Goal: Task Accomplishment & Management: Manage account settings

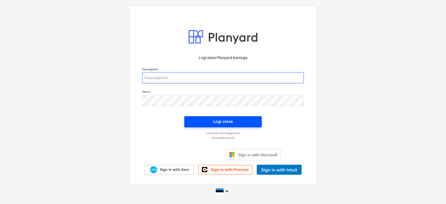
type input "[EMAIL_ADDRESS][DOMAIN_NAME]"
click at [221, 121] on div "Logi sisse" at bounding box center [222, 121] width 19 height 7
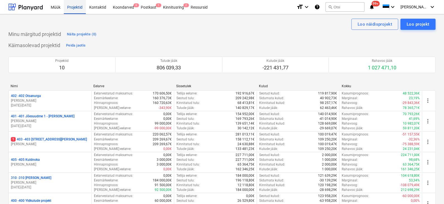
click at [75, 7] on div "Projektid" at bounding box center [75, 7] width 22 height 14
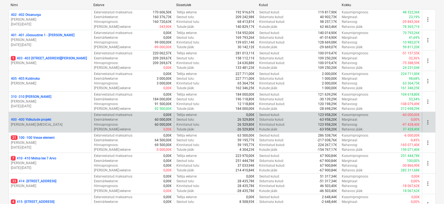
scroll to position [66, 0]
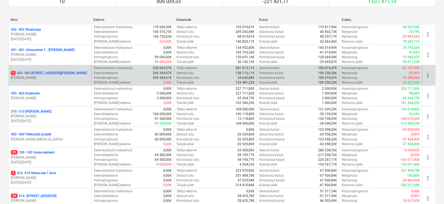
click at [36, 71] on p "1 403 - 403 [STREET_ADDRESS][PERSON_NAME]" at bounding box center [49, 73] width 76 height 5
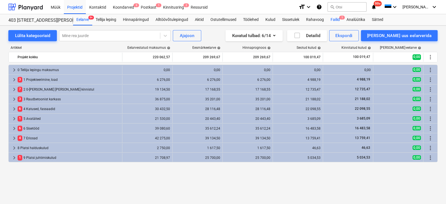
click at [341, 17] on span "1" at bounding box center [342, 18] width 6 height 4
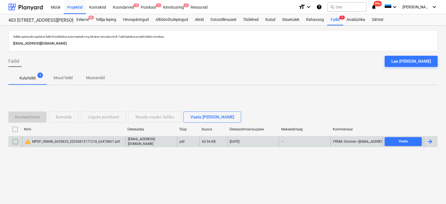
click at [430, 141] on div at bounding box center [429, 141] width 7 height 7
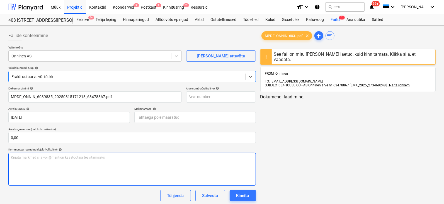
type input "MPDF_ONNIN_6039835_20250815171218_63478867.pdf"
type input "[DATE]"
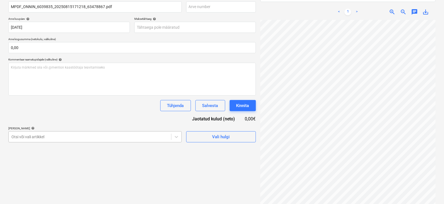
scroll to position [115, 0]
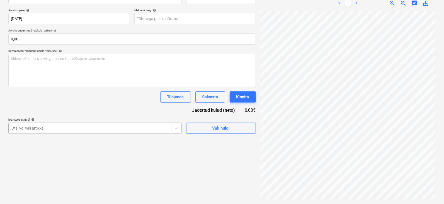
click at [52, 105] on body "Müük Projektid Kontaktid Koondarved 9 Postkast 1 Kinnitusring 2 Ressursid forma…" at bounding box center [222, 3] width 444 height 204
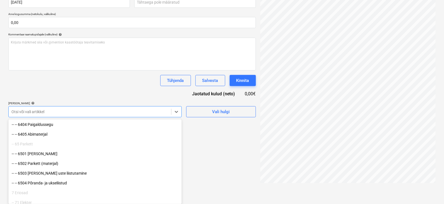
scroll to position [1949, 0]
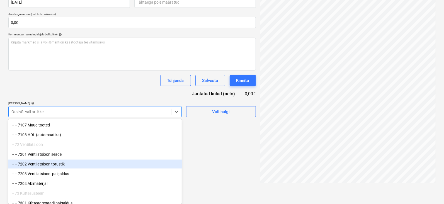
click at [43, 163] on div "-- -- 7202 Ventilatsioonitorustik" at bounding box center [94, 164] width 173 height 9
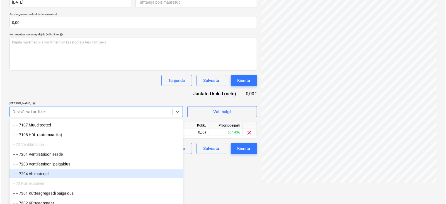
scroll to position [90, 0]
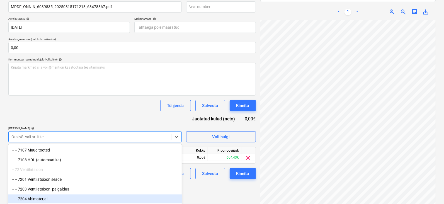
click at [219, 173] on div "Failide konteerimine Vali ettevõte Onninen AS [PERSON_NAME] uus ettevõte Vali d…" at bounding box center [132, 74] width 252 height 272
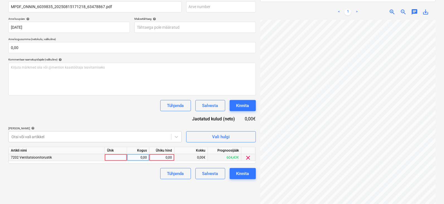
click at [121, 158] on div at bounding box center [116, 157] width 22 height 7
type input "tk"
click at [141, 158] on div "0,00" at bounding box center [138, 157] width 18 height 7
click at [168, 157] on div "0,00" at bounding box center [161, 157] width 20 height 7
type input "261,52"
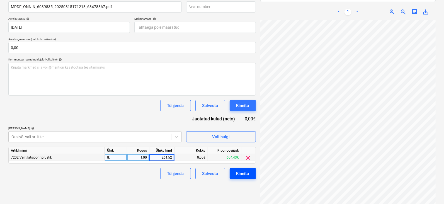
click at [242, 173] on div "Kinnita" at bounding box center [242, 173] width 13 height 7
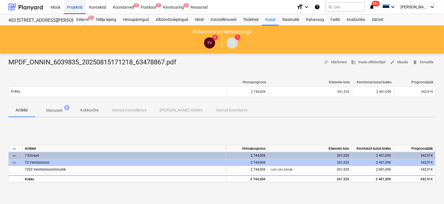
click at [76, 6] on div "Projektid" at bounding box center [75, 7] width 22 height 14
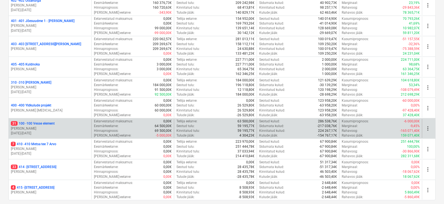
scroll to position [104, 0]
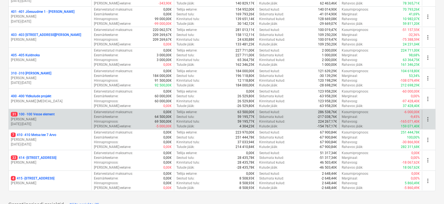
click at [30, 111] on div "31 100 - 100 Vesse element [PERSON_NAME] [DATE] - [DATE]" at bounding box center [50, 119] width 83 height 19
click at [34, 114] on p "31 100 - 100 Vesse element" at bounding box center [33, 114] width 44 height 5
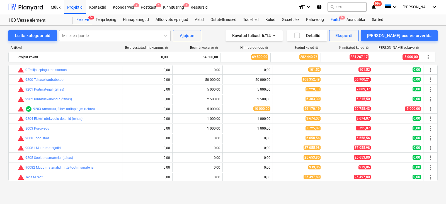
click at [341, 16] on span "9+" at bounding box center [342, 18] width 6 height 4
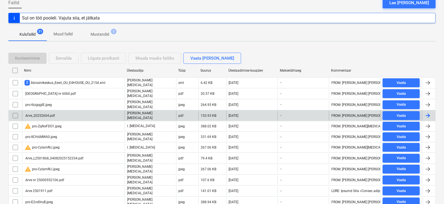
scroll to position [69, 0]
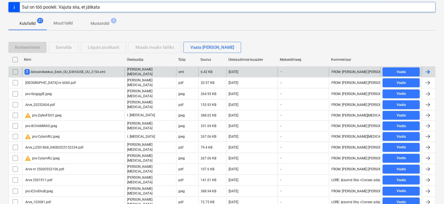
click at [425, 69] on div at bounding box center [427, 72] width 7 height 7
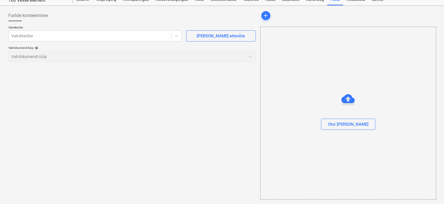
scroll to position [19, 0]
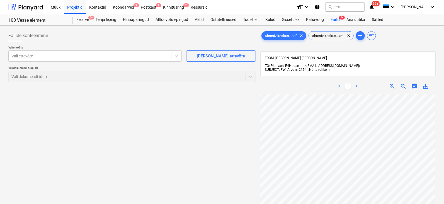
scroll to position [109, 35]
click at [323, 52] on div "Abrasivikeskus...pdf clear Abrasivikeskus...xml clear add sort FROM: [PERSON_NA…" at bounding box center [347, 156] width 175 height 252
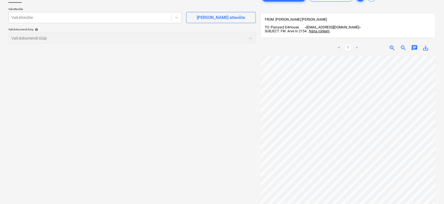
scroll to position [0, 0]
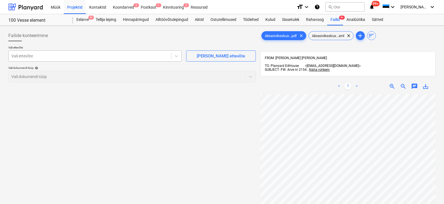
click at [32, 54] on div at bounding box center [89, 56] width 157 height 6
click at [208, 54] on div "[PERSON_NAME] ettevõte" at bounding box center [221, 55] width 48 height 7
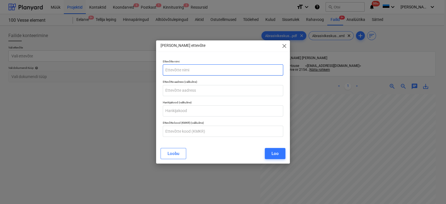
click at [187, 69] on input "text" at bounding box center [223, 69] width 120 height 11
type input "Abrasivikeskus Eesti OÜ"
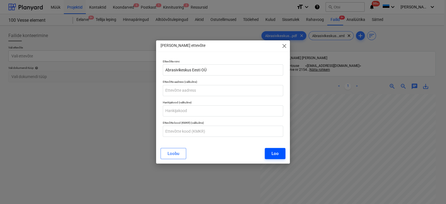
click at [273, 156] on div "Loo" at bounding box center [274, 153] width 7 height 7
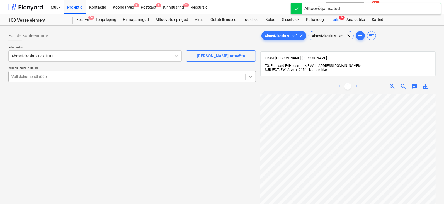
click at [250, 77] on icon at bounding box center [250, 77] width 3 height 2
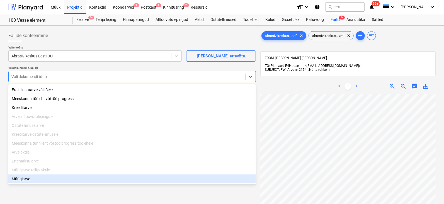
click at [25, 182] on div "Müügiarve" at bounding box center [131, 178] width 247 height 9
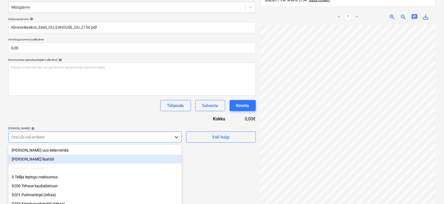
scroll to position [94, 0]
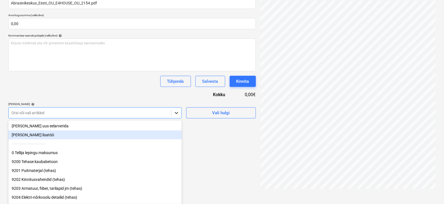
click at [177, 110] on body "Müük Projektid Kontaktid Koondarved 9 Postkast 1 Kinnitusring 2 Ressursid forma…" at bounding box center [222, 8] width 444 height 204
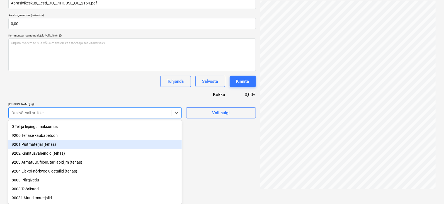
scroll to position [35, 0]
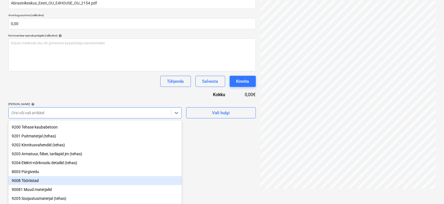
click at [34, 182] on div "9008 Tööriistad" at bounding box center [94, 180] width 173 height 9
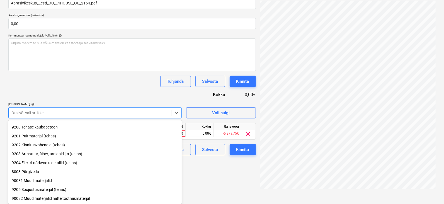
click at [213, 168] on div "Failide konteerimine Vali ettevõte Abrasivikeskus Eesti OÜ [PERSON_NAME] uus et…" at bounding box center [132, 62] width 252 height 257
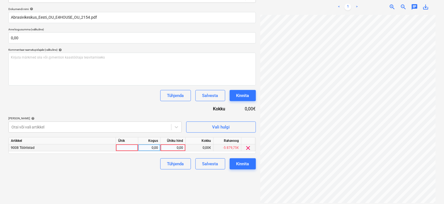
click at [122, 146] on div at bounding box center [127, 147] width 22 height 7
type input "tk"
click at [156, 146] on div "0,00" at bounding box center [149, 147] width 18 height 7
type input "1"
click at [179, 149] on div "0,00" at bounding box center [173, 147] width 20 height 7
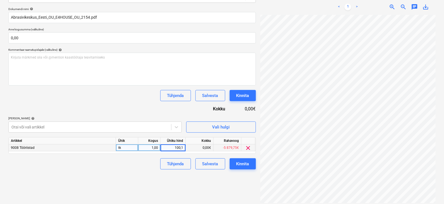
type input "100,10"
click at [241, 162] on div "Kinnita" at bounding box center [242, 163] width 13 height 7
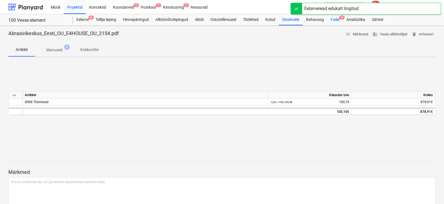
click at [342, 17] on span "9+" at bounding box center [342, 18] width 6 height 4
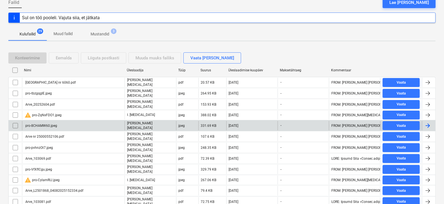
scroll to position [69, 0]
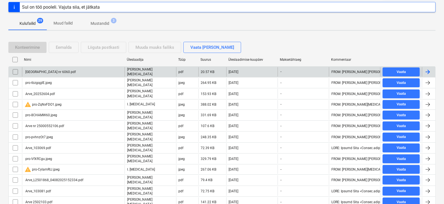
click at [427, 70] on div at bounding box center [427, 72] width 7 height 7
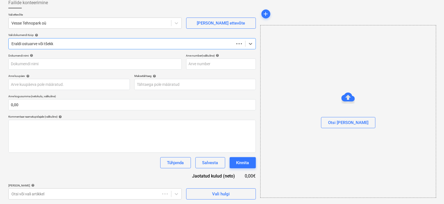
scroll to position [33, 0]
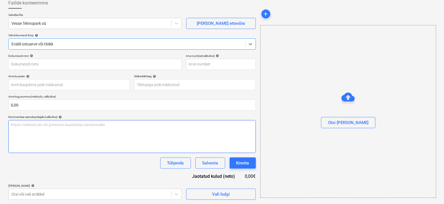
type input "[GEOGRAPHIC_DATA] nr 6060.pdf"
type input "[DATE]"
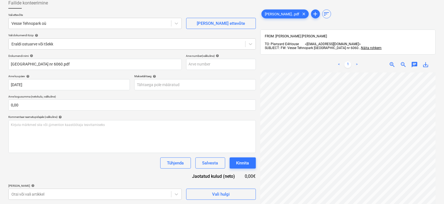
scroll to position [0, 32]
click at [351, 58] on div "< 1 > zoom_in zoom_out chat 0 save_alt" at bounding box center [347, 159] width 175 height 204
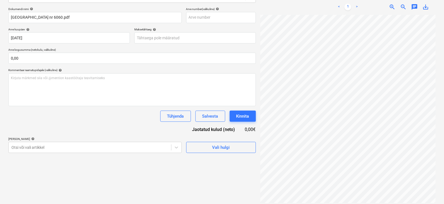
scroll to position [58, 33]
click at [343, 124] on html "Müük Projektid Kontaktid Koondarved 9 Postkast 1 Kinnitusring 2 Ressursid forma…" at bounding box center [222, 23] width 444 height 204
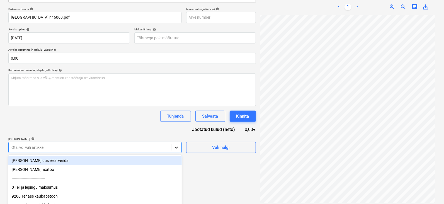
scroll to position [114, 0]
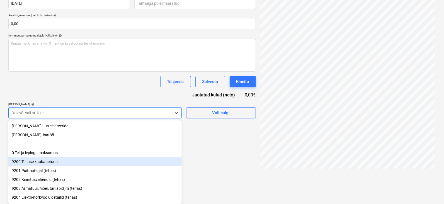
scroll to position [55, 0]
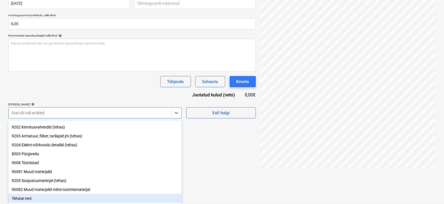
click at [23, 198] on div "Tehase rent" at bounding box center [94, 198] width 173 height 9
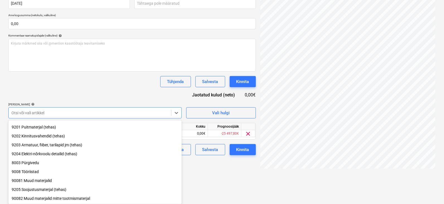
click at [206, 165] on div "Failide konteerimine Vali ettevõte Vesse Tehnopark oü [PERSON_NAME] uus ettevõt…" at bounding box center [132, 42] width 252 height 257
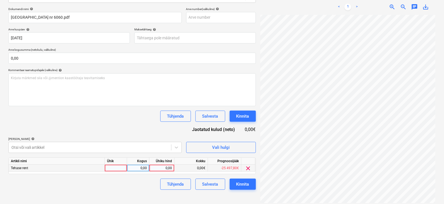
click at [116, 168] on div at bounding box center [116, 168] width 22 height 7
type input "tk"
click at [139, 167] on div "0,00" at bounding box center [138, 168] width 18 height 7
type input "1"
click at [168, 167] on div "0,00" at bounding box center [161, 168] width 20 height 7
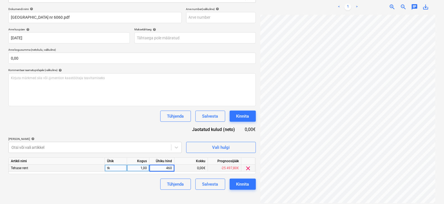
type input "4600"
click at [246, 185] on div "Kinnita" at bounding box center [242, 183] width 13 height 7
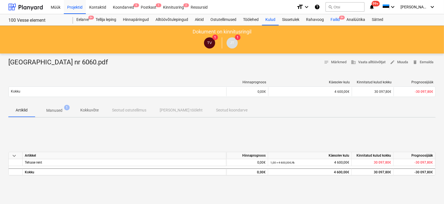
click at [343, 16] on span "9+" at bounding box center [342, 18] width 6 height 4
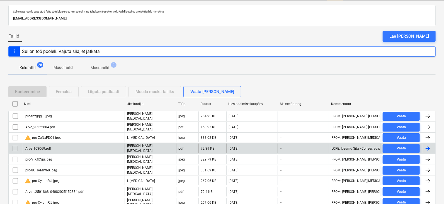
scroll to position [35, 0]
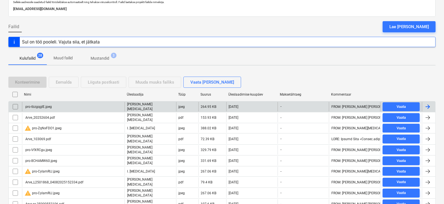
click at [427, 104] on div at bounding box center [427, 106] width 7 height 7
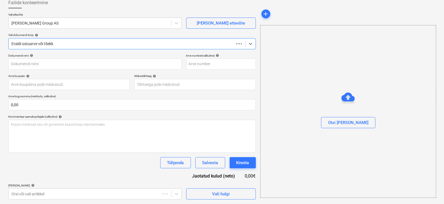
scroll to position [33, 0]
type input "pro-tbzgqglE.jpeg"
type input "[DATE]"
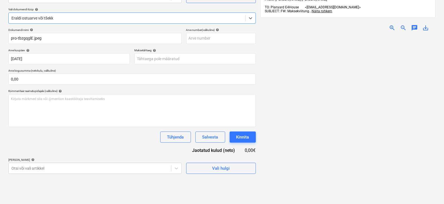
scroll to position [79, 0]
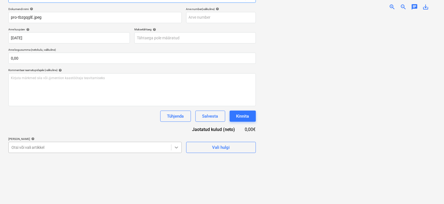
click at [177, 124] on body "Müük Projektid Kontaktid Koondarved 9 Postkast 1 Kinnitusring 2 Ressursid forma…" at bounding box center [222, 23] width 444 height 204
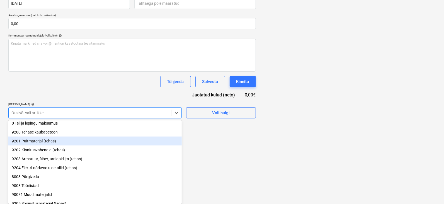
scroll to position [55, 0]
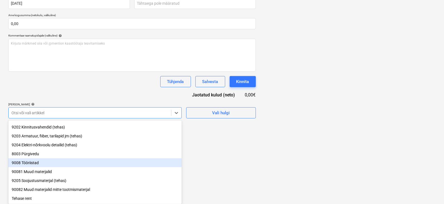
click at [30, 162] on div "9008 Tööriistad" at bounding box center [94, 162] width 173 height 9
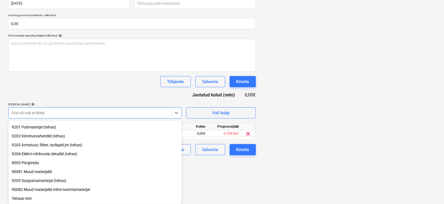
drag, startPoint x: 213, startPoint y: 165, endPoint x: 165, endPoint y: 143, distance: 53.6
click at [213, 166] on div "Failide konteerimine Vali ettevõte [PERSON_NAME] Group AS [PERSON_NAME] uus ett…" at bounding box center [132, 42] width 252 height 257
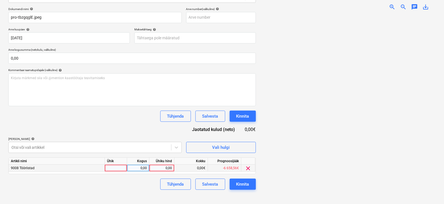
click at [111, 168] on div at bounding box center [116, 168] width 22 height 7
type input "tk"
click at [142, 167] on div "0,00" at bounding box center [138, 168] width 18 height 7
type input "1"
click at [167, 166] on div "0,00" at bounding box center [161, 168] width 20 height 7
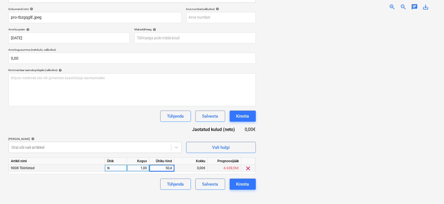
type input "50,47"
click at [134, 186] on div "Tühjenda Salvesta Kinnita" at bounding box center [131, 184] width 247 height 11
click at [244, 183] on div "Kinnita" at bounding box center [242, 183] width 13 height 7
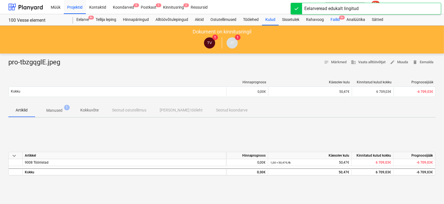
click at [342, 16] on span "9+" at bounding box center [342, 18] width 6 height 4
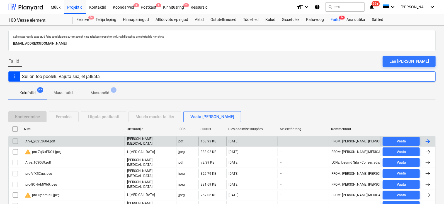
click at [427, 140] on div at bounding box center [427, 141] width 7 height 7
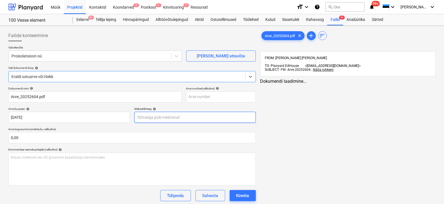
type input "Arve_20252604.pdf"
type input "[DATE]"
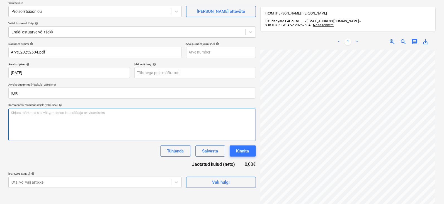
scroll to position [79, 0]
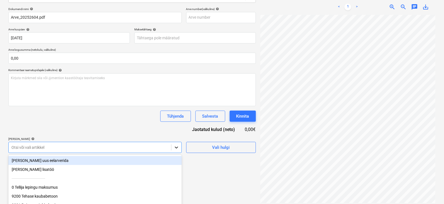
click at [176, 124] on body "Müük Projektid Kontaktid Koondarved 9 Postkast 1 Kinnitusring 2 Ressursid forma…" at bounding box center [222, 23] width 444 height 204
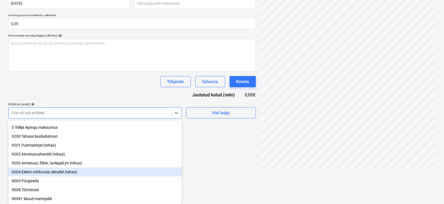
scroll to position [55, 0]
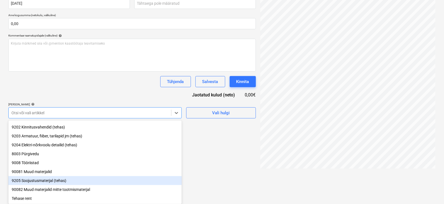
click at [40, 182] on div "9205 Soojustusmaterjal (tehas)" at bounding box center [94, 180] width 173 height 9
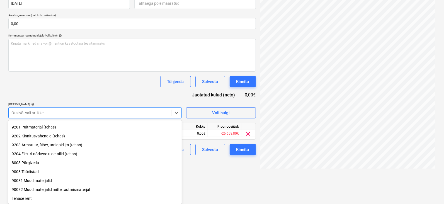
scroll to position [46, 0]
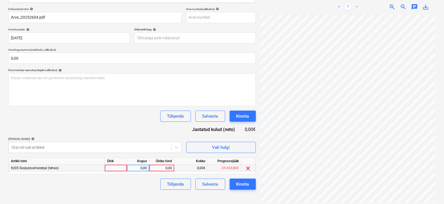
click at [123, 167] on div at bounding box center [116, 168] width 22 height 7
type input "tk"
click at [144, 169] on div "0,00" at bounding box center [138, 168] width 18 height 7
type input "1"
click at [162, 168] on div "0,00" at bounding box center [161, 168] width 20 height 7
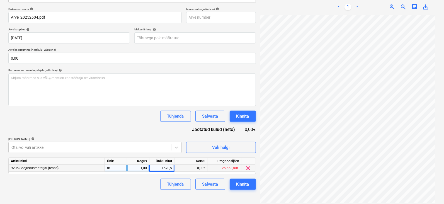
type input "1570,51"
click at [245, 184] on div "Kinnita" at bounding box center [242, 183] width 13 height 7
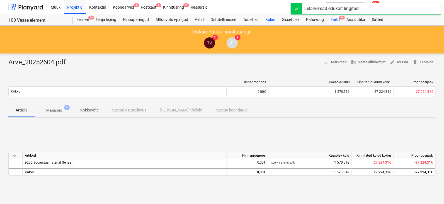
click at [343, 15] on div "Failid 9+" at bounding box center [335, 19] width 16 height 11
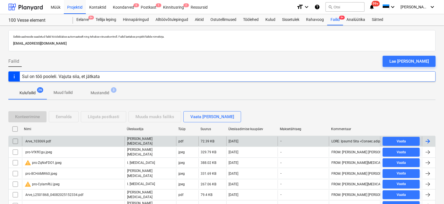
click at [429, 138] on div at bounding box center [427, 141] width 7 height 7
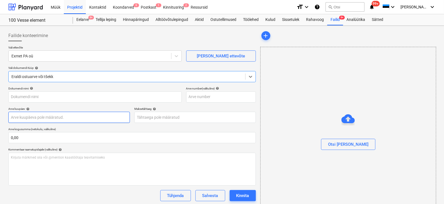
type input "Arve_103069.pdf"
type input "[DATE]"
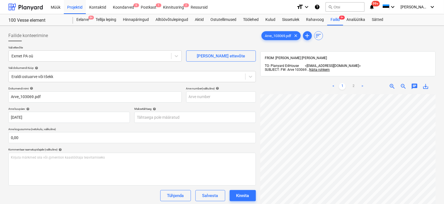
scroll to position [69, 0]
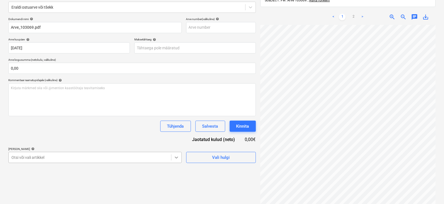
click at [175, 135] on body "Müük Projektid Kontaktid Koondarved 9 Postkast 1 Kinnitusring 2 Ressursid forma…" at bounding box center [222, 33] width 444 height 204
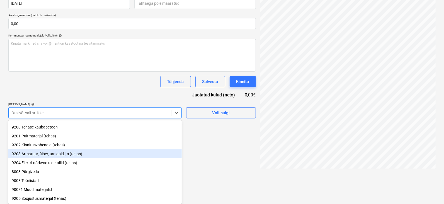
scroll to position [55, 0]
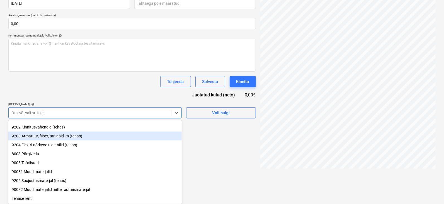
click at [38, 135] on div "9203 Armatuur, fiiber, tarilapid jm (tehas)" at bounding box center [94, 135] width 173 height 9
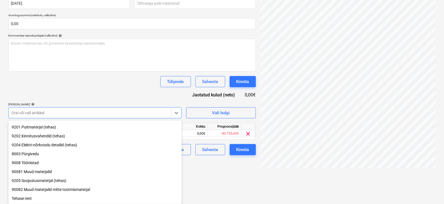
scroll to position [46, 0]
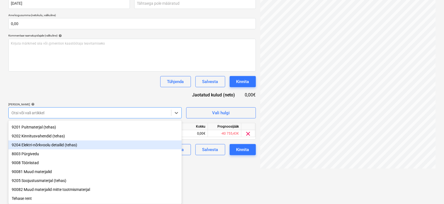
drag, startPoint x: 236, startPoint y: 179, endPoint x: 214, endPoint y: 158, distance: 30.5
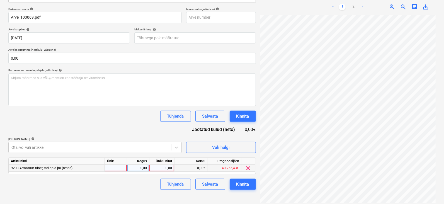
click at [117, 168] on div at bounding box center [116, 168] width 22 height 7
type input "tk"
click at [143, 167] on div "0,00" at bounding box center [138, 168] width 18 height 7
type input "1"
click at [168, 168] on div "0,00" at bounding box center [161, 168] width 20 height 7
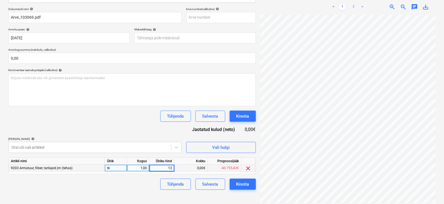
type input "138"
click at [139, 180] on div "Tühjenda Salvesta Kinnita" at bounding box center [131, 184] width 247 height 11
click at [243, 181] on div "Kinnita" at bounding box center [242, 183] width 13 height 7
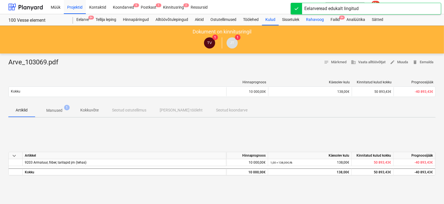
drag, startPoint x: 343, startPoint y: 16, endPoint x: 324, endPoint y: 22, distance: 18.9
click at [343, 16] on span "9+" at bounding box center [342, 18] width 6 height 4
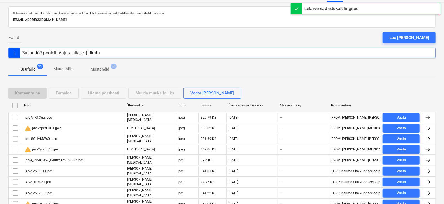
scroll to position [35, 0]
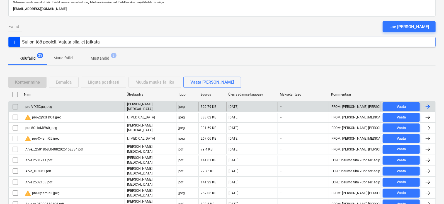
click at [428, 105] on div at bounding box center [427, 106] width 7 height 7
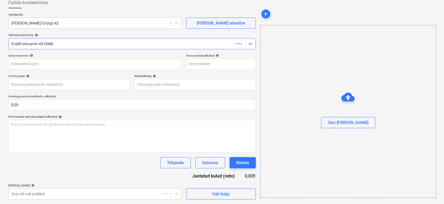
scroll to position [33, 0]
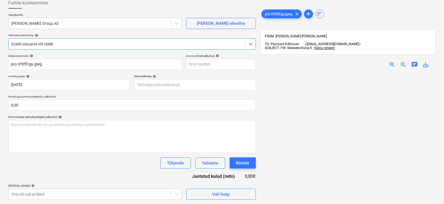
type input "pro-VfXflCgu.jpeg"
type input "[DATE]"
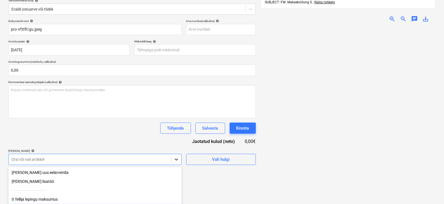
scroll to position [114, 0]
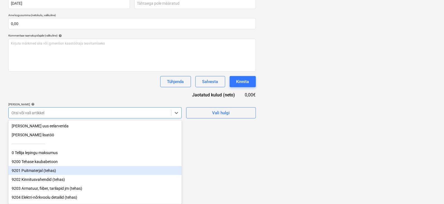
scroll to position [55, 0]
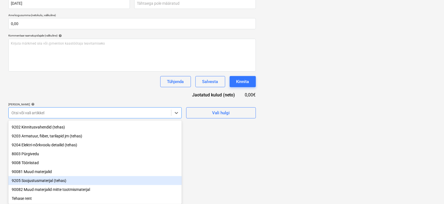
click at [33, 179] on div "9205 Soojustusmaterjal (tehas)" at bounding box center [94, 180] width 173 height 9
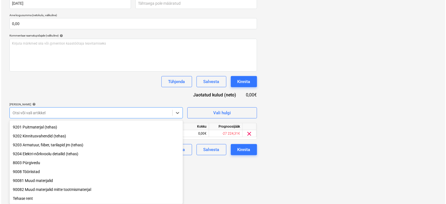
scroll to position [79, 0]
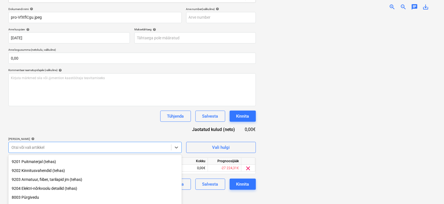
click at [221, 168] on div "Failide konteerimine Vali ettevõte [PERSON_NAME] Group AS [PERSON_NAME] uus ett…" at bounding box center [222, 76] width 444 height 261
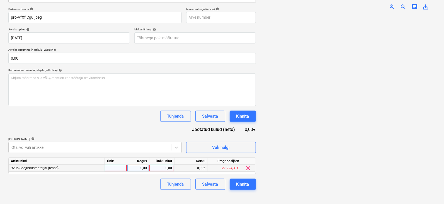
click at [115, 165] on div at bounding box center [116, 168] width 22 height 7
type input "tk"
click at [143, 168] on div "0,00" at bounding box center [138, 168] width 18 height 7
type input "1"
click at [159, 166] on div "0,00" at bounding box center [161, 168] width 20 height 7
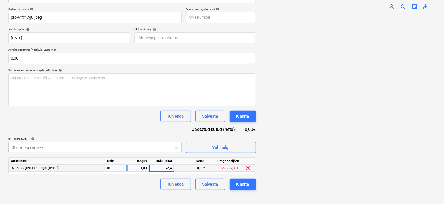
type input "45,44"
click at [239, 184] on div "Kinnita" at bounding box center [242, 183] width 13 height 7
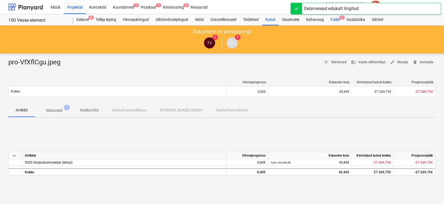
drag, startPoint x: 343, startPoint y: 16, endPoint x: 342, endPoint y: 20, distance: 4.1
click at [343, 16] on span "9+" at bounding box center [342, 18] width 6 height 4
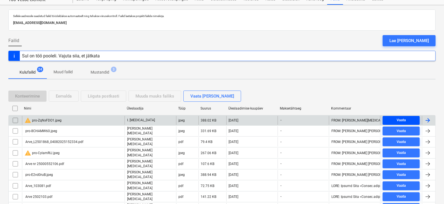
scroll to position [35, 0]
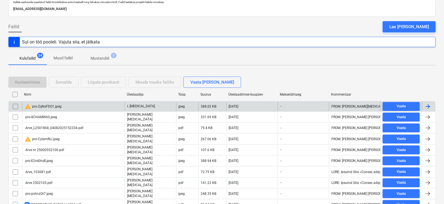
click at [427, 105] on div at bounding box center [427, 106] width 7 height 7
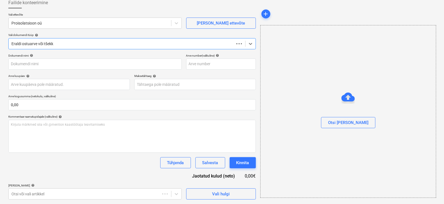
scroll to position [33, 0]
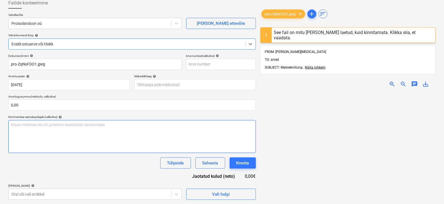
type input "pro-ZqNxFDO1.jpeg"
type input "[DATE]"
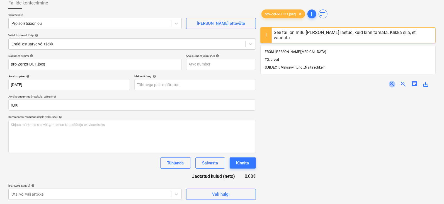
click at [391, 81] on span "zoom_in" at bounding box center [391, 84] width 7 height 7
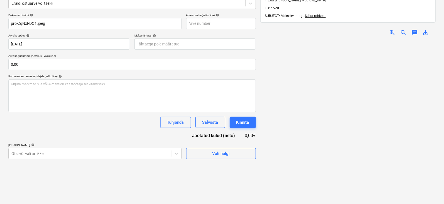
scroll to position [90, 0]
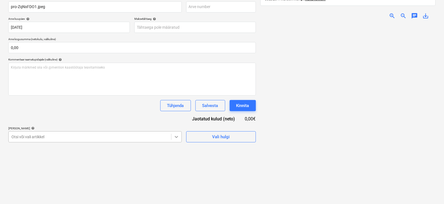
click at [178, 114] on body "Müük Projektid Kontaktid Koondarved 9 Postkast 1 Kinnitusring 2 Ressursid forma…" at bounding box center [222, 12] width 444 height 204
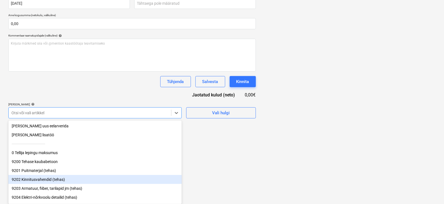
scroll to position [55, 0]
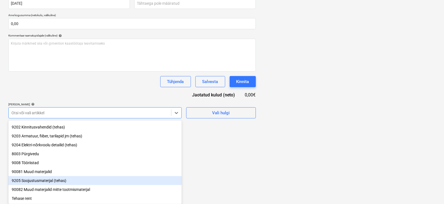
click at [35, 180] on div "9205 Soojustusmaterjal (tehas)" at bounding box center [94, 180] width 173 height 9
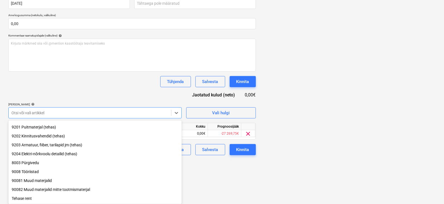
scroll to position [46, 0]
click at [224, 175] on div "Failide konteerimine Vali ettevõte Proisolatsioon oü [PERSON_NAME] uus ettevõte…" at bounding box center [222, 52] width 444 height 281
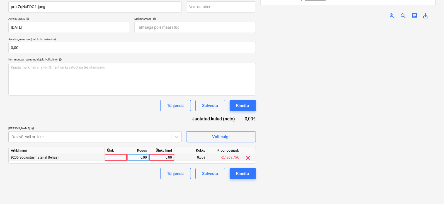
click at [119, 155] on div at bounding box center [116, 157] width 22 height 7
type input "tk"
click at [141, 155] on div "0,00" at bounding box center [138, 157] width 18 height 7
type input "1"
click at [166, 158] on div "0,00" at bounding box center [161, 157] width 20 height 7
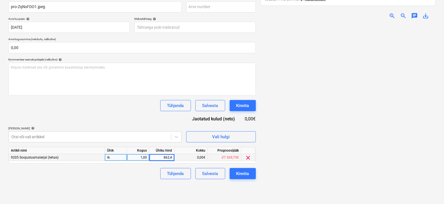
type input "862,41"
click at [237, 168] on button "Kinnita" at bounding box center [242, 173] width 26 height 11
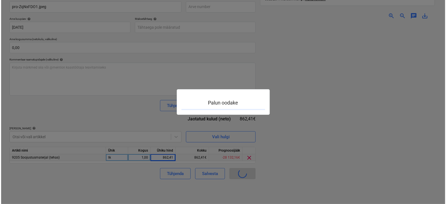
scroll to position [55, 0]
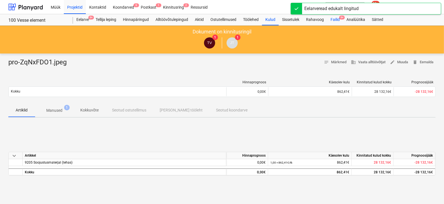
click at [342, 16] on span "9+" at bounding box center [342, 18] width 6 height 4
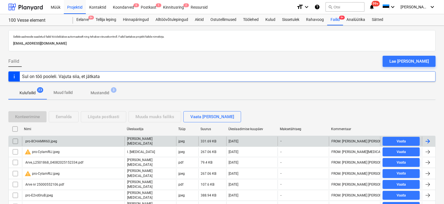
click at [428, 141] on div at bounding box center [427, 141] width 7 height 7
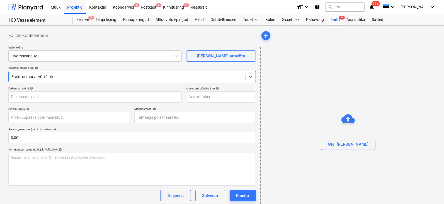
type input "pro-8CHAMW60.jpeg"
type input "[DATE]"
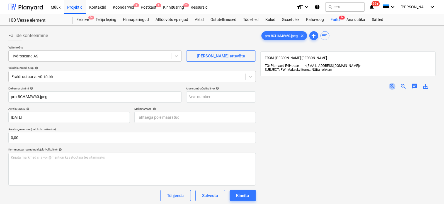
click at [391, 83] on span "zoom_in" at bounding box center [391, 86] width 7 height 7
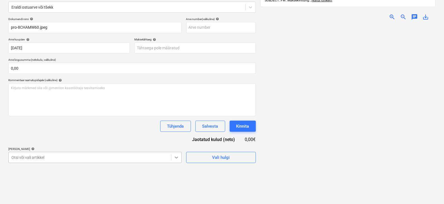
scroll to position [114, 0]
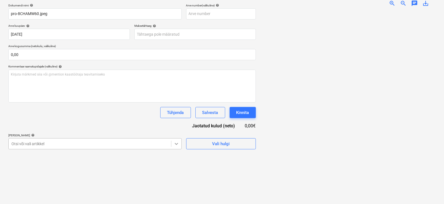
click at [177, 121] on body "Müük Projektid Kontaktid Koondarved 9 Postkast 1 Kinnitusring 2 Ressursid forma…" at bounding box center [222, 19] width 444 height 204
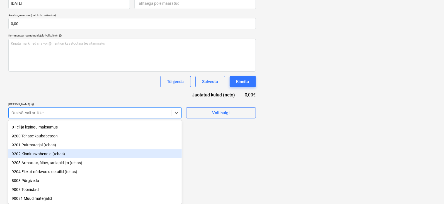
scroll to position [55, 0]
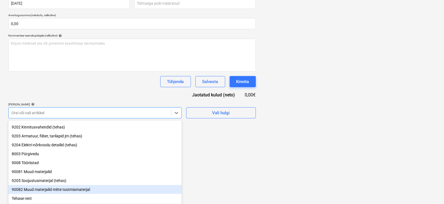
click at [37, 190] on div "90082 Muud materjalid mitte tootmismaterjal" at bounding box center [94, 189] width 173 height 9
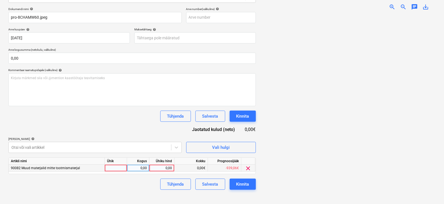
click at [118, 168] on div at bounding box center [116, 168] width 22 height 7
type input "tk"
click at [142, 165] on div "0,00" at bounding box center [138, 168] width 18 height 7
type input "1"
click at [171, 168] on div "0,00" at bounding box center [161, 168] width 20 height 7
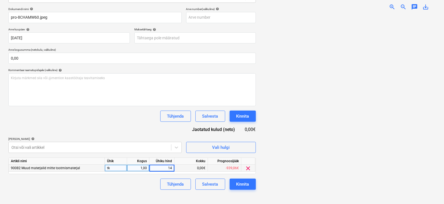
type input "144"
click at [223, 195] on div "Failide konteerimine Vali ettevõte Hydroscand AS [PERSON_NAME] uus ettevõte Val…" at bounding box center [132, 76] width 252 height 257
click at [238, 182] on div "Kinnita" at bounding box center [242, 183] width 13 height 7
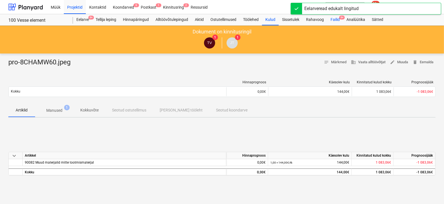
click at [343, 16] on span "9+" at bounding box center [342, 18] width 6 height 4
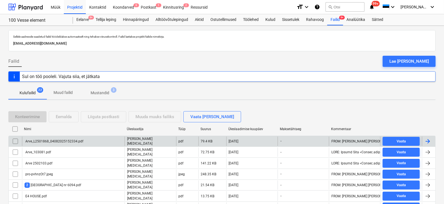
click at [431, 138] on div at bounding box center [428, 140] width 13 height 9
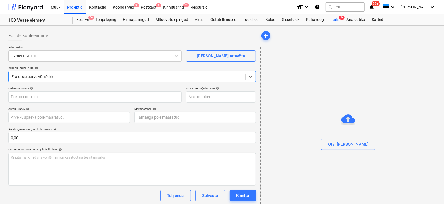
type input "Arve_L2501868_04082025152334.pdf"
type input "[DATE]"
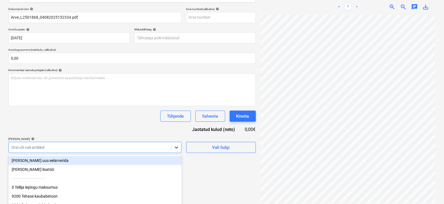
scroll to position [114, 0]
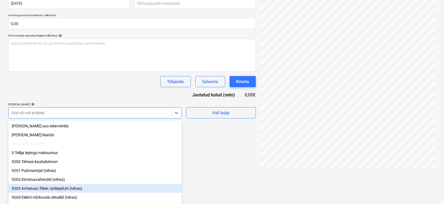
click at [41, 189] on div "9203 Armatuur, fiiber, tarilapid jm (tehas)" at bounding box center [94, 188] width 173 height 9
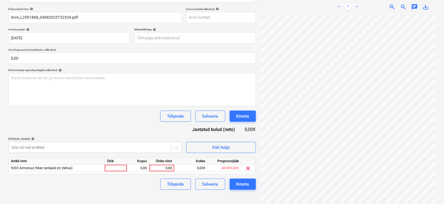
drag, startPoint x: 116, startPoint y: 182, endPoint x: 117, endPoint y: 175, distance: 6.5
click at [116, 182] on div "Tühjenda Salvesta Kinnita" at bounding box center [131, 184] width 247 height 11
click at [118, 168] on div at bounding box center [116, 168] width 22 height 7
type input "tk"
click at [141, 169] on div "0,00" at bounding box center [138, 168] width 18 height 7
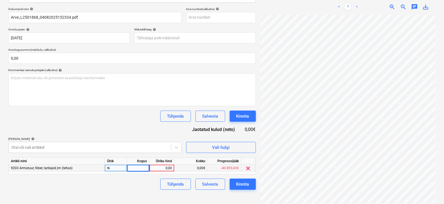
type input "1"
click at [162, 165] on div "0,00" at bounding box center [161, 168] width 20 height 7
type input "840"
click at [142, 187] on div "Tühjenda Salvesta Kinnita" at bounding box center [131, 184] width 247 height 11
click at [243, 183] on div "Kinnita" at bounding box center [242, 183] width 13 height 7
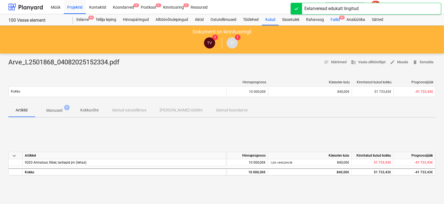
click at [342, 17] on span "9+" at bounding box center [342, 18] width 6 height 4
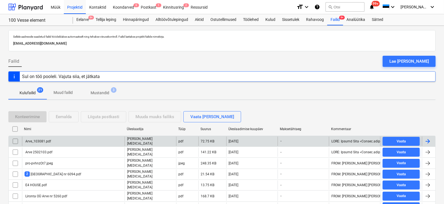
click at [426, 141] on div at bounding box center [427, 141] width 7 height 7
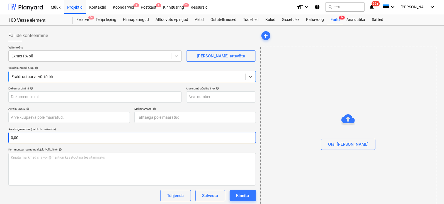
type input "Arve_103081.pdf"
type input "[DATE]"
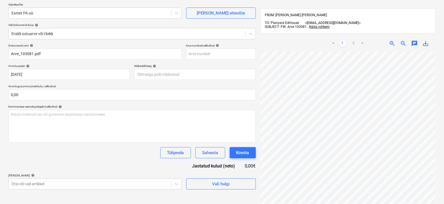
scroll to position [79, 0]
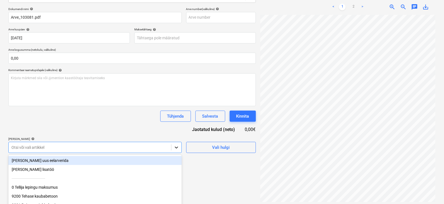
click at [174, 124] on body "Müük Projektid Kontaktid Koondarved 9 Postkast 1 Kinnitusring 2 Ressursid forma…" at bounding box center [222, 23] width 444 height 204
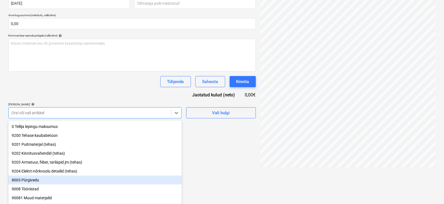
scroll to position [35, 0]
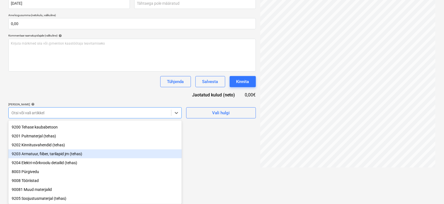
click at [36, 154] on div "9203 Armatuur, fiiber, tarilapid jm (tehas)" at bounding box center [94, 153] width 173 height 9
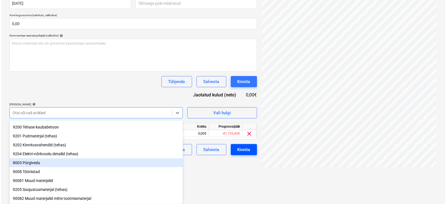
scroll to position [79, 0]
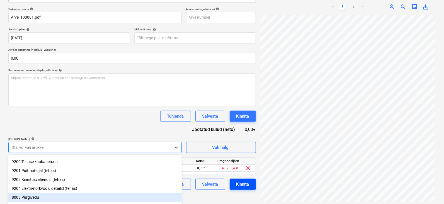
click at [231, 124] on html "Müük Projektid Kontaktid Koondarved 9 Postkast 1 Kinnitusring 2 Ressursid forma…" at bounding box center [222, 23] width 444 height 204
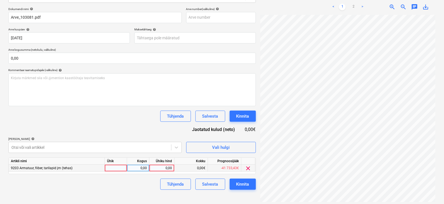
click at [113, 167] on div at bounding box center [116, 168] width 22 height 7
type input "tk"
click at [143, 167] on div "0,00" at bounding box center [138, 168] width 18 height 7
type input "1"
click at [162, 167] on div "0,00" at bounding box center [161, 168] width 20 height 7
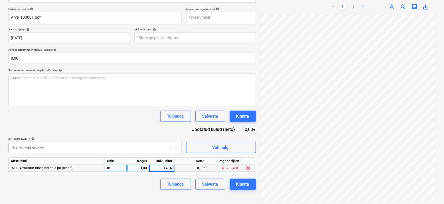
type input "148,68"
click at [240, 182] on div "Kinnita" at bounding box center [242, 183] width 13 height 7
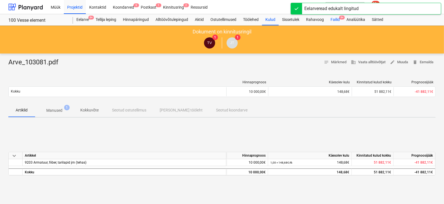
click at [343, 15] on div "Failid 9+" at bounding box center [335, 19] width 16 height 11
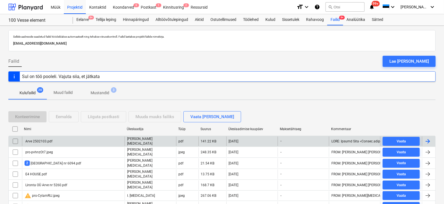
click at [429, 138] on div at bounding box center [427, 141] width 7 height 7
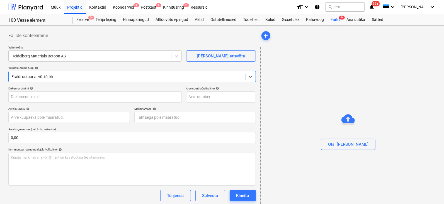
type input "Arve 2502103.pdf"
type input "[DATE]"
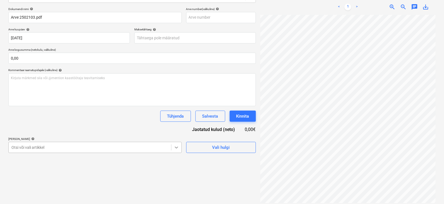
scroll to position [114, 0]
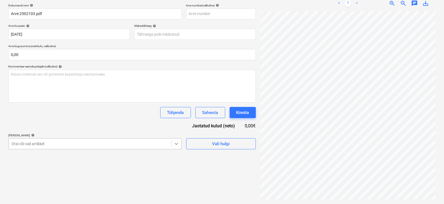
click at [178, 121] on body "Müük Projektid Kontaktid Koondarved 9 Postkast 1 Kinnitusring 2 Ressursid forma…" at bounding box center [222, 19] width 444 height 204
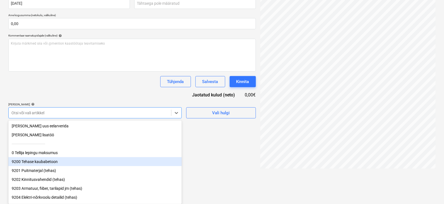
click at [36, 163] on div "9200 Tehase kaubabetoon" at bounding box center [94, 161] width 173 height 9
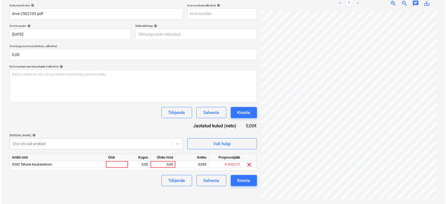
scroll to position [79, 0]
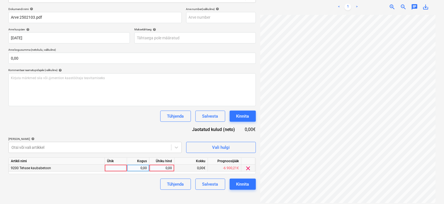
click at [114, 169] on div at bounding box center [116, 168] width 22 height 7
type input "tk"
click at [142, 167] on div "0,00" at bounding box center [138, 168] width 18 height 7
type input "1"
click at [164, 166] on div "0,00" at bounding box center [161, 168] width 20 height 7
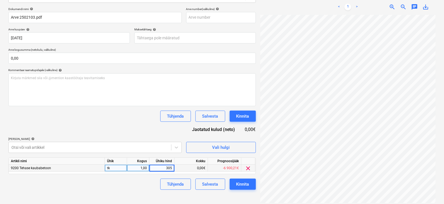
type input "3056"
click at [119, 179] on div "Tühjenda Salvesta Kinnita" at bounding box center [131, 184] width 247 height 11
click at [242, 183] on div "Kinnita" at bounding box center [242, 183] width 13 height 7
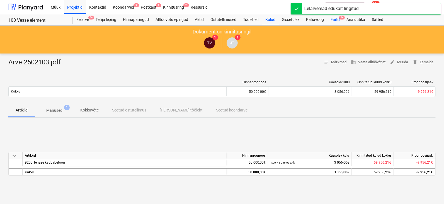
drag, startPoint x: 343, startPoint y: 17, endPoint x: 343, endPoint y: 25, distance: 8.4
click at [343, 17] on span "9+" at bounding box center [342, 18] width 6 height 4
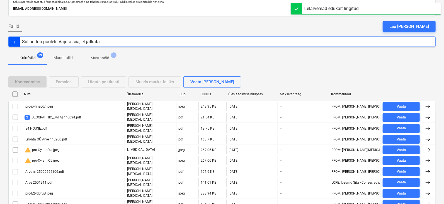
scroll to position [69, 0]
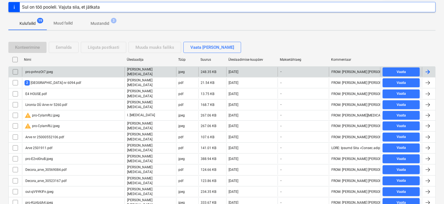
click at [429, 69] on div at bounding box center [427, 72] width 7 height 7
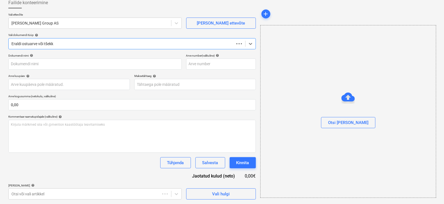
scroll to position [33, 0]
type input "pro-pvhnzOt7.jpeg"
type input "[DATE]"
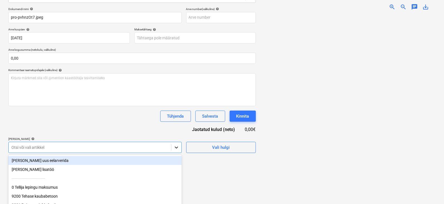
scroll to position [114, 0]
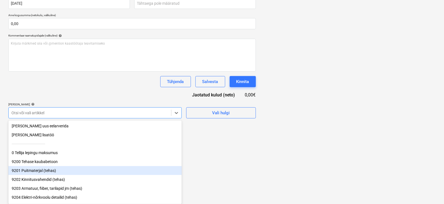
scroll to position [35, 0]
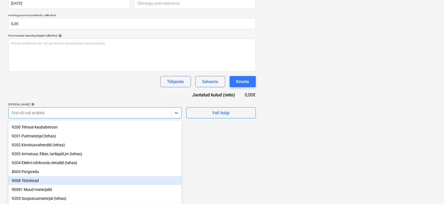
click at [33, 184] on div "9008 Tööriistad" at bounding box center [94, 180] width 173 height 9
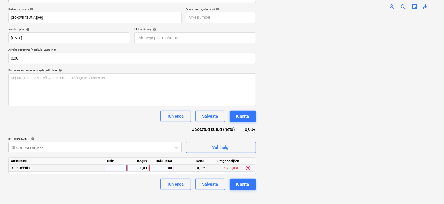
click at [116, 167] on div at bounding box center [116, 168] width 22 height 7
type input "tk"
click at [138, 168] on div "0,00" at bounding box center [138, 168] width 18 height 7
type input "1"
click at [157, 167] on div "0,00" at bounding box center [161, 168] width 20 height 7
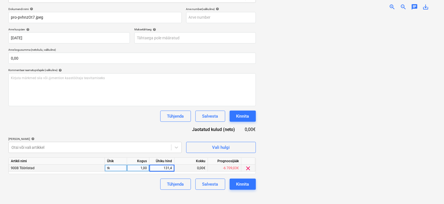
type input "131,41"
click at [247, 183] on div "Kinnita" at bounding box center [242, 183] width 13 height 7
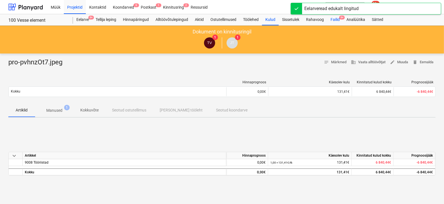
drag, startPoint x: 342, startPoint y: 16, endPoint x: 340, endPoint y: 18, distance: 3.2
click at [342, 16] on span "9+" at bounding box center [342, 18] width 6 height 4
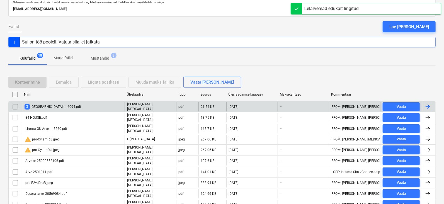
click at [426, 104] on div at bounding box center [427, 106] width 7 height 7
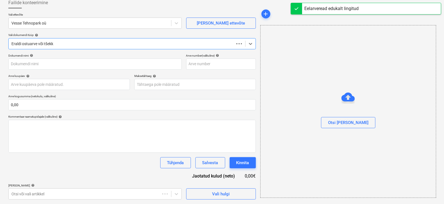
scroll to position [33, 0]
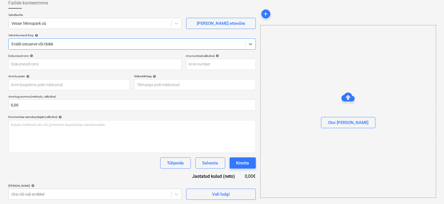
type input "~WRD2682.jpg"
type input "[DATE]"
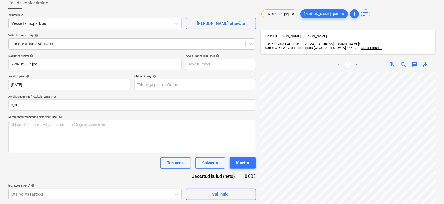
scroll to position [74, 27]
click at [175, 171] on body "Müük Projektid Kontaktid Koondarved 9 Postkast 1 Kinnitusring 2 Ressursid forma…" at bounding box center [222, 69] width 444 height 204
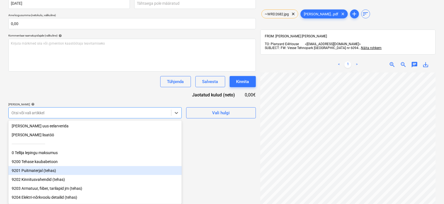
scroll to position [55, 0]
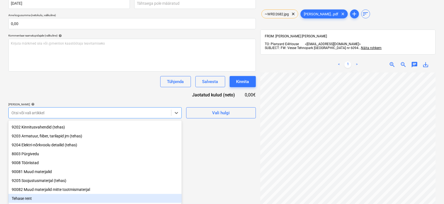
click at [25, 199] on div "Tehase rent" at bounding box center [94, 198] width 173 height 9
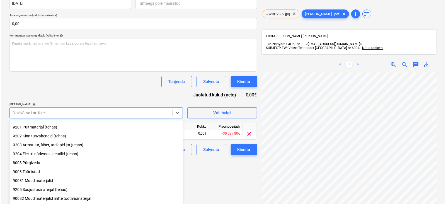
scroll to position [79, 0]
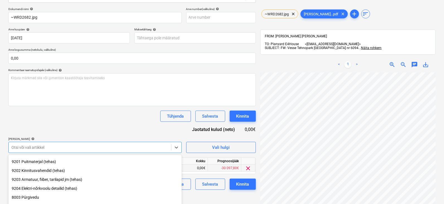
click at [230, 168] on div "Failide konteerimine Vali ettevõte Vesse Tehnopark oü [PERSON_NAME] uus ettevõt…" at bounding box center [222, 75] width 444 height 258
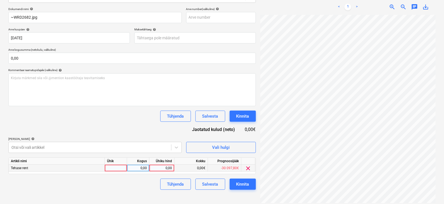
click at [110, 167] on div at bounding box center [116, 168] width 22 height 7
type input "tk"
click at [142, 167] on div "0,00" at bounding box center [138, 168] width 18 height 7
type input "1"
click at [170, 166] on div "0,00" at bounding box center [161, 168] width 20 height 7
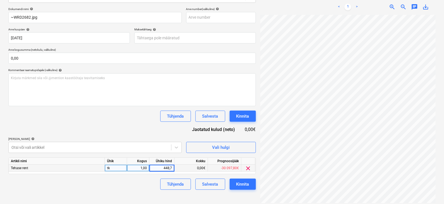
type input "448,77"
drag, startPoint x: 139, startPoint y: 187, endPoint x: 142, endPoint y: 186, distance: 2.9
click at [139, 186] on div "Tühjenda Salvesta Kinnita" at bounding box center [131, 184] width 247 height 11
click at [242, 183] on div "Kinnita" at bounding box center [242, 183] width 13 height 7
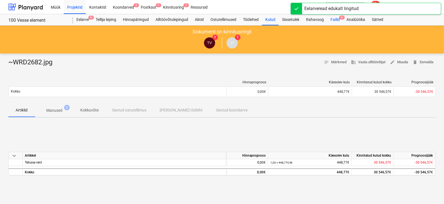
click at [342, 16] on span "9+" at bounding box center [342, 18] width 6 height 4
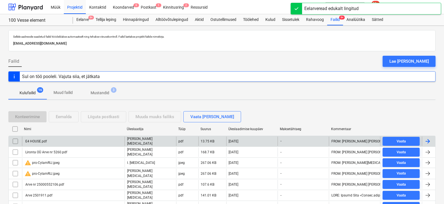
click at [428, 140] on div at bounding box center [427, 141] width 7 height 7
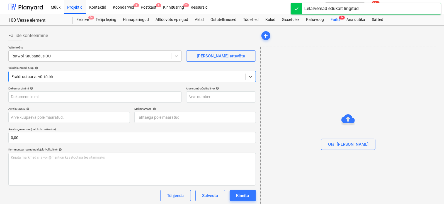
type input "E4 HOUSE.pdf"
type input "[DATE]"
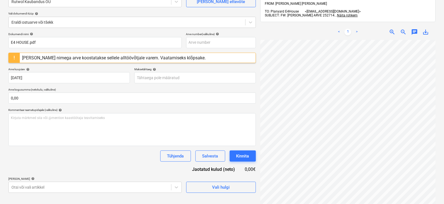
scroll to position [69, 0]
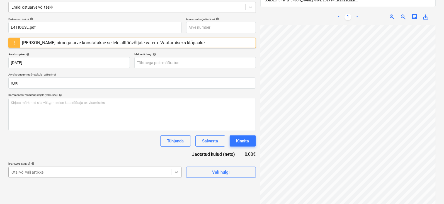
click at [177, 135] on body "Müük Projektid Kontaktid Koondarved 9 Postkast 1 Kinnitusring 2 Ressursid forma…" at bounding box center [222, 33] width 444 height 204
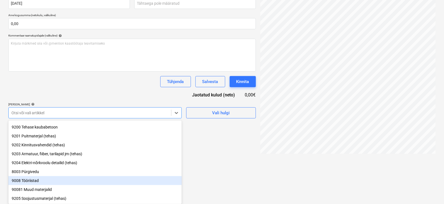
scroll to position [55, 0]
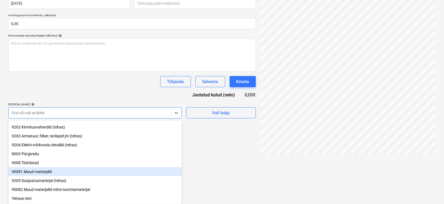
click at [38, 171] on div "90081 Muud materjalid" at bounding box center [94, 171] width 173 height 9
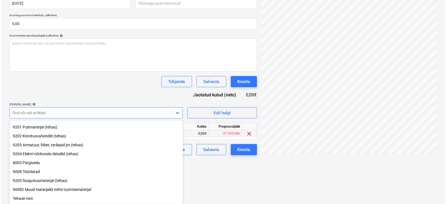
scroll to position [84, 0]
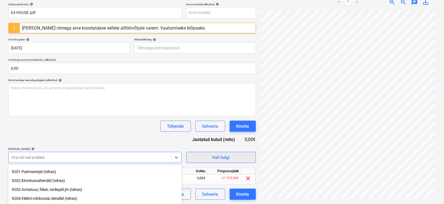
drag, startPoint x: 220, startPoint y: 181, endPoint x: 187, endPoint y: 160, distance: 39.2
click at [219, 120] on html "Müük Projektid Kontaktid Koondarved 9 Postkast 1 Kinnitusring 2 Ressursid forma…" at bounding box center [222, 18] width 444 height 204
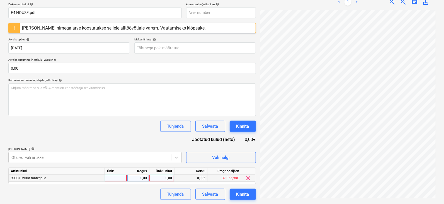
click at [110, 179] on div at bounding box center [116, 178] width 22 height 7
type input "tk"
click at [139, 175] on div "0,00" at bounding box center [138, 178] width 18 height 7
type input "1"
click at [166, 177] on div "0,00" at bounding box center [161, 178] width 20 height 7
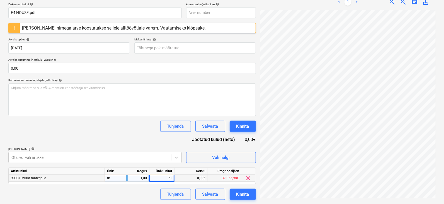
type input "710"
click at [123, 189] on div "Tühjenda Salvesta Kinnita" at bounding box center [131, 194] width 247 height 11
click at [249, 193] on button "Kinnita" at bounding box center [242, 194] width 26 height 11
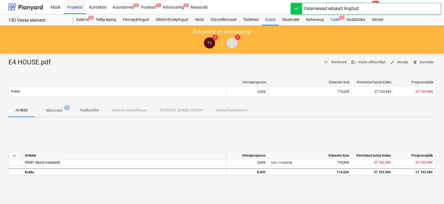
click at [342, 15] on div "Failid 9+" at bounding box center [335, 19] width 16 height 11
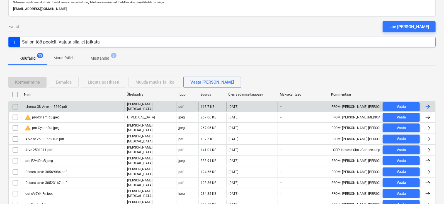
click at [429, 105] on div at bounding box center [427, 106] width 7 height 7
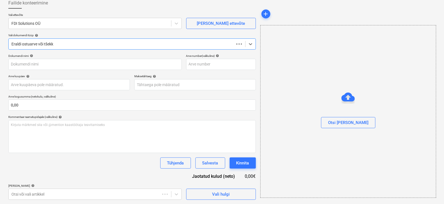
type input "Lironta OÜ Arve nr 5260.pdf"
type input "[DATE]"
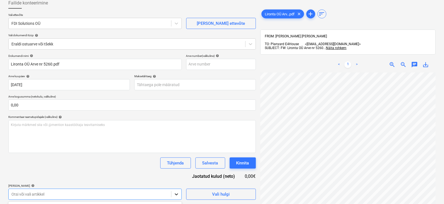
scroll to position [114, 0]
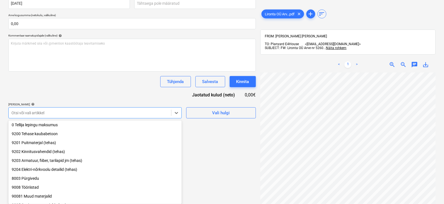
scroll to position [20, 0]
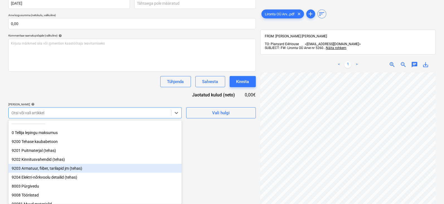
click at [38, 170] on div "9203 Armatuur, fiiber, tarilapid jm (tehas)" at bounding box center [94, 168] width 173 height 9
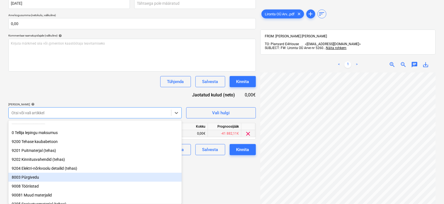
drag, startPoint x: 230, startPoint y: 175, endPoint x: 196, endPoint y: 168, distance: 34.1
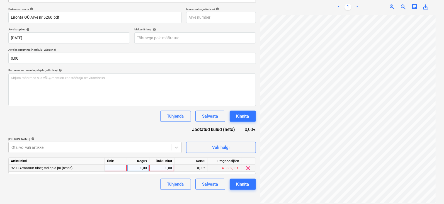
click at [113, 167] on div at bounding box center [116, 168] width 22 height 7
type input "tk"
click at [140, 168] on div "0,00" at bounding box center [138, 168] width 18 height 7
type input "1"
click at [159, 168] on div "0,00" at bounding box center [161, 168] width 20 height 7
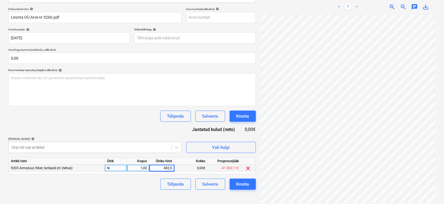
type input "482,58"
click at [240, 182] on div "Kinnita" at bounding box center [242, 183] width 13 height 7
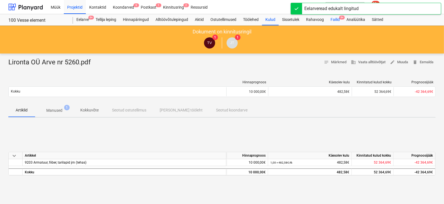
click at [341, 16] on span "9+" at bounding box center [342, 18] width 6 height 4
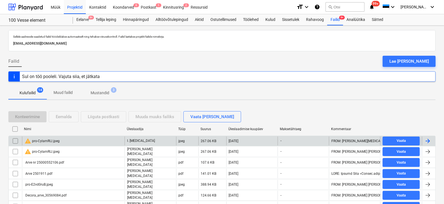
click at [427, 138] on div at bounding box center [427, 141] width 7 height 7
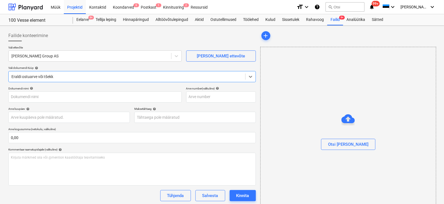
type input "pro-CylamRIJ.jpeg"
type input "[DATE]"
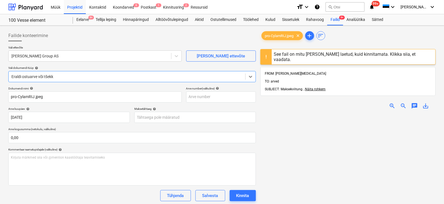
scroll to position [174, 0]
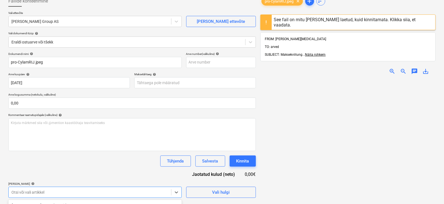
drag, startPoint x: 175, startPoint y: 193, endPoint x: 150, endPoint y: 177, distance: 29.1
click at [174, 169] on body "Müük Projektid Kontaktid Koondarved 9 Postkast 1 Kinnitusring 2 Ressursid forma…" at bounding box center [222, 67] width 444 height 204
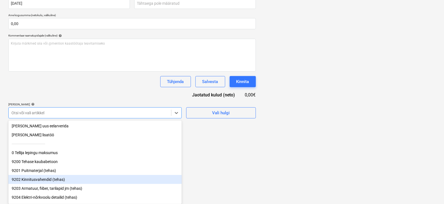
click at [46, 180] on div "9202 Kinnitusvahendid (tehas)" at bounding box center [94, 179] width 173 height 9
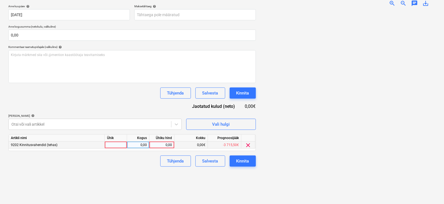
drag, startPoint x: 220, startPoint y: 160, endPoint x: 209, endPoint y: 154, distance: 12.5
click at [220, 160] on div "Failide konteerimine Vali ettevõte [PERSON_NAME] Group AS [PERSON_NAME] uus ett…" at bounding box center [132, 63] width 252 height 276
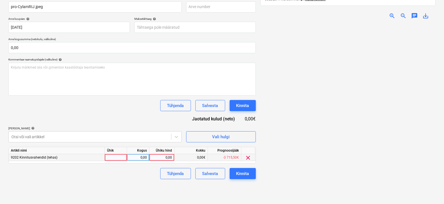
click at [119, 157] on div at bounding box center [116, 157] width 22 height 7
type input "tk"
click at [140, 157] on div "0,00" at bounding box center [138, 157] width 18 height 7
type input "1"
click at [164, 157] on div "0,00" at bounding box center [161, 157] width 20 height 7
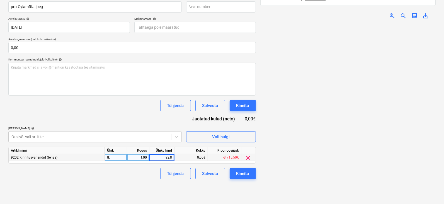
type input "92,86"
click at [238, 172] on div "Kinnita" at bounding box center [242, 173] width 13 height 7
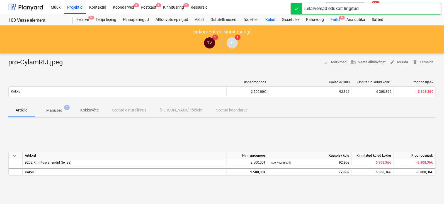
drag, startPoint x: 342, startPoint y: 15, endPoint x: 340, endPoint y: 21, distance: 5.8
click at [342, 16] on span "9+" at bounding box center [342, 18] width 6 height 4
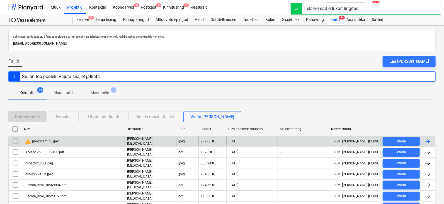
click at [429, 139] on div at bounding box center [427, 141] width 7 height 7
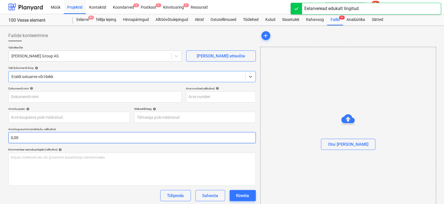
type input "pro-CylamRIJ.jpeg"
type input "[DATE]"
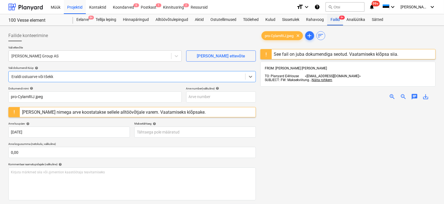
click at [343, 16] on span "9+" at bounding box center [342, 18] width 6 height 4
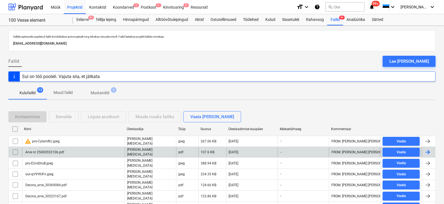
click at [426, 150] on div at bounding box center [427, 152] width 7 height 7
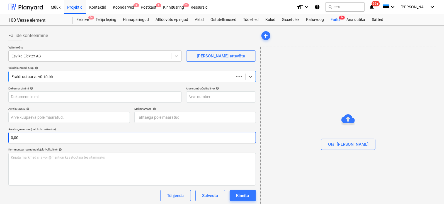
type input "Arve nr 25000552106.pdf"
type input "[DATE]"
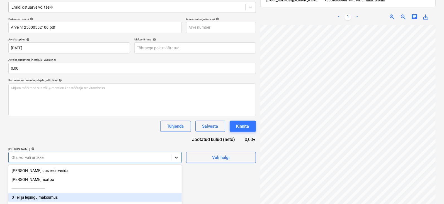
scroll to position [114, 0]
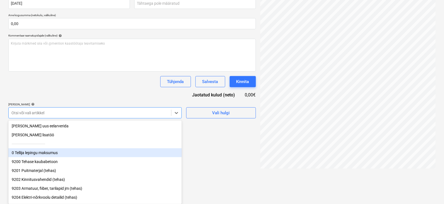
drag, startPoint x: 177, startPoint y: 157, endPoint x: 165, endPoint y: 158, distance: 12.3
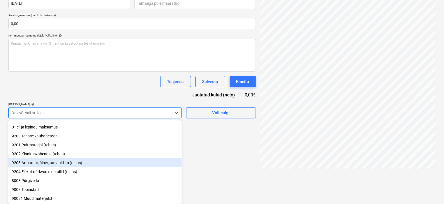
scroll to position [35, 0]
click at [45, 165] on div "9204 Elektri-nõrkvoolu detailid (tehas)" at bounding box center [94, 162] width 173 height 9
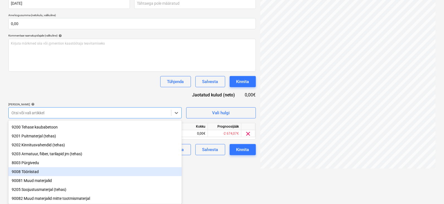
drag, startPoint x: 222, startPoint y: 175, endPoint x: 216, endPoint y: 172, distance: 7.5
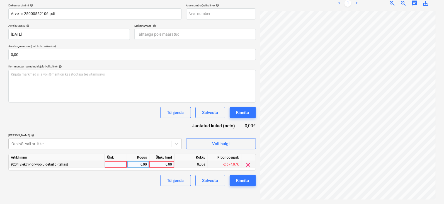
click at [121, 164] on div at bounding box center [116, 164] width 22 height 7
type input "tk"
click at [137, 163] on div "0,00" at bounding box center [138, 164] width 18 height 7
type input "1"
click at [164, 163] on div "0,00" at bounding box center [161, 164] width 20 height 7
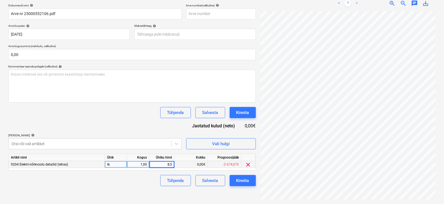
type input "8,58"
click at [239, 177] on div "Kinnita" at bounding box center [242, 180] width 13 height 7
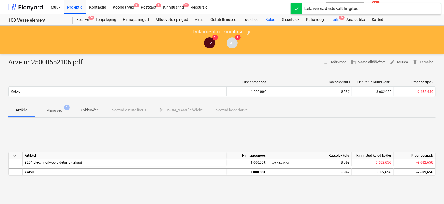
click at [343, 16] on span "9+" at bounding box center [342, 18] width 6 height 4
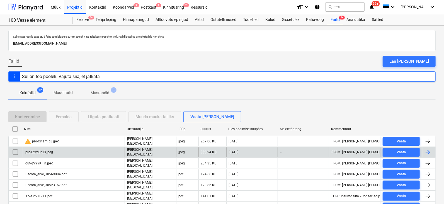
click at [428, 151] on div at bounding box center [427, 152] width 7 height 7
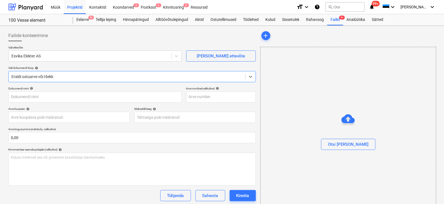
type input "pro-E2vd0ruB.jpeg"
type input "[DATE]"
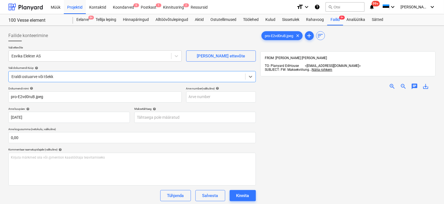
click at [391, 83] on span "zoom_in" at bounding box center [391, 86] width 7 height 7
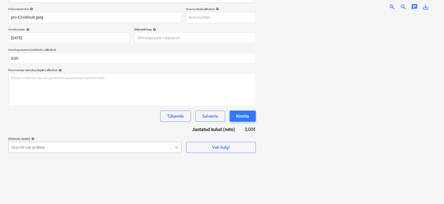
scroll to position [114, 0]
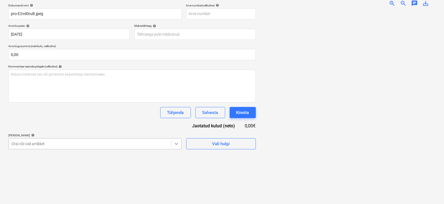
click at [175, 121] on body "Müük Projektid Kontaktid Koondarved 9 Postkast 1 Kinnitusring 2 Ressursid forma…" at bounding box center [222, 19] width 444 height 204
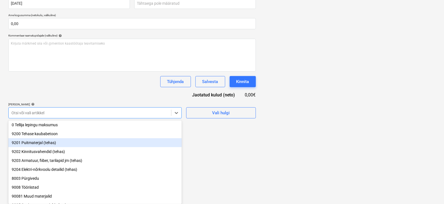
scroll to position [55, 0]
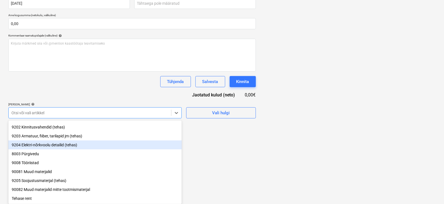
click at [31, 143] on div "9204 Elektri-nõrkvoolu detailid (tehas)" at bounding box center [94, 144] width 173 height 9
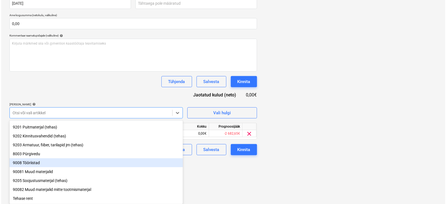
scroll to position [79, 0]
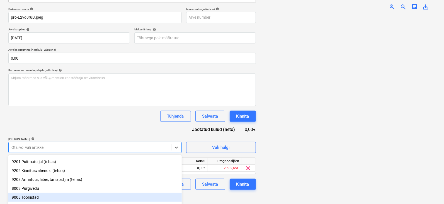
click at [190, 163] on div "Failide konteerimine Vali ettevõte Esvika Elekter AS [PERSON_NAME] uus ettevõte…" at bounding box center [132, 76] width 252 height 257
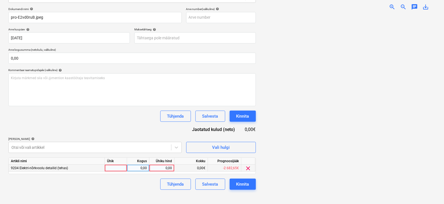
click at [117, 166] on div at bounding box center [116, 168] width 22 height 7
type input "tk"
click at [133, 170] on div "0,00" at bounding box center [138, 168] width 18 height 7
type input "1"
click at [166, 167] on div "0,00" at bounding box center [161, 168] width 20 height 7
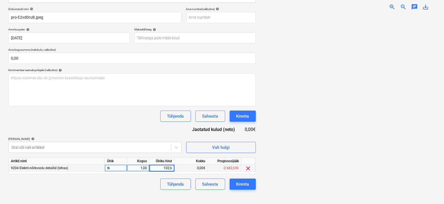
type input "102,69"
click at [245, 183] on div "Kinnita" at bounding box center [242, 183] width 13 height 7
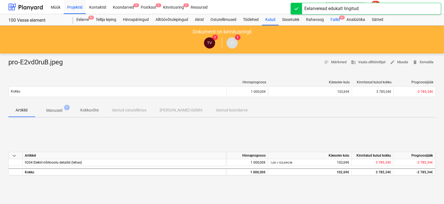
drag, startPoint x: 343, startPoint y: 15, endPoint x: 336, endPoint y: 21, distance: 9.3
click at [343, 16] on span "9+" at bounding box center [342, 18] width 6 height 4
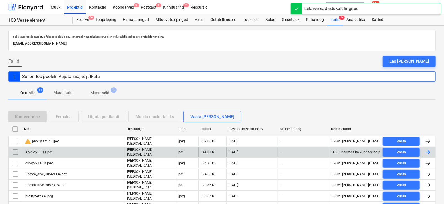
click at [429, 150] on div at bounding box center [427, 152] width 7 height 7
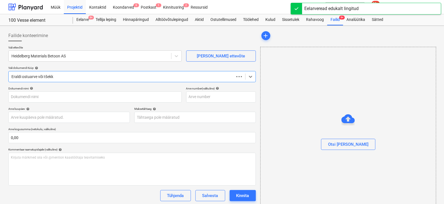
type input "Arve 2501911.pdf"
type input "[DATE]"
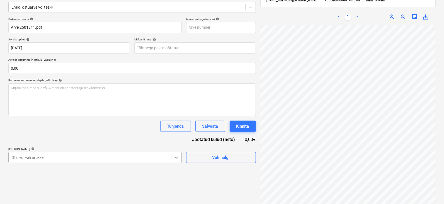
scroll to position [114, 0]
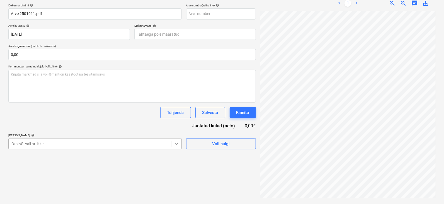
click at [177, 121] on body "Müük Projektid Kontaktid Koondarved 9 Postkast 1 Kinnitusring 2 Ressursid forma…" at bounding box center [222, 19] width 444 height 204
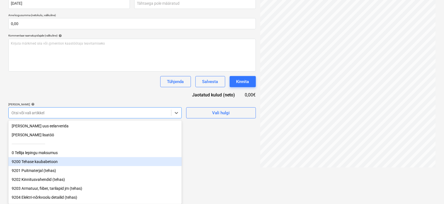
click at [48, 165] on div "9200 Tehase kaubabetoon" at bounding box center [94, 161] width 173 height 9
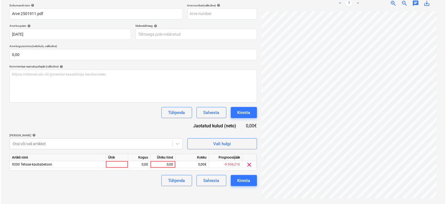
scroll to position [84, 0]
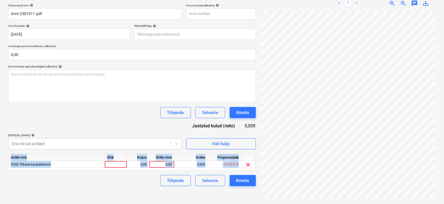
drag, startPoint x: 234, startPoint y: 171, endPoint x: 180, endPoint y: 168, distance: 54.4
click at [228, 169] on div "Failide konteerimine Vali ettevõte Heidelberg Materials Betoon AS [PERSON_NAME]…" at bounding box center [222, 73] width 444 height 261
click at [117, 166] on div at bounding box center [116, 164] width 22 height 7
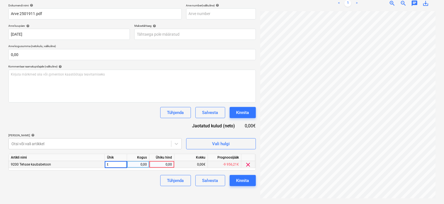
type input "tk"
click at [143, 162] on div "0,00" at bounding box center [138, 164] width 18 height 7
type input "1"
drag, startPoint x: 165, startPoint y: 161, endPoint x: 141, endPoint y: 172, distance: 26.3
click at [165, 161] on div "0,00" at bounding box center [161, 164] width 20 height 7
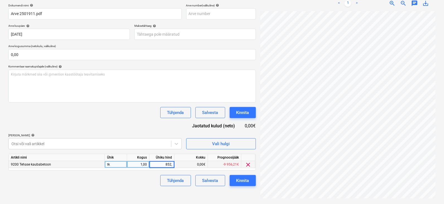
type input "852,5"
click at [245, 178] on div "Kinnita" at bounding box center [242, 180] width 13 height 7
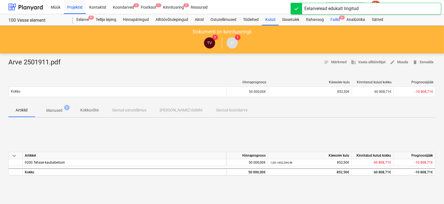
click at [342, 17] on span "9+" at bounding box center [342, 18] width 6 height 4
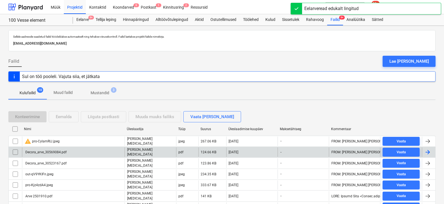
click at [429, 151] on div at bounding box center [427, 152] width 7 height 7
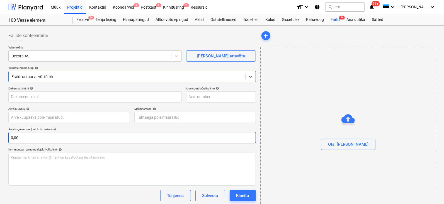
type input "Decora_arve_30569084.pdf"
type input "[DATE]"
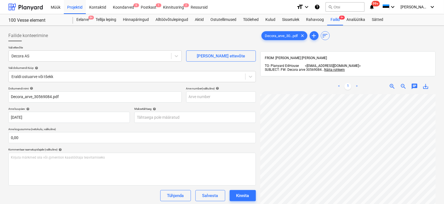
scroll to position [28, 26]
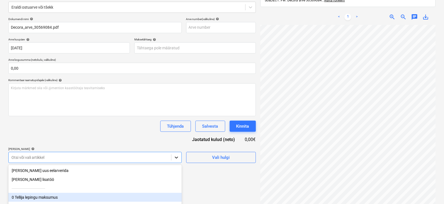
click at [178, 135] on body "Müük Projektid Kontaktid Koondarved 9 Postkast 1 Kinnitusring 2 Ressursid forma…" at bounding box center [222, 33] width 444 height 204
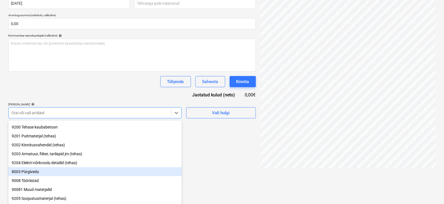
scroll to position [55, 0]
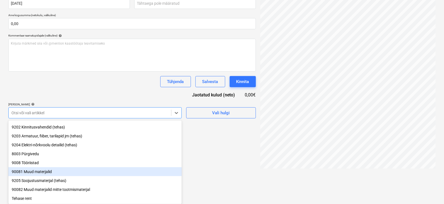
click at [32, 169] on div "90081 Muud materjalid" at bounding box center [94, 171] width 173 height 9
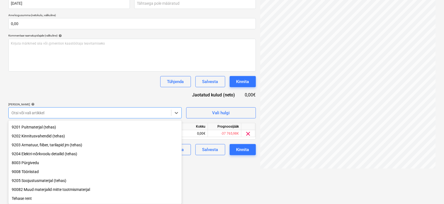
scroll to position [46, 0]
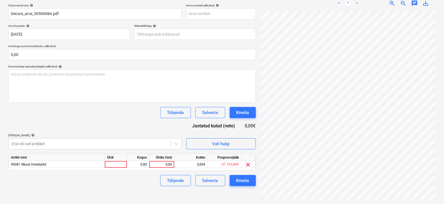
drag, startPoint x: 243, startPoint y: 170, endPoint x: 238, endPoint y: 165, distance: 7.3
click at [242, 121] on html "Müük Projektid Kontaktid Koondarved 9 Postkast 1 Kinnitusring 2 Ressursid forma…" at bounding box center [222, 19] width 444 height 204
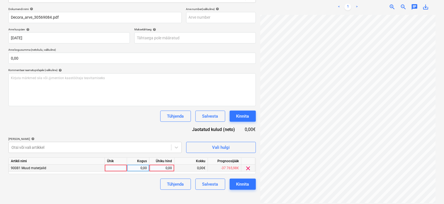
click at [121, 167] on div at bounding box center [116, 168] width 22 height 7
type input "tk"
click at [146, 167] on div "0,00" at bounding box center [138, 168] width 18 height 7
type input "1"
click at [168, 163] on div "Ühiku hind" at bounding box center [161, 161] width 25 height 7
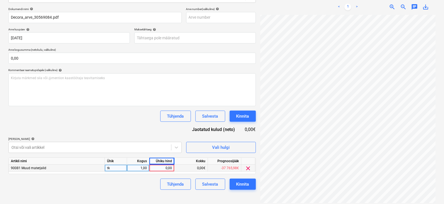
click at [170, 168] on div "0,00" at bounding box center [161, 168] width 20 height 7
type input "15,90"
click at [238, 180] on div "Kinnita" at bounding box center [242, 183] width 13 height 7
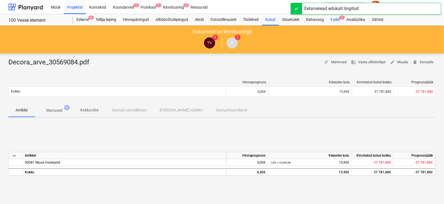
click at [342, 17] on span "9" at bounding box center [342, 18] width 6 height 4
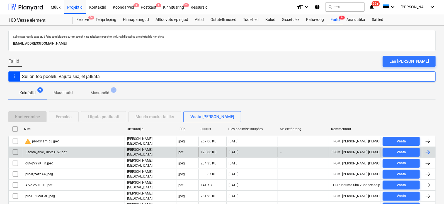
click at [427, 151] on div at bounding box center [427, 152] width 7 height 7
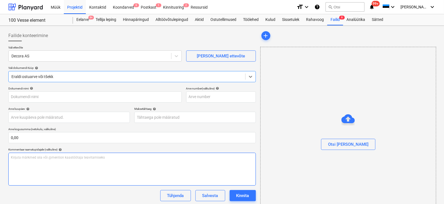
type input "Decora_arve_30523167.pdf"
type input "[DATE]"
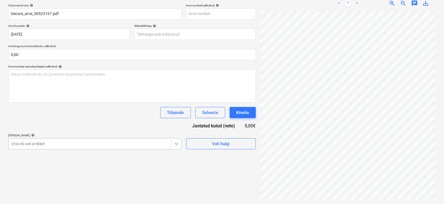
scroll to position [114, 0]
click at [175, 121] on body "Müük Projektid Kontaktid Koondarved 9 Postkast 1 Kinnitusring 2 Ressursid forma…" at bounding box center [222, 19] width 444 height 204
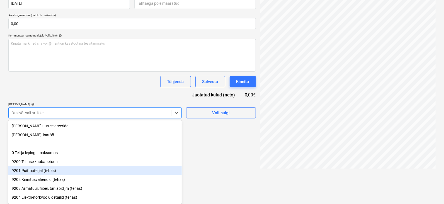
click at [35, 173] on div "9201 Puitmaterjal (tehas)" at bounding box center [94, 170] width 173 height 9
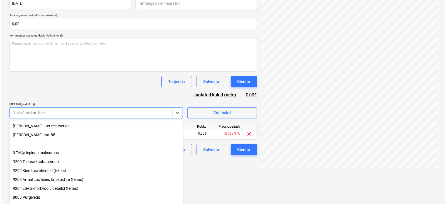
scroll to position [84, 0]
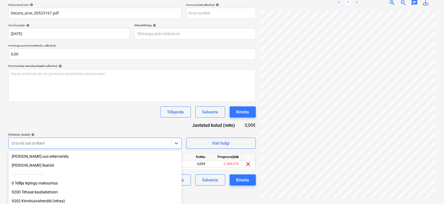
click at [217, 170] on div "Failide konteerimine Vali ettevõte Decora AS [PERSON_NAME] uus ettevõte Vali do…" at bounding box center [132, 72] width 252 height 257
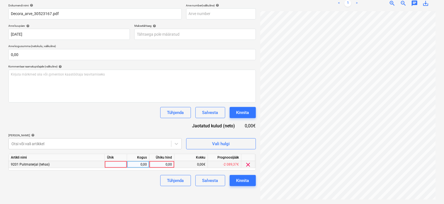
click at [120, 163] on div at bounding box center [116, 164] width 22 height 7
type input "tk"
click at [141, 162] on div "0,00" at bounding box center [138, 164] width 18 height 7
type input "1"
click at [166, 163] on div "0,00" at bounding box center [161, 164] width 20 height 7
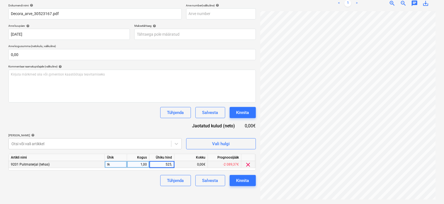
type input "525,8"
click at [238, 177] on div "Kinnita" at bounding box center [242, 180] width 13 height 7
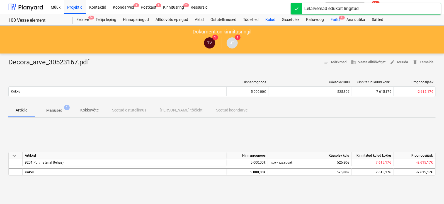
click at [343, 15] on div "Failid 8" at bounding box center [335, 19] width 16 height 11
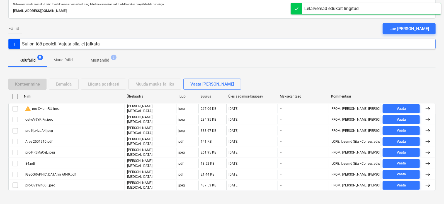
scroll to position [33, 0]
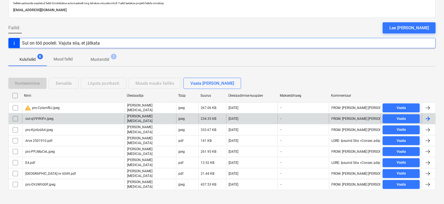
click at [427, 115] on div at bounding box center [427, 118] width 7 height 7
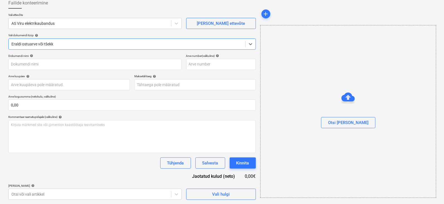
type input "out-qV9YKIFn.jpeg"
type input "[DATE]"
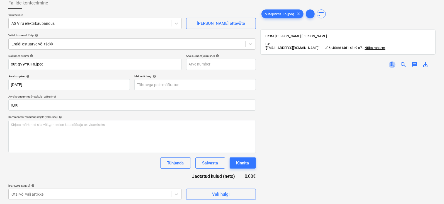
click at [391, 64] on span "zoom_in" at bounding box center [391, 64] width 7 height 7
click at [392, 65] on span "zoom_in" at bounding box center [391, 64] width 7 height 7
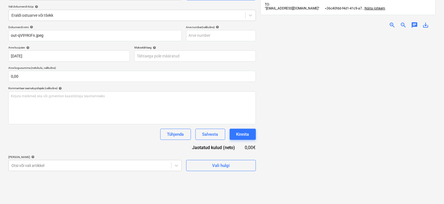
scroll to position [84, 0]
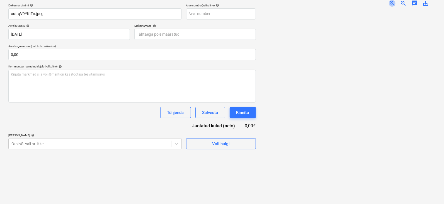
click at [390, 1] on span "zoom_in" at bounding box center [391, 3] width 7 height 7
click at [392, 2] on span "zoom_in" at bounding box center [391, 3] width 7 height 7
click at [402, 1] on span "zoom_out" at bounding box center [403, 3] width 7 height 7
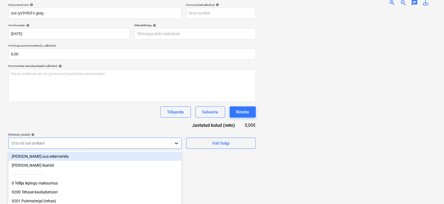
scroll to position [114, 0]
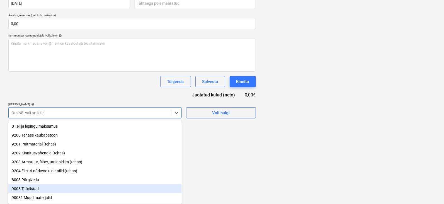
scroll to position [35, 0]
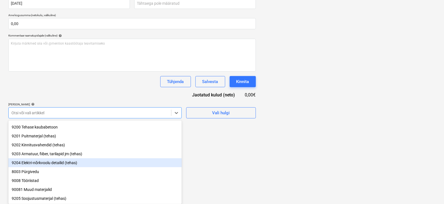
click at [40, 164] on div "9204 Elektri-nõrkvoolu detailid (tehas)" at bounding box center [94, 162] width 173 height 9
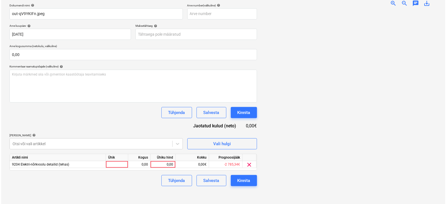
scroll to position [84, 0]
click at [212, 167] on div "Failide konteerimine Vali ettevõte AS Viru elektrikaubandus [PERSON_NAME] uus e…" at bounding box center [132, 73] width 252 height 257
click at [121, 164] on div at bounding box center [116, 164] width 22 height 7
type input "tk"
click at [131, 165] on div "0,00" at bounding box center [138, 164] width 18 height 7
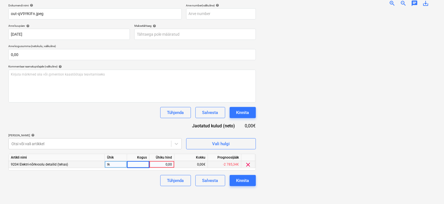
type input "1"
click at [165, 163] on div "0,00" at bounding box center [161, 164] width 20 height 7
type input "1388,88"
click at [241, 179] on div "Kinnita" at bounding box center [242, 180] width 13 height 7
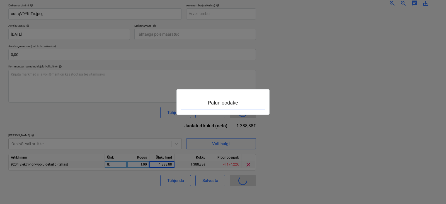
scroll to position [58, 0]
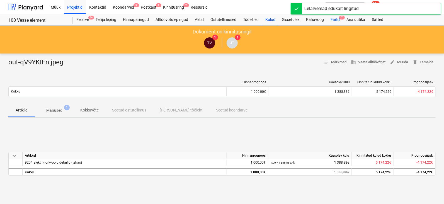
drag, startPoint x: 342, startPoint y: 16, endPoint x: 340, endPoint y: 22, distance: 6.2
click at [342, 16] on span "7" at bounding box center [342, 18] width 6 height 4
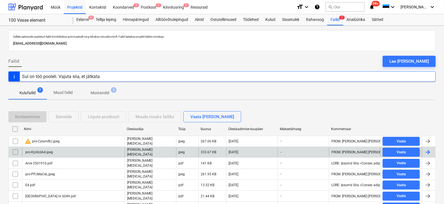
click at [427, 149] on div at bounding box center [427, 152] width 7 height 7
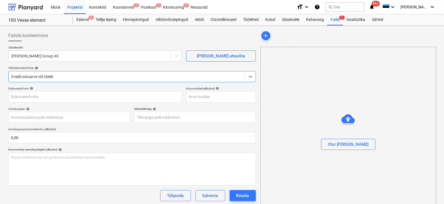
type input "pro-Kjz4zdA4.jpeg"
type input "[DATE]"
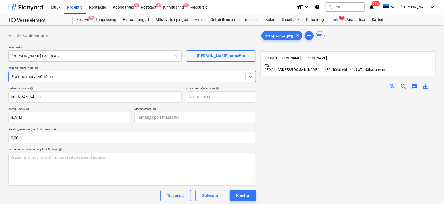
scroll to position [84, 0]
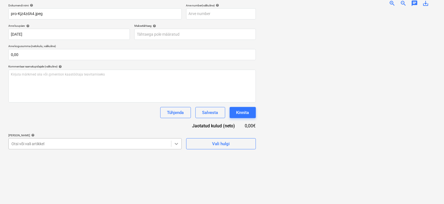
click at [174, 121] on body "Müük Projektid Kontaktid Koondarved 9 Postkast 1 Kinnitusring 2 Ressursid forma…" at bounding box center [222, 19] width 444 height 204
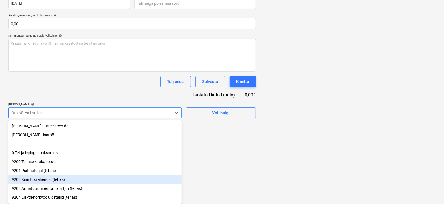
scroll to position [35, 0]
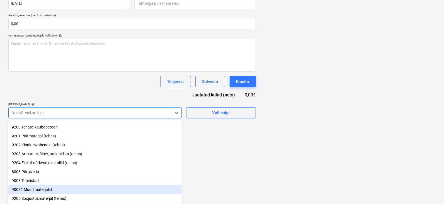
click at [37, 190] on div "90081 Muud materjalid" at bounding box center [94, 189] width 173 height 9
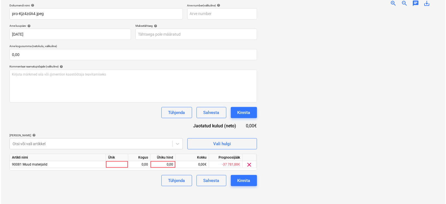
scroll to position [84, 0]
click at [220, 171] on div "Failide konteerimine Vali ettevõte [PERSON_NAME] Group AS [PERSON_NAME] uus ett…" at bounding box center [222, 73] width 444 height 261
click at [115, 163] on div at bounding box center [116, 164] width 22 height 7
type input "tk"
click at [142, 163] on div "0,00" at bounding box center [138, 164] width 18 height 7
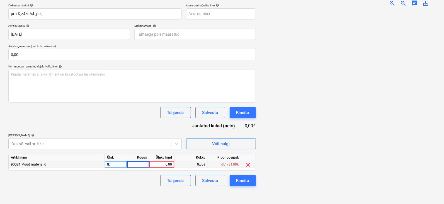
type input "1"
click at [163, 164] on div "0,00" at bounding box center [161, 164] width 20 height 7
type input "41,60"
click at [243, 179] on div "Kinnita" at bounding box center [242, 180] width 13 height 7
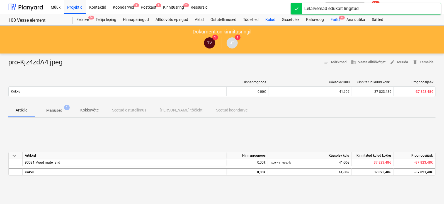
click at [342, 17] on span "6" at bounding box center [342, 18] width 6 height 4
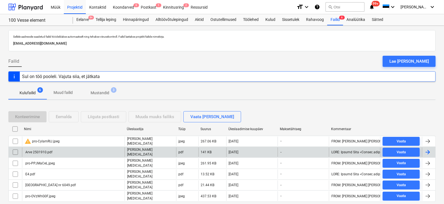
click at [429, 150] on div at bounding box center [427, 152] width 7 height 7
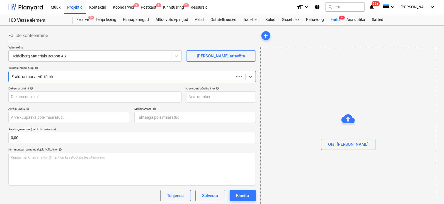
type input "Arve 2501910.pdf"
type input "[DATE]"
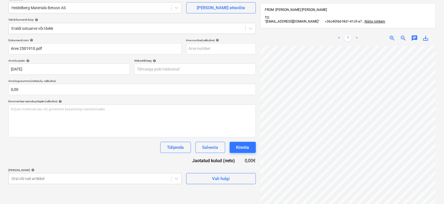
scroll to position [69, 0]
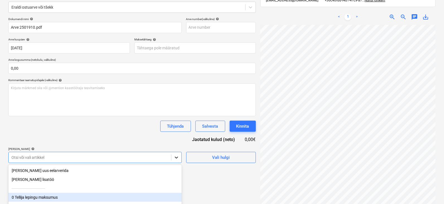
click at [175, 135] on body "Müük Projektid Kontaktid Koondarved 9 Postkast 1 Kinnitusring 2 Ressursid forma…" at bounding box center [222, 33] width 444 height 204
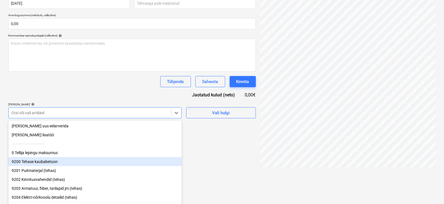
click at [41, 162] on div "9200 Tehase kaubabetoon" at bounding box center [94, 161] width 173 height 9
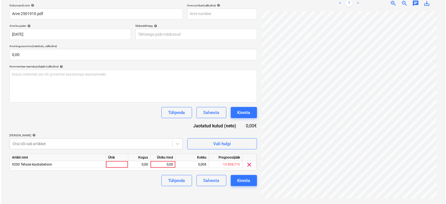
scroll to position [84, 0]
click at [198, 121] on html "Müük Projektid Kontaktid Koondarved 9 Postkast 1 Kinnitusring 2 Ressursid forma…" at bounding box center [222, 19] width 444 height 204
click at [115, 164] on div at bounding box center [116, 164] width 22 height 7
type input "tk"
click at [141, 163] on div "0,00" at bounding box center [138, 164] width 18 height 7
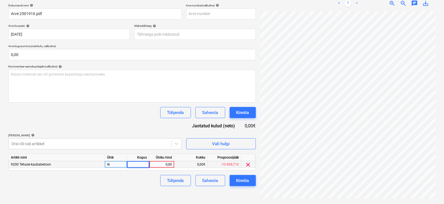
type input "1"
click at [168, 165] on div "0,00" at bounding box center [161, 164] width 20 height 7
type input "1598,20"
click at [241, 180] on div "Kinnita" at bounding box center [242, 180] width 13 height 7
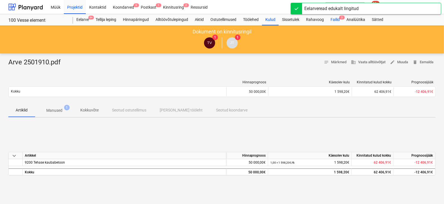
click at [342, 16] on span "5" at bounding box center [342, 18] width 6 height 4
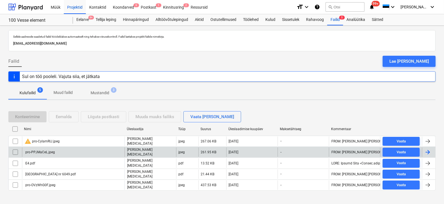
click at [427, 151] on div at bounding box center [427, 152] width 7 height 7
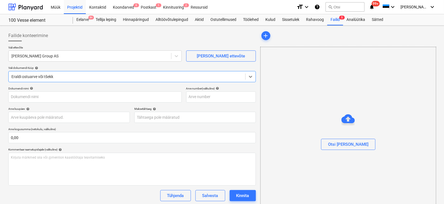
type input "pro-PPJMaCeL.jpeg"
type input "[DATE]"
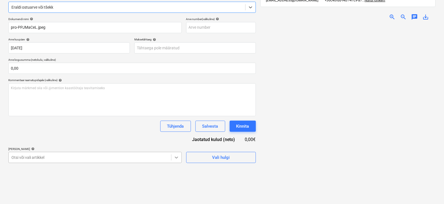
scroll to position [114, 0]
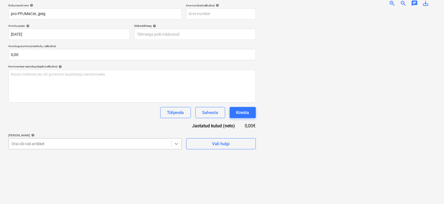
click at [175, 121] on body "Müük Projektid Kontaktid Koondarved 9 Postkast 1 Kinnitusring 2 Ressursid forma…" at bounding box center [222, 19] width 444 height 204
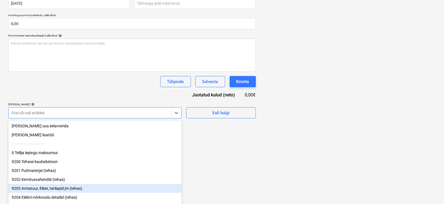
scroll to position [35, 0]
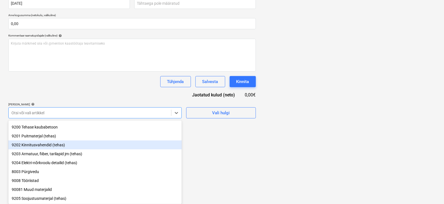
click at [39, 145] on div "9202 Kinnitusvahendid (tehas)" at bounding box center [94, 144] width 173 height 9
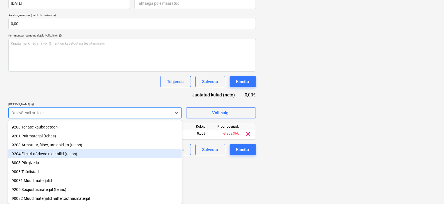
drag, startPoint x: 214, startPoint y: 170, endPoint x: 207, endPoint y: 169, distance: 6.8
click at [212, 170] on div "Failide konteerimine Vali ettevõte [PERSON_NAME] Group AS [PERSON_NAME] uus ett…" at bounding box center [132, 42] width 252 height 257
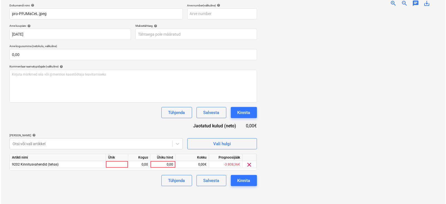
scroll to position [84, 0]
click at [109, 162] on div at bounding box center [116, 164] width 22 height 7
type input "tk"
click at [134, 163] on div "0,00" at bounding box center [138, 164] width 18 height 7
type input "1"
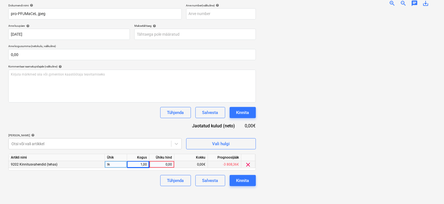
click at [164, 164] on div "0,00" at bounding box center [161, 164] width 20 height 7
type input "18,16"
click at [243, 178] on div "Kinnita" at bounding box center [242, 180] width 13 height 7
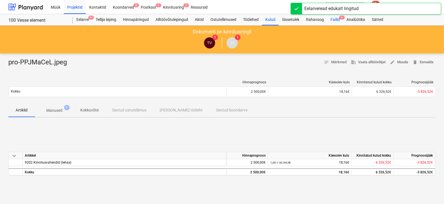
click at [343, 16] on span "4" at bounding box center [342, 18] width 6 height 4
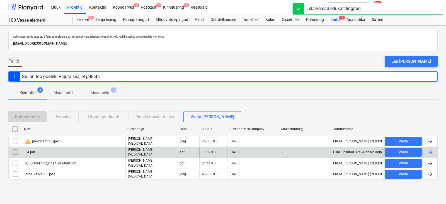
click at [430, 150] on div at bounding box center [429, 152] width 7 height 7
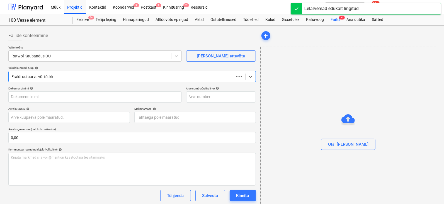
type input "E4.pdf"
type input "[DATE]"
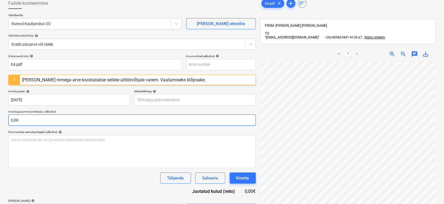
scroll to position [69, 0]
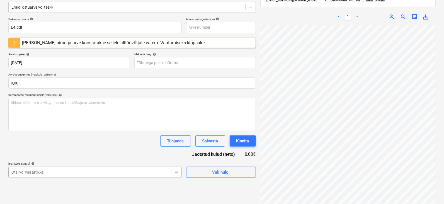
click at [174, 135] on body "Müük Projektid Kontaktid Koondarved 9 Postkast 1 Kinnitusring 2 Ressursid forma…" at bounding box center [222, 33] width 444 height 204
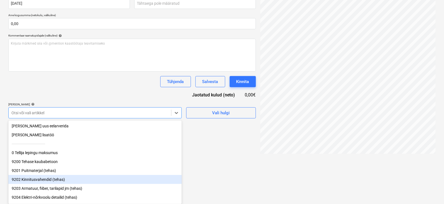
click at [31, 180] on div "9202 Kinnitusvahendid (tehas)" at bounding box center [94, 179] width 173 height 9
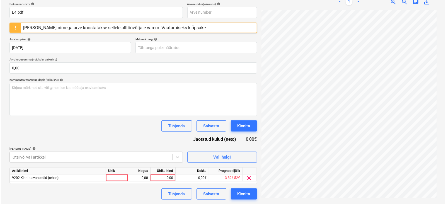
scroll to position [84, 0]
click at [114, 177] on div at bounding box center [116, 178] width 22 height 7
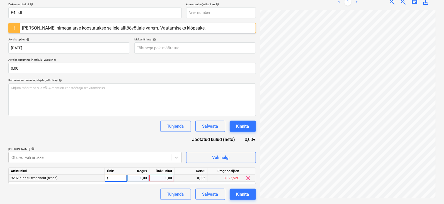
type input "tk"
click at [140, 176] on div "0,00" at bounding box center [138, 178] width 18 height 7
type input "1"
drag, startPoint x: 157, startPoint y: 177, endPoint x: 151, endPoint y: 182, distance: 7.7
click at [158, 177] on div "0,00" at bounding box center [161, 178] width 20 height 7
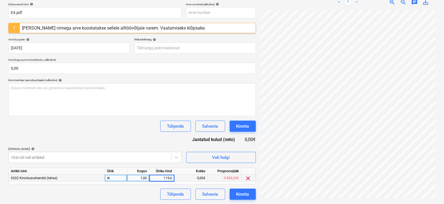
type input "119,61"
click at [245, 193] on div "Kinnita" at bounding box center [242, 193] width 13 height 7
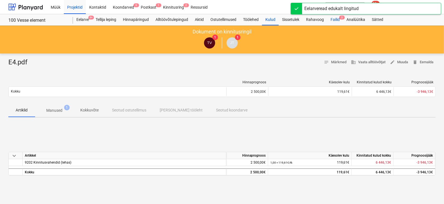
click at [342, 17] on span "3" at bounding box center [342, 18] width 6 height 4
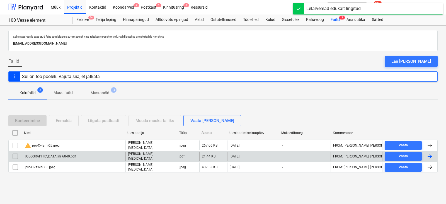
click at [430, 154] on div at bounding box center [429, 156] width 7 height 7
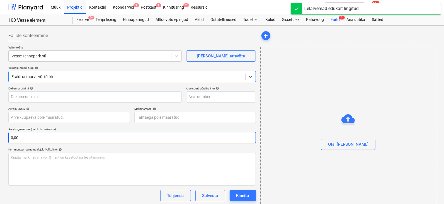
type input "[GEOGRAPHIC_DATA] nr 6049.pdf"
type input "[DATE]"
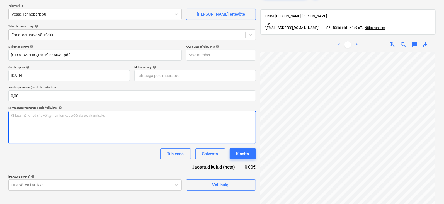
scroll to position [84, 0]
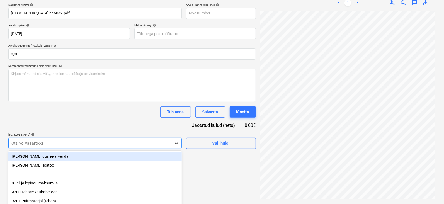
click at [177, 120] on body "Müük Projektid Kontaktid Koondarved 9 Postkast 1 Kinnitusring 2 Ressursid forma…" at bounding box center [222, 18] width 444 height 204
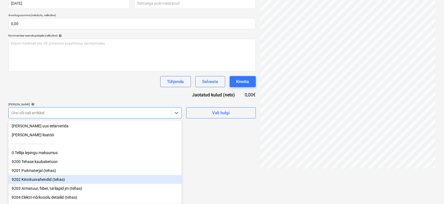
scroll to position [55, 0]
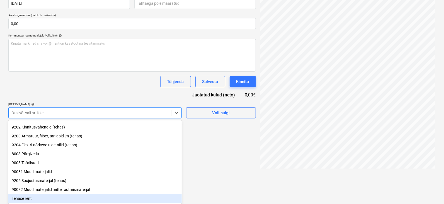
click at [28, 197] on div "Tehase rent" at bounding box center [94, 198] width 173 height 9
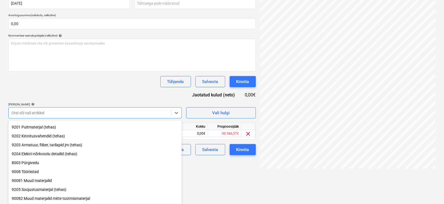
scroll to position [46, 0]
drag, startPoint x: 240, startPoint y: 168, endPoint x: 225, endPoint y: 163, distance: 15.9
click at [239, 168] on div "Failide konteerimine Vali ettevõte Vesse Tehnopark oü [PERSON_NAME] uus ettevõt…" at bounding box center [132, 42] width 252 height 257
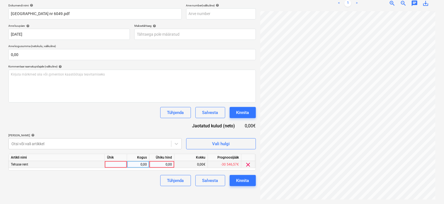
click at [111, 163] on div at bounding box center [116, 164] width 22 height 7
type input "tk"
click at [142, 163] on div "0,00" at bounding box center [138, 164] width 18 height 7
type input "1"
click at [167, 163] on div "0,00" at bounding box center [161, 164] width 20 height 7
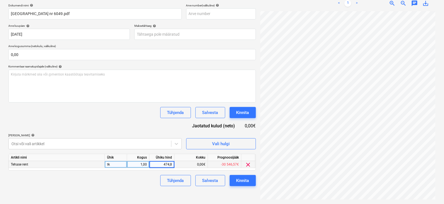
type input "474,81"
click at [237, 179] on div "Kinnita" at bounding box center [242, 180] width 13 height 7
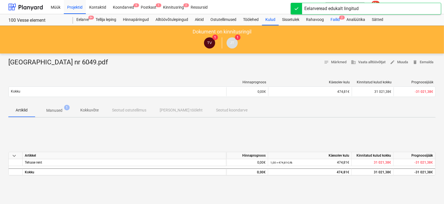
click at [343, 17] on span "2" at bounding box center [342, 18] width 6 height 4
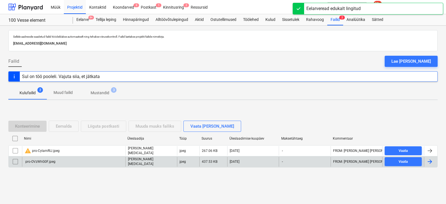
click at [429, 158] on div at bounding box center [429, 161] width 7 height 7
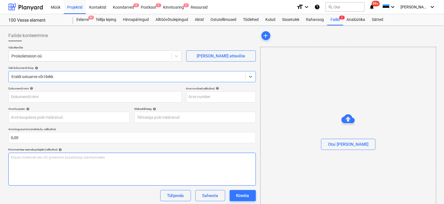
type input "pro-OVzWhG0F.jpeg"
type input "[DATE]"
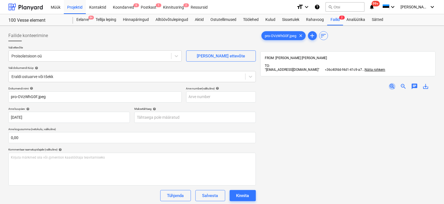
click at [392, 85] on span "zoom_in" at bounding box center [391, 86] width 7 height 7
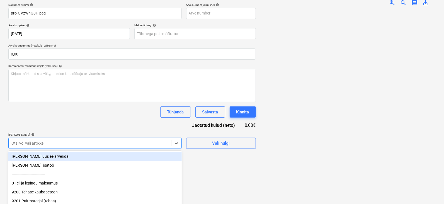
scroll to position [114, 0]
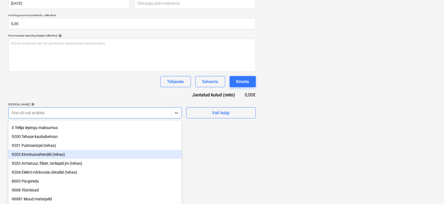
scroll to position [35, 0]
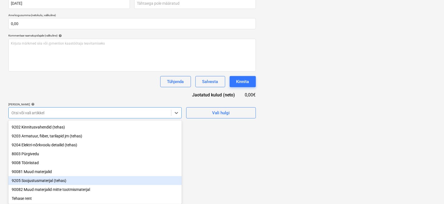
click at [37, 179] on div "9205 Soojustusmaterjal (tehas)" at bounding box center [94, 180] width 173 height 9
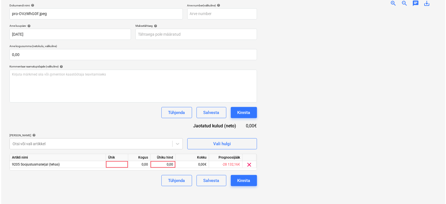
scroll to position [84, 0]
drag, startPoint x: 214, startPoint y: 174, endPoint x: 162, endPoint y: 157, distance: 55.0
click at [213, 121] on html "Müük Projektid Kontaktid Koondarved 9 Postkast 1 Kinnitusring 2 Ressursid forma…" at bounding box center [222, 19] width 444 height 204
click at [116, 163] on div at bounding box center [116, 164] width 22 height 7
type input "tk"
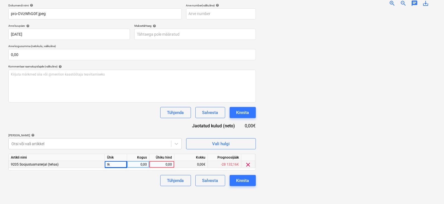
click at [141, 164] on div "0,00" at bounding box center [138, 164] width 18 height 7
type input "1"
click at [162, 165] on div "0,00" at bounding box center [161, 164] width 20 height 7
type input "1774,83"
click at [241, 179] on div "Kinnita" at bounding box center [242, 180] width 13 height 7
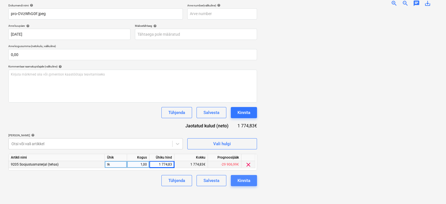
scroll to position [66, 0]
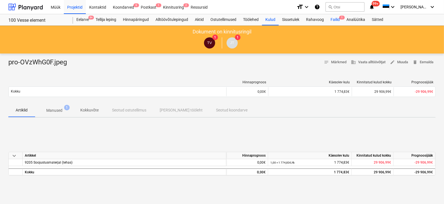
click at [341, 17] on span "1" at bounding box center [342, 18] width 6 height 4
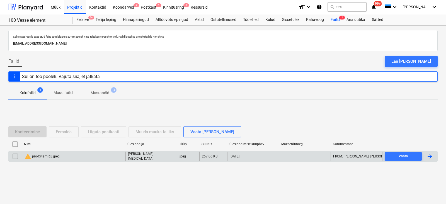
click at [15, 156] on input "checkbox" at bounding box center [15, 156] width 9 height 9
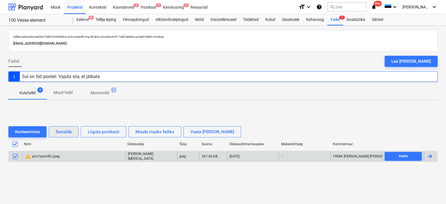
click at [67, 130] on div "Eemalda" at bounding box center [64, 131] width 16 height 7
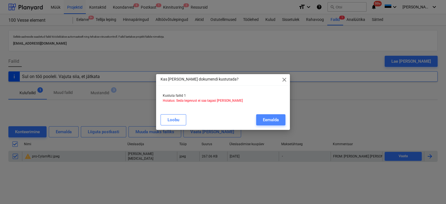
click at [267, 118] on div "Eemalda" at bounding box center [271, 119] width 16 height 7
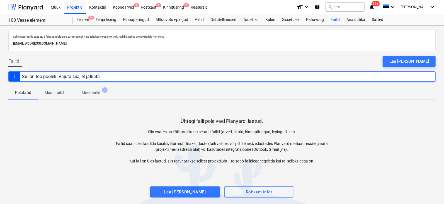
click at [106, 73] on div "Sul on töö pooleli. Vajuta siia, et jätkata" at bounding box center [221, 76] width 427 height 10
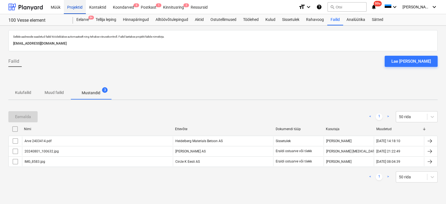
click at [77, 6] on div "Projektid" at bounding box center [75, 7] width 22 height 14
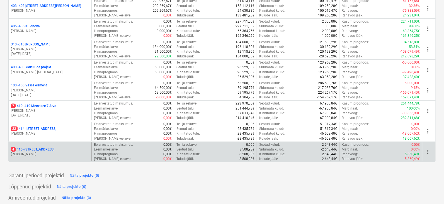
scroll to position [136, 0]
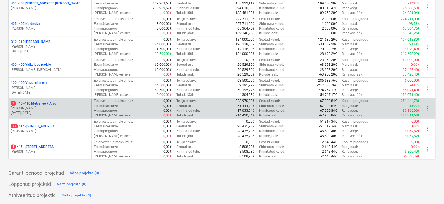
click at [35, 101] on p "7 410 - 410 Metsa tee 7 Arvo" at bounding box center [33, 103] width 45 height 5
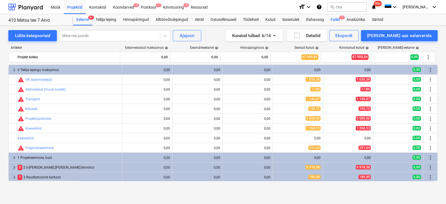
click at [341, 16] on span "7" at bounding box center [342, 18] width 6 height 4
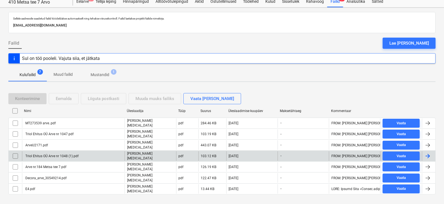
scroll to position [23, 0]
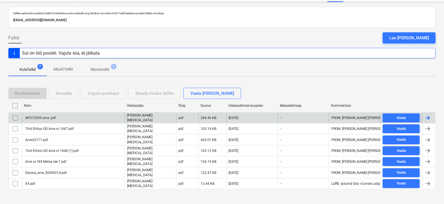
click at [429, 117] on div at bounding box center [427, 117] width 7 height 7
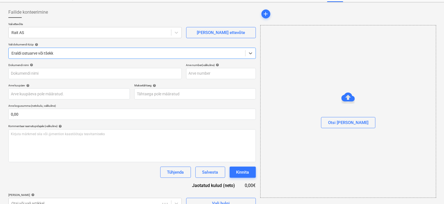
type input "MT273539 arve..pdf"
type input "[DATE]"
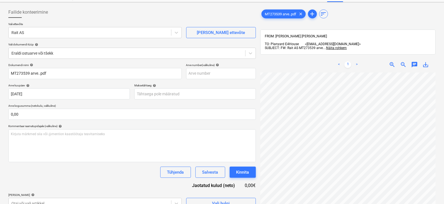
scroll to position [82, 7]
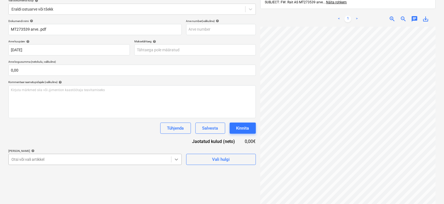
click at [175, 136] on body "Müük Projektid Kontaktid Koondarved 9 Postkast 1 Kinnitusring 2 Ressursid forma…" at bounding box center [222, 35] width 444 height 204
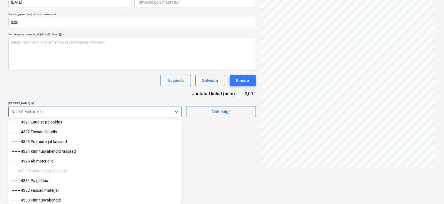
scroll to position [1323, 0]
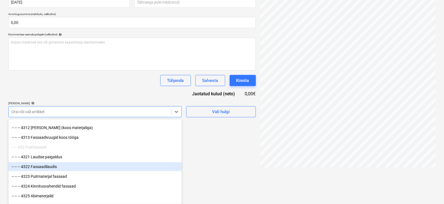
click at [52, 168] on div "-- -- -- 4322 Fassaadilaudis" at bounding box center [94, 166] width 173 height 9
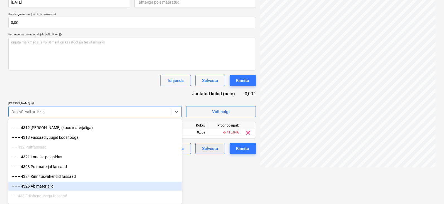
drag, startPoint x: 208, startPoint y: 181, endPoint x: 204, endPoint y: 179, distance: 5.3
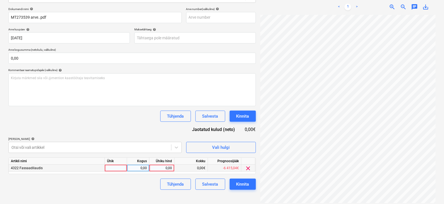
click at [116, 167] on div at bounding box center [116, 168] width 22 height 7
type input "tk"
click at [138, 166] on div "0,00" at bounding box center [138, 168] width 18 height 7
type input "1"
click at [165, 168] on div "0,00" at bounding box center [161, 168] width 20 height 7
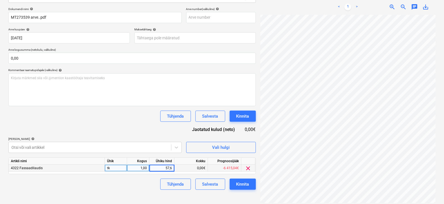
type input "57,60"
click at [245, 185] on div "Kinnita" at bounding box center [242, 183] width 13 height 7
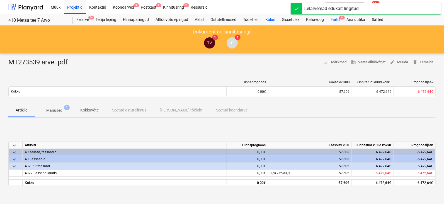
click at [343, 14] on div "Failid 6" at bounding box center [335, 19] width 16 height 11
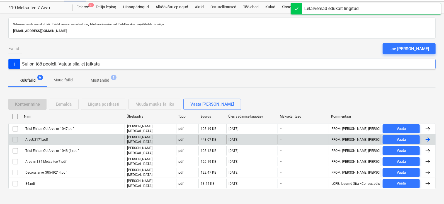
scroll to position [13, 0]
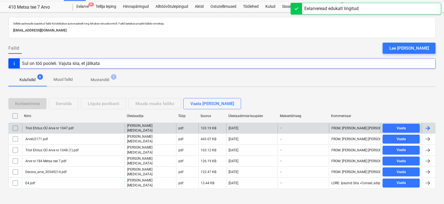
click at [429, 125] on div at bounding box center [427, 128] width 7 height 7
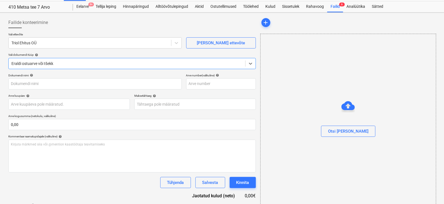
type input "Triol Ehitus OÜ Arve nr 1047.pdf"
type input "[DATE]"
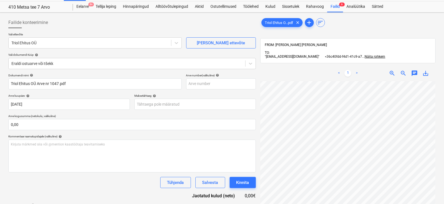
scroll to position [60, 35]
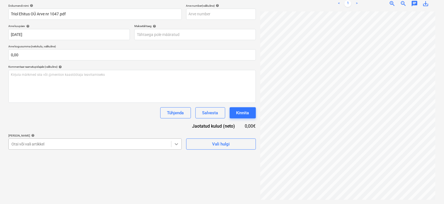
click at [176, 121] on body "Müük Projektid Kontaktid Koondarved 9 Postkast 1 Kinnitusring 2 Ressursid forma…" at bounding box center [222, 19] width 444 height 204
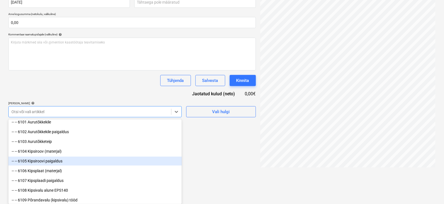
scroll to position [1636, 0]
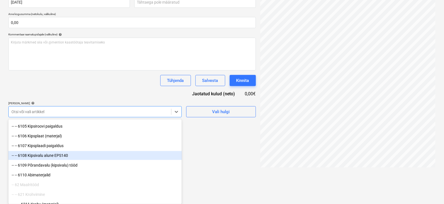
click at [54, 156] on div "-- -- 6108 Kipsivalu alune EPS140" at bounding box center [94, 155] width 173 height 9
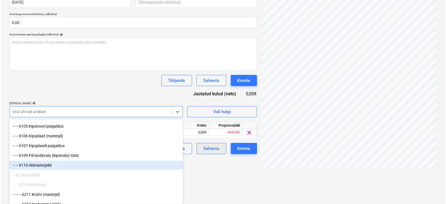
scroll to position [84, 0]
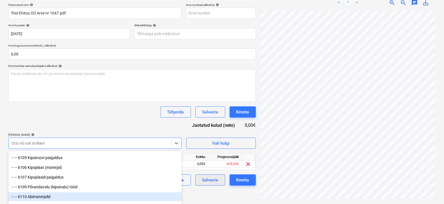
click at [219, 120] on html "Müük Projektid Kontaktid Koondarved 9 Postkast 1 Kinnitusring 2 Ressursid forma…" at bounding box center [222, 18] width 444 height 204
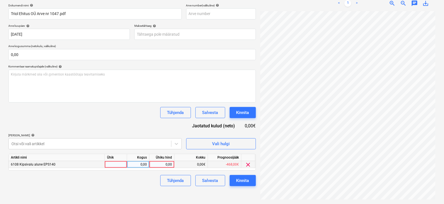
click at [117, 163] on div at bounding box center [116, 164] width 22 height 7
type input "tk"
click at [138, 164] on div "0,00" at bounding box center [138, 164] width 18 height 7
type input "1"
click at [165, 163] on div "0,00" at bounding box center [161, 164] width 20 height 7
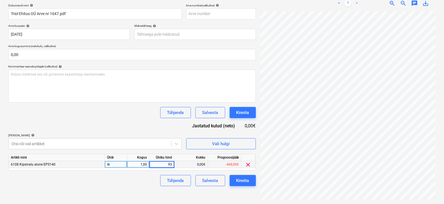
type input "932"
click at [246, 180] on div "Kinnita" at bounding box center [242, 180] width 13 height 7
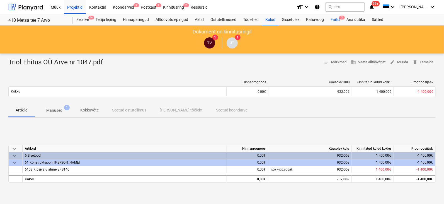
drag, startPoint x: 342, startPoint y: 16, endPoint x: 335, endPoint y: 23, distance: 10.1
click at [342, 16] on span "5" at bounding box center [342, 18] width 6 height 4
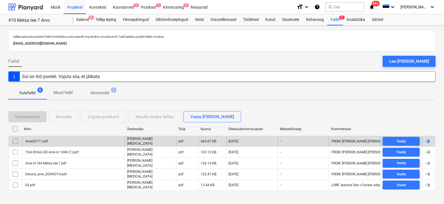
click at [427, 140] on div at bounding box center [427, 141] width 7 height 7
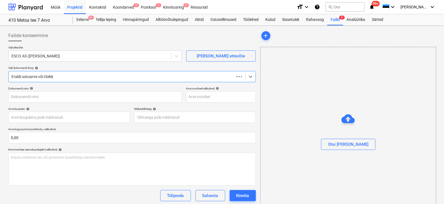
type input "ArveU2171.pdf"
type input "[DATE]"
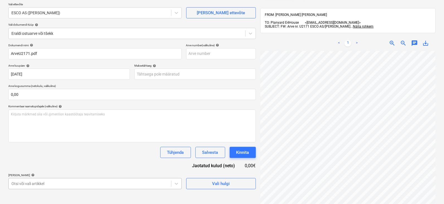
scroll to position [79, 0]
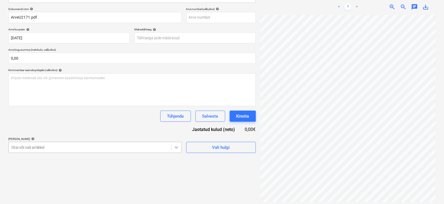
click at [177, 124] on body "Müük Projektid Kontaktid Koondarved 9 Postkast 1 Kinnitusring 2 Ressursid forma…" at bounding box center [222, 23] width 444 height 204
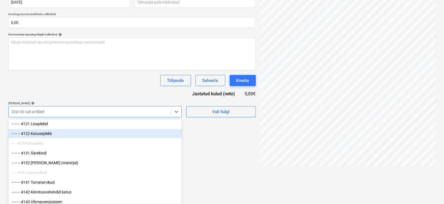
scroll to position [1079, 0]
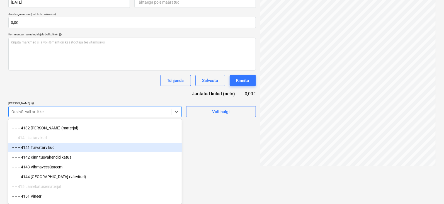
click at [43, 147] on div "-- -- -- 4141 Turvatarvikud" at bounding box center [94, 147] width 173 height 9
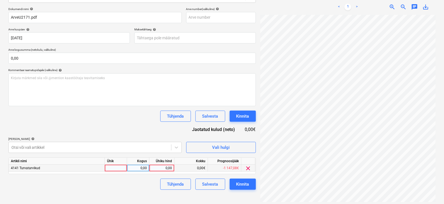
click at [122, 166] on div at bounding box center [116, 168] width 22 height 7
type input "tk"
click at [141, 168] on div "0,00" at bounding box center [138, 168] width 18 height 7
type input "1"
click at [168, 167] on div "0,00" at bounding box center [161, 168] width 20 height 7
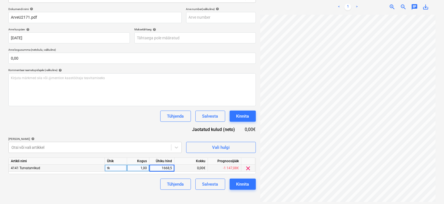
type input "1668,57"
click at [236, 182] on div "Kinnita" at bounding box center [242, 183] width 13 height 7
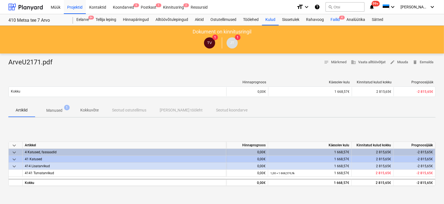
click at [344, 16] on span "4" at bounding box center [342, 18] width 6 height 4
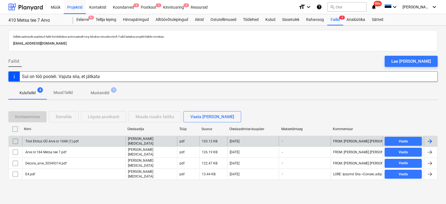
click at [431, 138] on div at bounding box center [429, 141] width 7 height 7
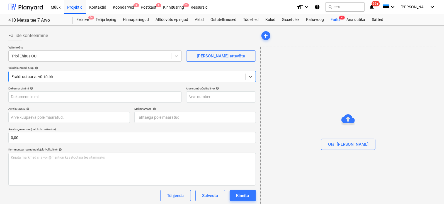
type input "Triol Ehitus OÜ Arve nr 1048 (1).pdf"
type input "[DATE]"
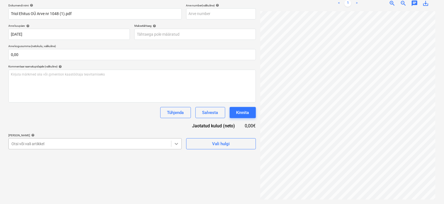
scroll to position [115, 0]
click at [177, 121] on body "Müük Projektid Kontaktid Koondarved 9 Postkast 1 Kinnitusring 2 Ressursid forma…" at bounding box center [222, 19] width 444 height 204
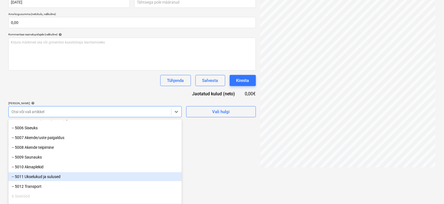
scroll to position [1497, 0]
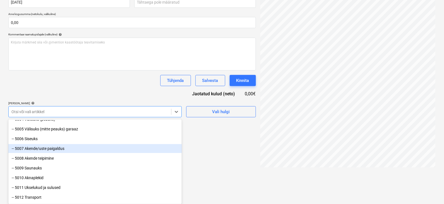
click at [43, 150] on div "-- 5007 Akende/uste paigaldus" at bounding box center [94, 148] width 173 height 9
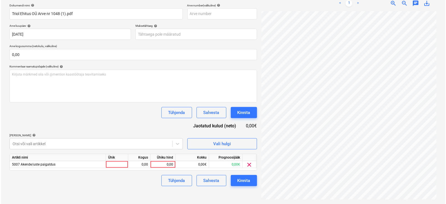
scroll to position [84, 0]
drag, startPoint x: 226, startPoint y: 172, endPoint x: 165, endPoint y: 155, distance: 63.9
click at [224, 121] on html "Müük Projektid Kontaktid Koondarved 9 Postkast 1 Kinnitusring 2 Ressursid forma…" at bounding box center [222, 19] width 444 height 204
click at [117, 162] on div at bounding box center [116, 164] width 22 height 7
type input "tk"
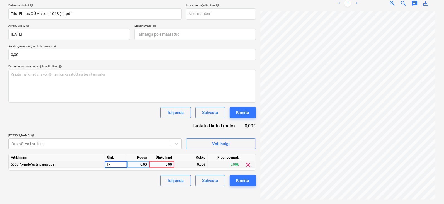
click at [142, 165] on div "0,00" at bounding box center [138, 164] width 18 height 7
type input "1"
click at [167, 163] on div "0,00" at bounding box center [161, 164] width 20 height 7
type input "700"
click at [246, 182] on div "Kinnita" at bounding box center [242, 180] width 13 height 7
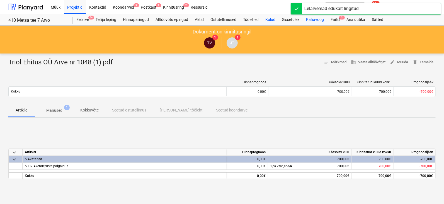
drag, startPoint x: 343, startPoint y: 15, endPoint x: 322, endPoint y: 23, distance: 21.5
click at [343, 15] on div "Failid 3" at bounding box center [335, 19] width 16 height 11
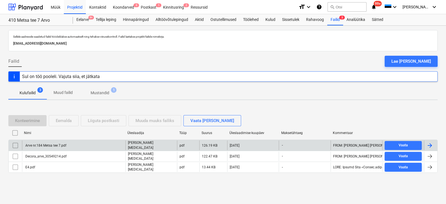
click at [428, 143] on div at bounding box center [429, 145] width 7 height 7
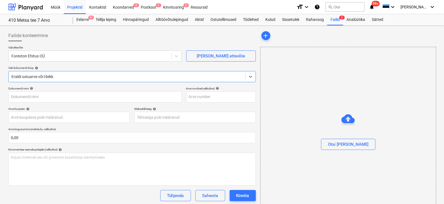
type input "Arve nr.184 Metsa tee 7.pdf"
type input "[DATE]"
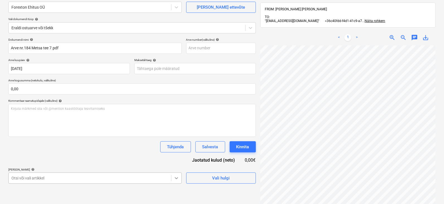
scroll to position [115, 0]
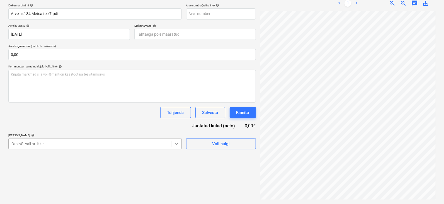
click at [175, 121] on body "Müük Projektid Kontaktid Koondarved 9 Postkast 1 Kinnitusring 2 Ressursid forma…" at bounding box center [222, 19] width 444 height 204
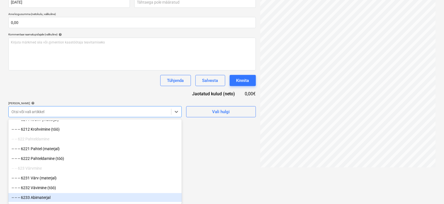
scroll to position [1706, 0]
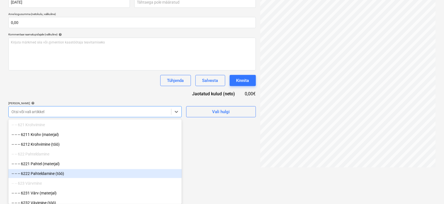
click at [46, 175] on div "-- -- -- 6222 Pahteldamine (töö)" at bounding box center [94, 173] width 173 height 9
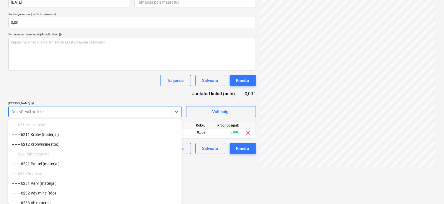
scroll to position [84, 0]
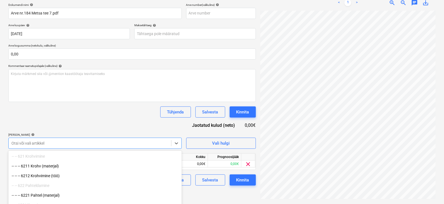
drag, startPoint x: 217, startPoint y: 177, endPoint x: 197, endPoint y: 170, distance: 21.7
click at [217, 120] on html "Müük Projektid Kontaktid Koondarved 9 Postkast 1 Kinnitusring 2 Ressursid forma…" at bounding box center [222, 18] width 444 height 204
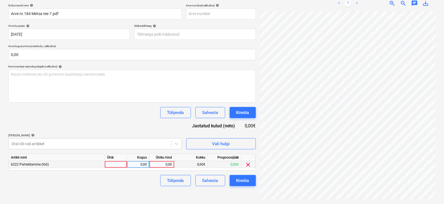
click at [117, 162] on div at bounding box center [116, 164] width 22 height 7
type input "tk"
click at [139, 163] on div "0,00" at bounding box center [138, 164] width 18 height 7
click at [144, 163] on div "0,00" at bounding box center [138, 164] width 18 height 7
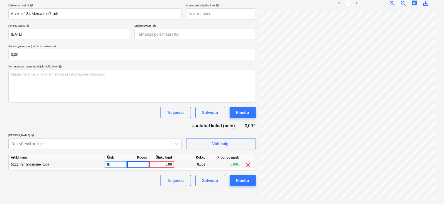
type input "1"
click at [168, 163] on div "0,00" at bounding box center [161, 164] width 20 height 7
type input "2707,60"
click at [237, 179] on div "Kinnita" at bounding box center [242, 180] width 13 height 7
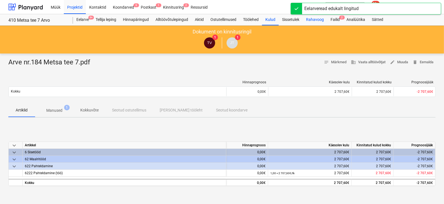
drag, startPoint x: 342, startPoint y: 15, endPoint x: 327, endPoint y: 21, distance: 15.4
click at [342, 15] on div "Failid 2" at bounding box center [335, 19] width 16 height 11
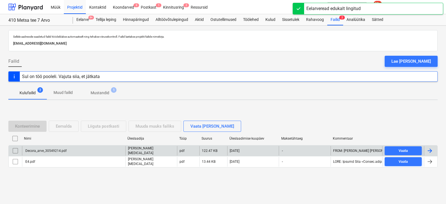
click at [431, 150] on div at bounding box center [429, 150] width 7 height 7
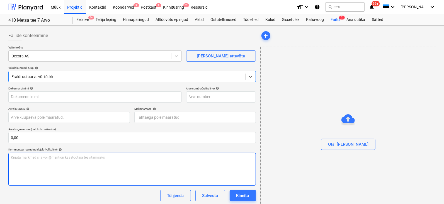
type input "Decora_arve_30549214.pdf"
type input "[DATE]"
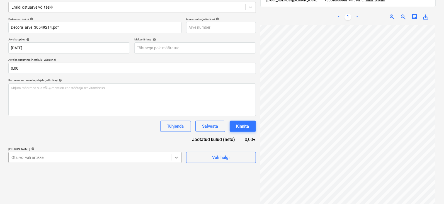
scroll to position [115, 0]
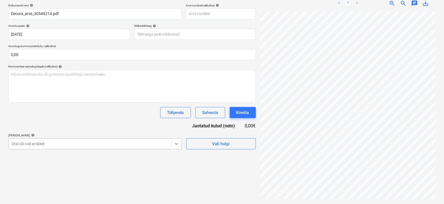
click at [178, 121] on body "Müük Projektid Kontaktid Koondarved 9 Postkast 1 Kinnitusring 2 Ressursid forma…" at bounding box center [222, 19] width 444 height 204
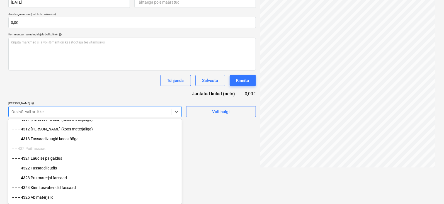
scroll to position [1323, 0]
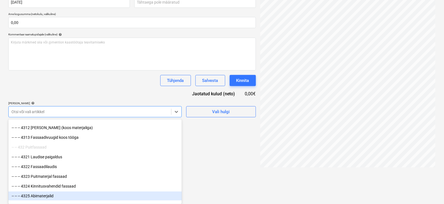
click at [55, 195] on div "-- -- -- 4325 Abimaterjalid" at bounding box center [94, 195] width 173 height 9
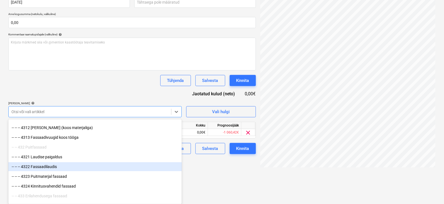
drag, startPoint x: 223, startPoint y: 167, endPoint x: 168, endPoint y: 158, distance: 56.1
click at [210, 165] on div "Failide konteerimine Vali ettevõte Decora AS [PERSON_NAME] uus ettevõte Vali do…" at bounding box center [132, 41] width 252 height 257
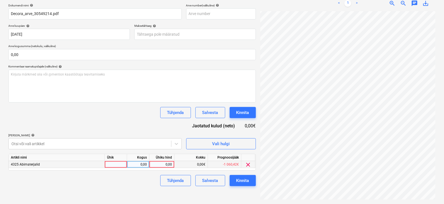
click at [106, 165] on div at bounding box center [116, 164] width 22 height 7
type input "tk"
click at [139, 161] on div "0,00" at bounding box center [138, 164] width 18 height 7
type input "1"
drag, startPoint x: 167, startPoint y: 162, endPoint x: 136, endPoint y: 170, distance: 31.9
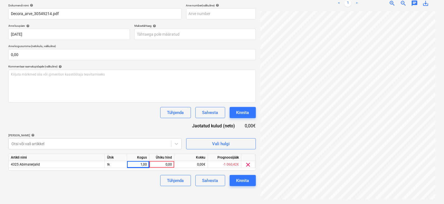
click at [166, 162] on div "0,00" at bounding box center [161, 164] width 20 height 7
type input "74,86"
click at [240, 180] on div "Kinnita" at bounding box center [242, 180] width 13 height 7
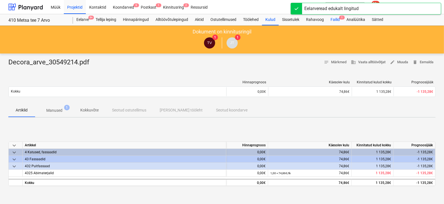
click at [343, 16] on span "1" at bounding box center [342, 18] width 6 height 4
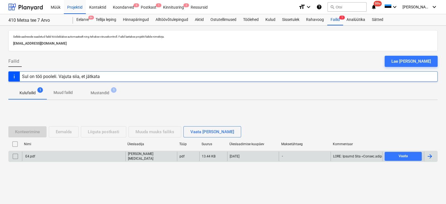
click at [428, 157] on div at bounding box center [429, 156] width 7 height 7
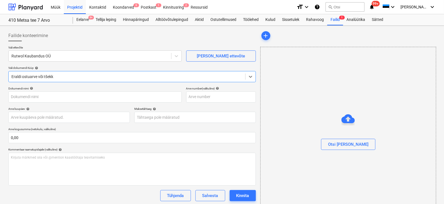
type input "E4.pdf"
type input "[DATE]"
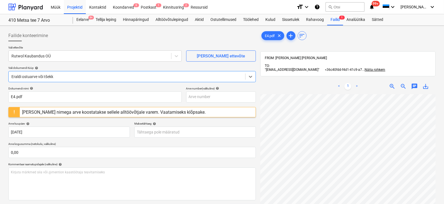
scroll to position [35, 0]
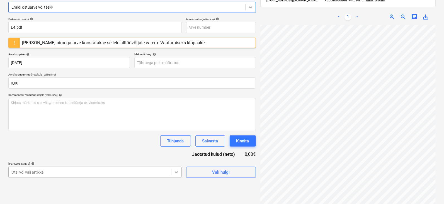
click at [177, 135] on body "Müük Projektid Kontaktid Koondarved 9 Postkast 1 Kinnitusring 2 Ressursid forma…" at bounding box center [222, 33] width 444 height 204
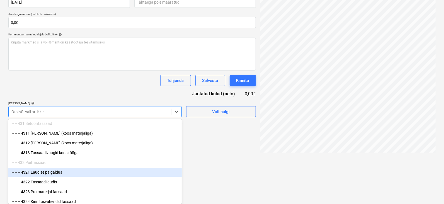
scroll to position [1323, 0]
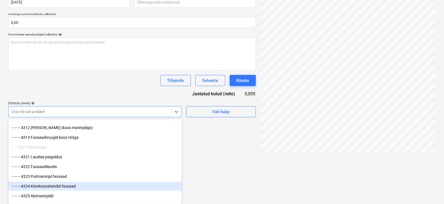
click at [61, 186] on div "-- -- -- 4324 Kinnitusvahendid fassaad" at bounding box center [94, 186] width 173 height 9
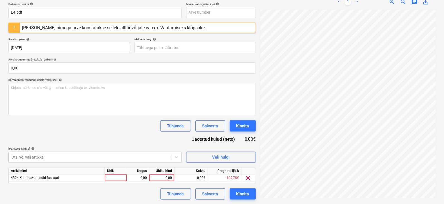
scroll to position [84, 0]
drag, startPoint x: 199, startPoint y: 179, endPoint x: 188, endPoint y: 177, distance: 10.9
click at [196, 120] on html "Müük Projektid Kontaktid Koondarved 9 Postkast 1 Kinnitusring 2 Ressursid forma…" at bounding box center [222, 18] width 444 height 204
click at [123, 178] on div at bounding box center [116, 178] width 22 height 7
type input "tk"
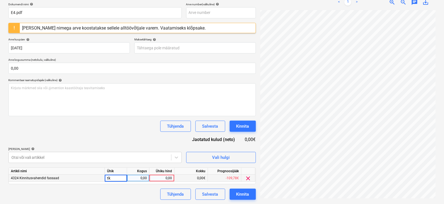
click at [145, 177] on div "0,00" at bounding box center [138, 178] width 18 height 7
type input "1"
click at [160, 178] on div "0,00" at bounding box center [161, 178] width 20 height 7
type input "18,18"
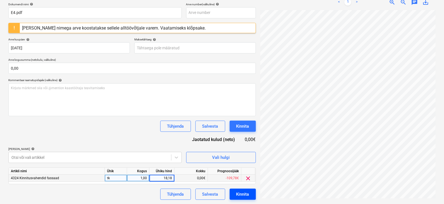
click at [239, 190] on button "Kinnita" at bounding box center [242, 194] width 26 height 11
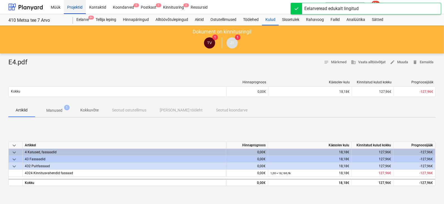
click at [72, 6] on div "Projektid" at bounding box center [75, 7] width 22 height 14
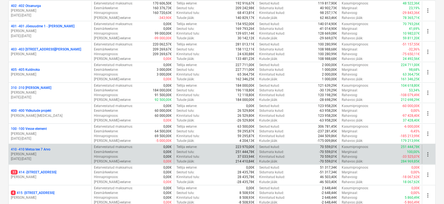
scroll to position [104, 0]
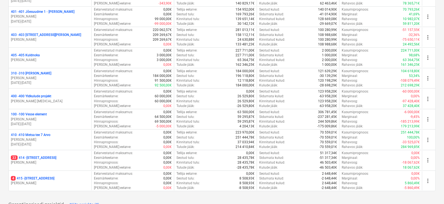
click at [31, 155] on p "33 414 - [STREET_ADDRESS]" at bounding box center [33, 157] width 45 height 5
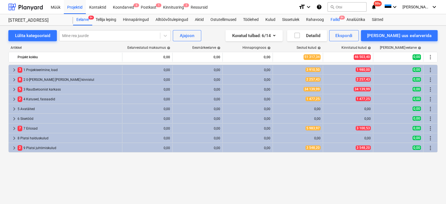
click at [343, 16] on span "9+" at bounding box center [342, 18] width 6 height 4
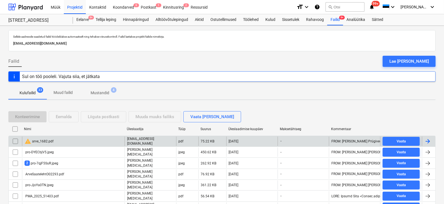
click at [430, 141] on div at bounding box center [427, 141] width 7 height 7
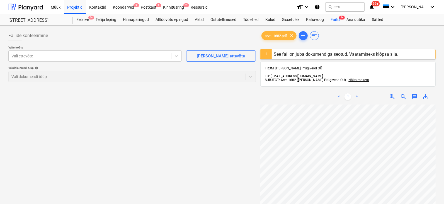
scroll to position [39, 18]
click at [315, 135] on div "< 1 > zoom_in zoom_out chat 0 save_alt" at bounding box center [347, 191] width 175 height 204
drag, startPoint x: 302, startPoint y: 99, endPoint x: 341, endPoint y: 41, distance: 69.5
click at [341, 42] on div "arve_1682.pdf clear add sort See fail on juba dokumendiga seotud. Vaatamiseks k…" at bounding box center [347, 161] width 175 height 263
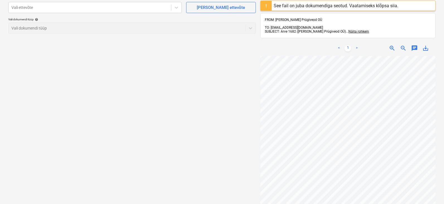
scroll to position [0, 0]
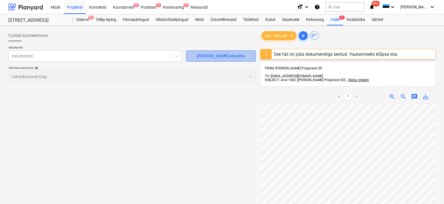
click at [216, 55] on div "[PERSON_NAME] ettevõte" at bounding box center [221, 55] width 48 height 7
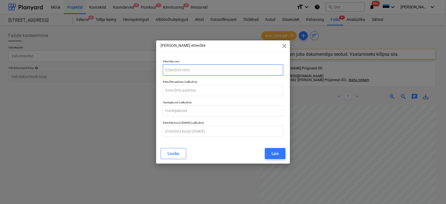
click at [180, 67] on input "text" at bounding box center [223, 69] width 120 height 11
type input "[PERSON_NAME] Prügiveod OÜ"
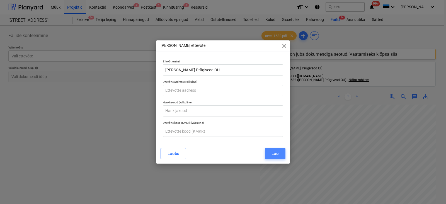
click at [272, 153] on div "Loo" at bounding box center [274, 153] width 7 height 7
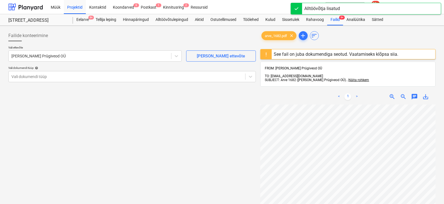
scroll to position [0, 2]
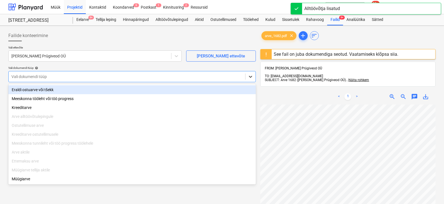
click at [248, 75] on icon at bounding box center [251, 77] width 6 height 6
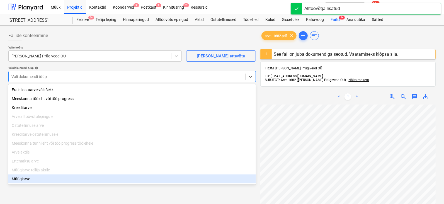
click at [23, 182] on div "Müügiarve" at bounding box center [131, 178] width 247 height 9
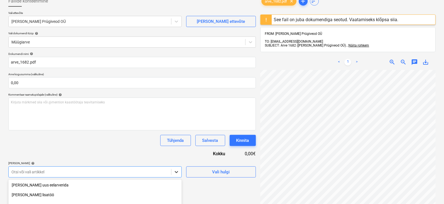
scroll to position [95, 0]
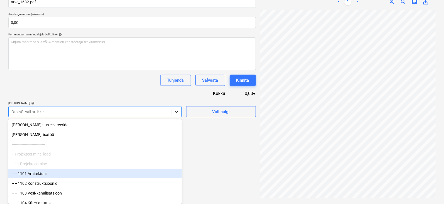
click at [177, 109] on body "Müük Projektid Kontaktid Koondarved 9 Postkast 1 Kinnitusring 2 Ressursid forma…" at bounding box center [222, 7] width 444 height 204
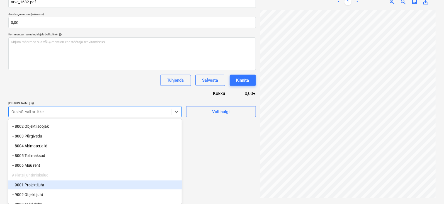
scroll to position [2137, 0]
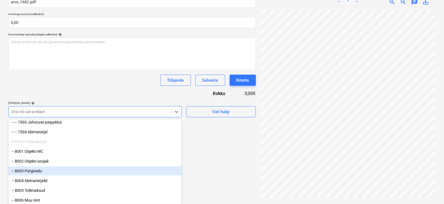
click at [36, 170] on div "-- 8003 Pürgivedu" at bounding box center [94, 171] width 173 height 9
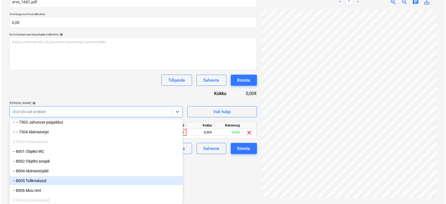
scroll to position [90, 0]
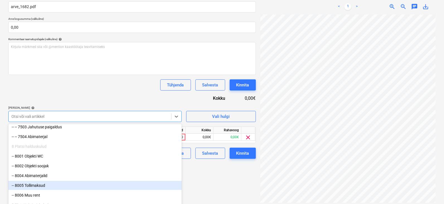
click at [203, 185] on div "Failide konteerimine Vali ettevõte [PERSON_NAME] Prügiveod OÜ [PERSON_NAME] uus…" at bounding box center [132, 71] width 252 height 267
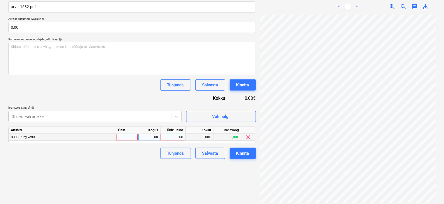
click at [127, 136] on div at bounding box center [127, 137] width 22 height 7
type input "tk"
click at [152, 136] on div "0,00" at bounding box center [149, 137] width 18 height 7
type input "1"
click at [171, 139] on div "0,00" at bounding box center [173, 137] width 20 height 7
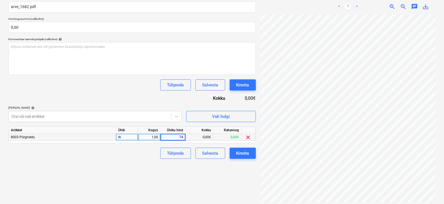
type input "741"
click at [221, 176] on div "Failide konteerimine Vali ettevõte [PERSON_NAME] Prügiveod OÜ [PERSON_NAME] uus…" at bounding box center [132, 70] width 252 height 264
click at [243, 152] on div "Kinnita" at bounding box center [242, 153] width 13 height 7
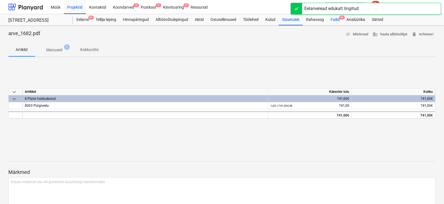
click at [342, 16] on span "9+" at bounding box center [342, 18] width 6 height 4
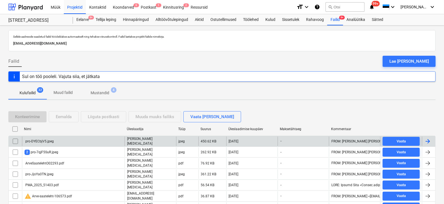
click at [428, 139] on div at bounding box center [427, 141] width 7 height 7
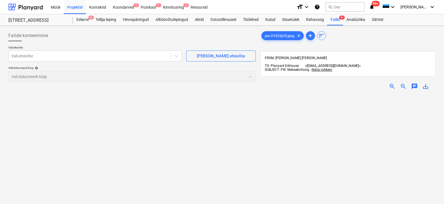
click at [392, 83] on span "zoom_in" at bounding box center [391, 86] width 7 height 7
click at [101, 58] on div at bounding box center [89, 56] width 157 height 6
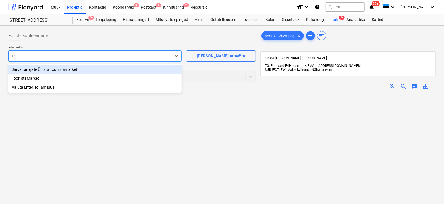
type input "T"
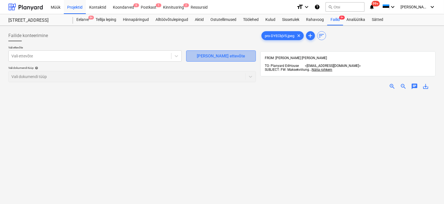
click at [217, 55] on div "[PERSON_NAME] ettevõte" at bounding box center [221, 55] width 48 height 7
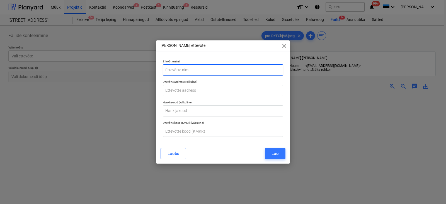
click at [185, 72] on input "text" at bounding box center [223, 69] width 120 height 11
type input "Tamrex Ohutuse OÜ"
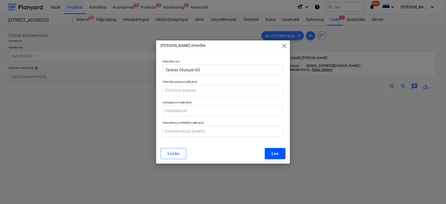
click at [273, 157] on div "Loo" at bounding box center [274, 153] width 7 height 7
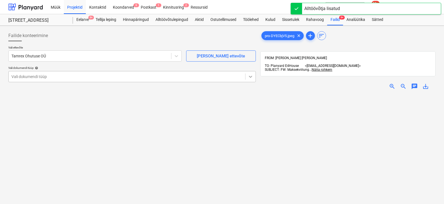
click at [252, 77] on icon at bounding box center [251, 77] width 6 height 6
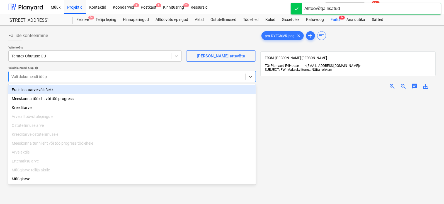
scroll to position [59, 0]
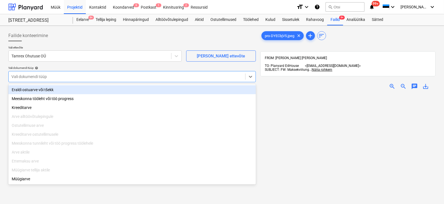
click at [26, 91] on div "Eraldi ostuarve või tšekk" at bounding box center [131, 89] width 247 height 9
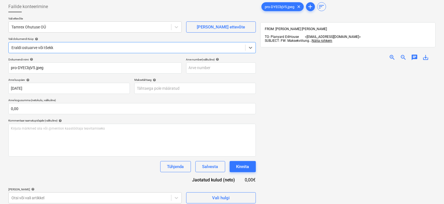
scroll to position [69, 0]
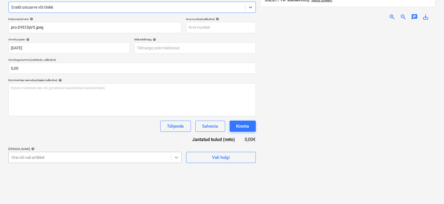
click at [177, 135] on body "Müük Projektid Kontaktid Koondarved 9 Postkast 1 Kinnitusring 2 Ressursid forma…" at bounding box center [222, 33] width 444 height 204
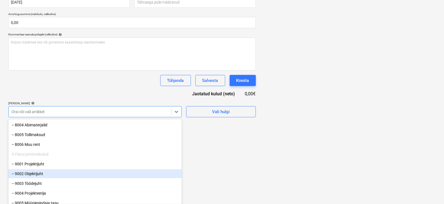
scroll to position [2207, 0]
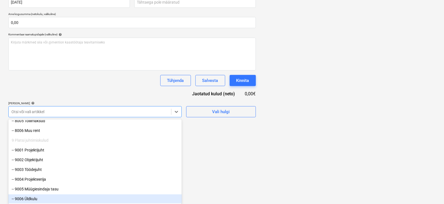
click at [31, 198] on div "-- 9006 Üldkulu" at bounding box center [94, 198] width 173 height 9
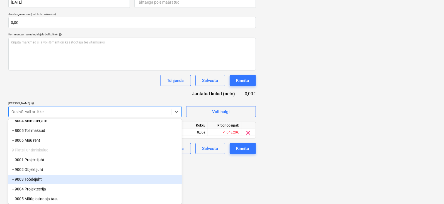
drag, startPoint x: 223, startPoint y: 172, endPoint x: 219, endPoint y: 172, distance: 3.7
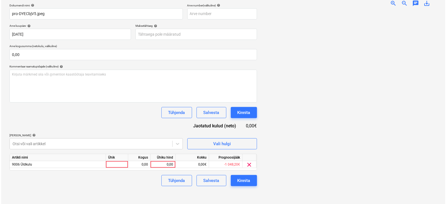
scroll to position [79, 0]
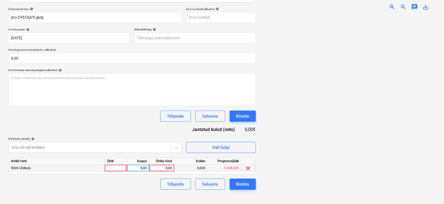
click at [120, 170] on div at bounding box center [116, 168] width 22 height 7
type input "tk"
click at [138, 169] on div "0,00" at bounding box center [138, 168] width 18 height 7
type input "1"
click at [162, 168] on div "0,00" at bounding box center [161, 168] width 20 height 7
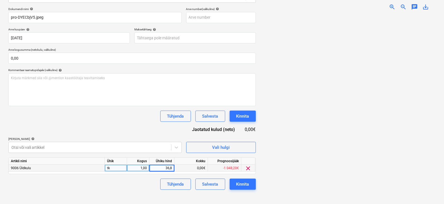
type input "36,89"
click at [245, 184] on div "Kinnita" at bounding box center [242, 183] width 13 height 7
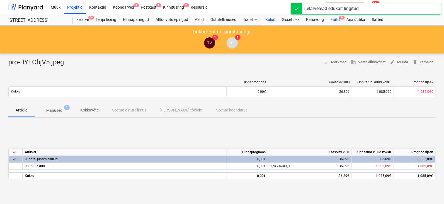
click at [343, 16] on span "9+" at bounding box center [342, 18] width 6 height 4
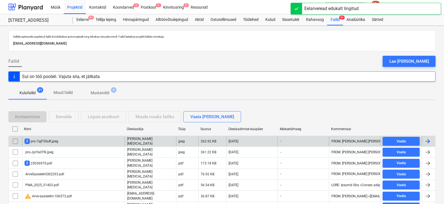
click at [425, 138] on div at bounding box center [427, 141] width 7 height 7
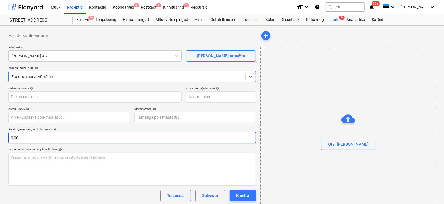
type input "image001.png"
type input "[DATE]"
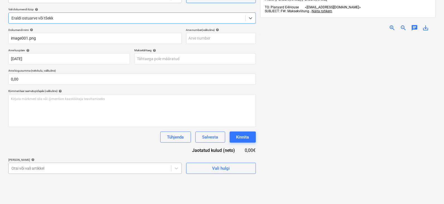
scroll to position [69, 0]
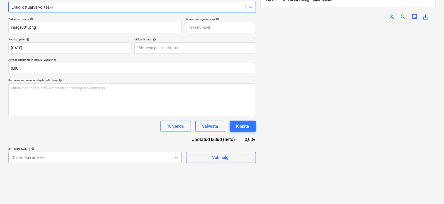
click at [177, 135] on body "Müük Projektid Kontaktid Koondarved 9 Postkast 1 Kinnitusring 2 Ressursid forma…" at bounding box center [222, 33] width 444 height 204
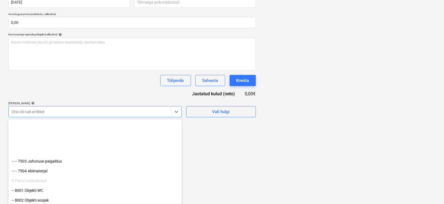
scroll to position [2207, 0]
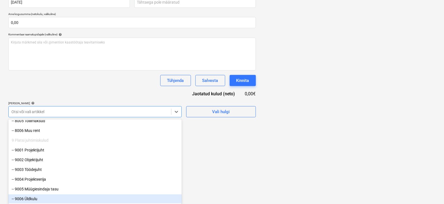
click at [30, 199] on div "-- 9006 Üldkulu" at bounding box center [94, 198] width 173 height 9
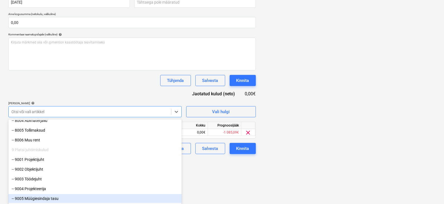
scroll to position [2197, 0]
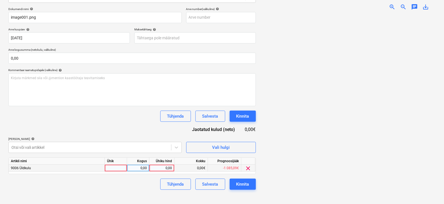
click at [111, 169] on div at bounding box center [116, 168] width 22 height 7
type input "tk"
click at [142, 165] on div "0,00" at bounding box center [138, 168] width 18 height 7
type input "1"
click at [168, 166] on div "0,00" at bounding box center [161, 168] width 20 height 7
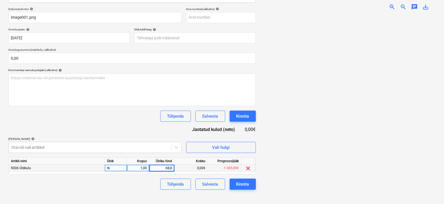
type input "68,87"
click at [241, 184] on div "Kinnita" at bounding box center [242, 183] width 13 height 7
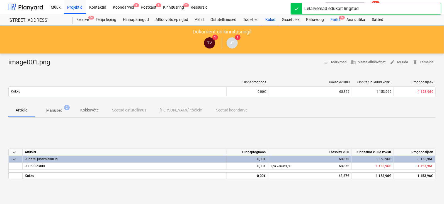
click at [342, 16] on span "9+" at bounding box center [342, 18] width 6 height 4
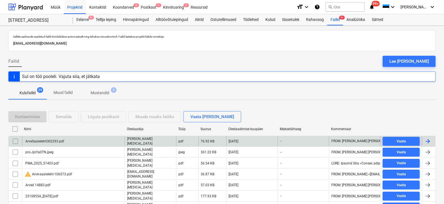
click at [428, 139] on div at bounding box center [427, 141] width 7 height 7
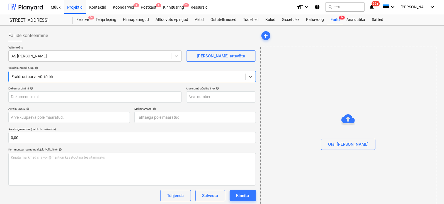
type input "ArveSaatelehtO02293.pdf"
type input "[DATE]"
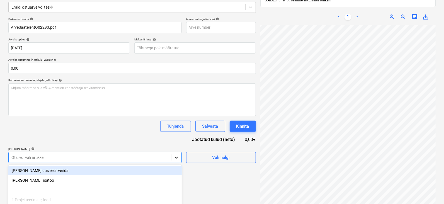
scroll to position [115, 0]
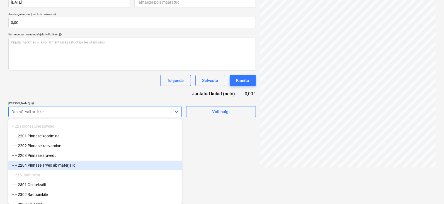
scroll to position [209, 0]
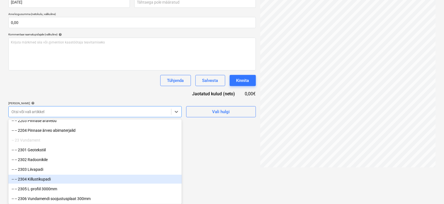
click at [43, 179] on div "-- -- 2304 Killustikupadi" at bounding box center [94, 179] width 173 height 9
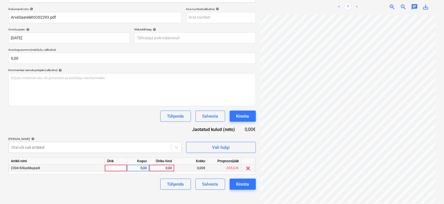
click at [116, 170] on div at bounding box center [116, 168] width 22 height 7
type input "tk"
click at [134, 168] on div "0,00" at bounding box center [138, 168] width 18 height 7
type input "1"
click at [166, 168] on div "0,00" at bounding box center [161, 168] width 20 height 7
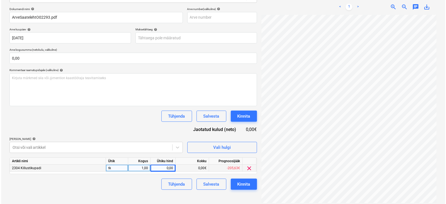
scroll to position [32, 35]
click at [166, 169] on div "0,00" at bounding box center [161, 168] width 20 height 7
click at [238, 182] on div "Kinnita" at bounding box center [242, 183] width 13 height 7
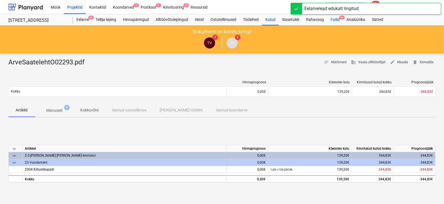
click at [343, 16] on span "9+" at bounding box center [342, 18] width 6 height 4
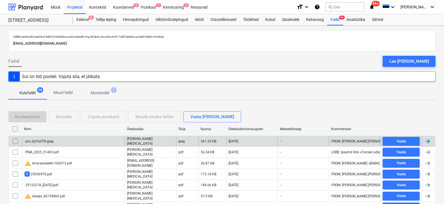
click at [428, 138] on div at bounding box center [427, 141] width 7 height 7
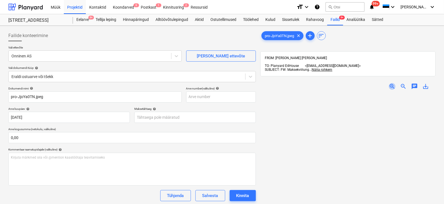
click at [390, 83] on span "zoom_in" at bounding box center [391, 86] width 7 height 7
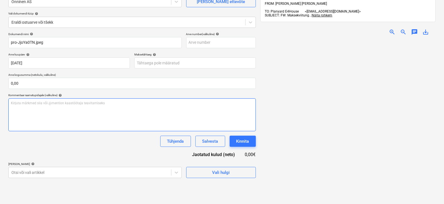
scroll to position [79, 0]
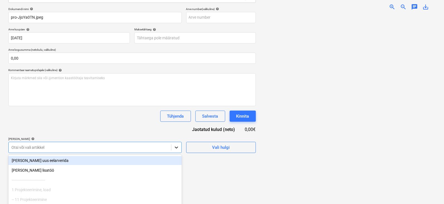
click at [176, 124] on body "Müük Projektid Kontaktid Koondarved 9 Postkast 1 Kinnitusring 2 Ressursid forma…" at bounding box center [222, 23] width 444 height 204
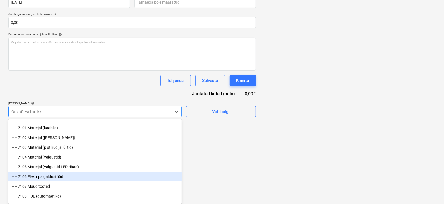
scroll to position [1800, 0]
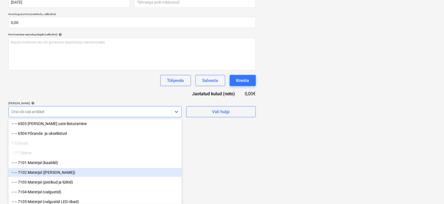
scroll to position [1810, 0]
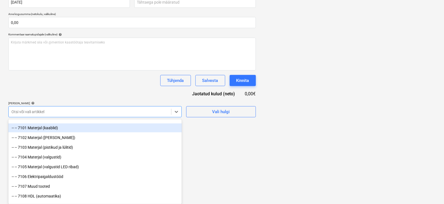
click at [44, 128] on div "-- -- 7101 Materjal (kaablid)" at bounding box center [94, 127] width 173 height 9
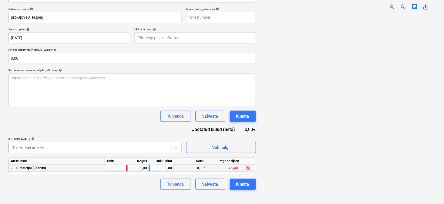
click at [115, 168] on div at bounding box center [116, 168] width 22 height 7
type input "tk"
click at [137, 166] on div "0,00" at bounding box center [138, 168] width 18 height 7
type input "1"
click at [160, 168] on div "0,00" at bounding box center [161, 168] width 20 height 7
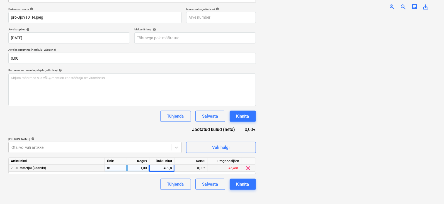
type input "499,80"
click at [242, 182] on div "Kinnita" at bounding box center [242, 183] width 13 height 7
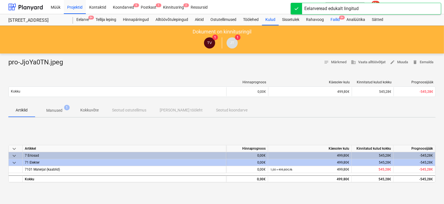
click at [341, 16] on span "9+" at bounding box center [342, 18] width 6 height 4
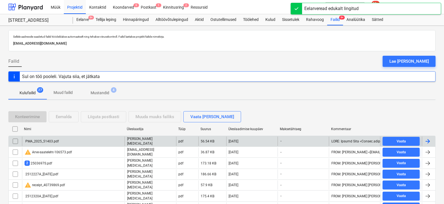
click at [425, 137] on div at bounding box center [428, 140] width 13 height 9
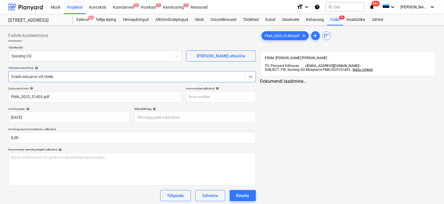
type input "PMA_2025_51403.pdf"
type input "[DATE]"
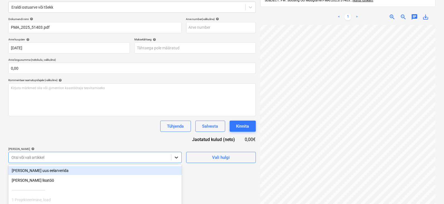
scroll to position [115, 0]
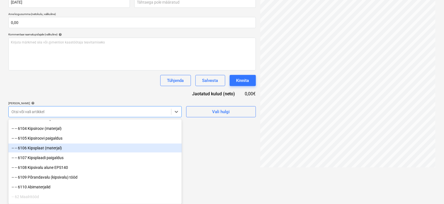
scroll to position [1462, 0]
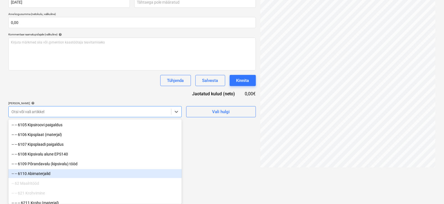
click at [41, 174] on div "-- -- 6110 Abimaterjalid" at bounding box center [94, 173] width 173 height 9
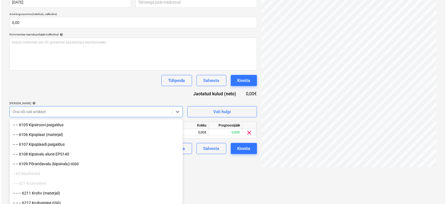
scroll to position [79, 0]
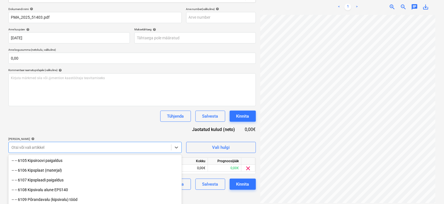
click at [242, 124] on html "Müük Projektid Kontaktid Koondarved 9 Postkast 1 Kinnitusring 2 Ressursid forma…" at bounding box center [222, 23] width 444 height 204
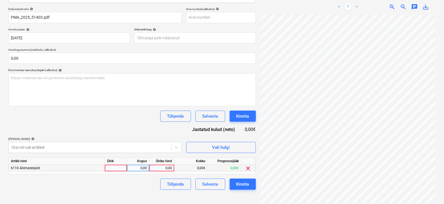
click at [120, 168] on div at bounding box center [116, 168] width 22 height 7
type input "tk"
click at [140, 170] on div "0,00" at bounding box center [138, 168] width 18 height 7
type input "1"
click at [164, 168] on div "0,00" at bounding box center [161, 168] width 20 height 7
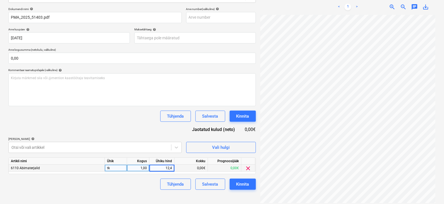
type input "12,46"
click at [244, 186] on div "Kinnita" at bounding box center [242, 183] width 13 height 7
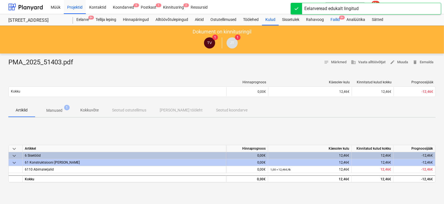
click at [342, 16] on span "9+" at bounding box center [342, 18] width 6 height 4
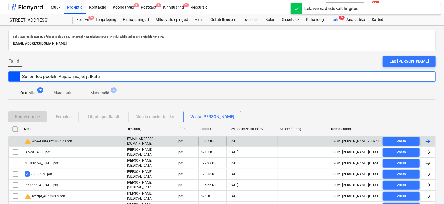
click at [428, 140] on div at bounding box center [427, 141] width 7 height 7
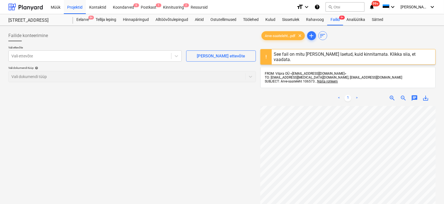
scroll to position [5, 0]
click at [212, 53] on div "[PERSON_NAME] ettevõte" at bounding box center [221, 55] width 48 height 7
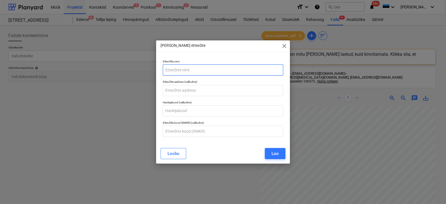
click at [175, 70] on input "text" at bounding box center [223, 69] width 120 height 11
type input "Vilpra OÜ"
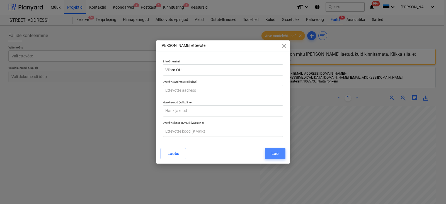
click at [277, 152] on div "Loo" at bounding box center [274, 153] width 7 height 7
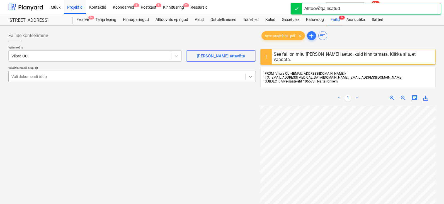
click at [248, 75] on icon at bounding box center [251, 77] width 6 height 6
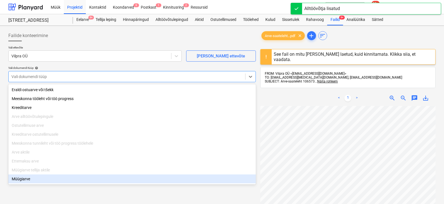
click at [24, 180] on div "Müügiarve" at bounding box center [131, 178] width 247 height 9
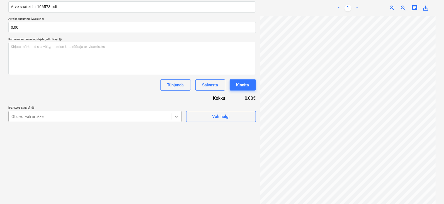
scroll to position [95, 0]
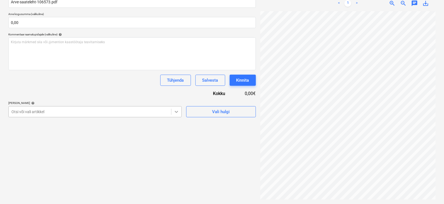
click at [175, 115] on div at bounding box center [176, 112] width 10 height 10
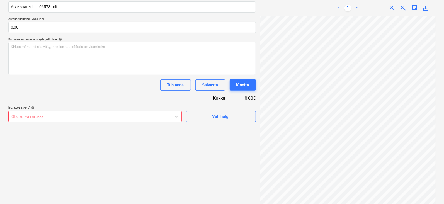
scroll to position [3, 35]
click at [156, 137] on div "Failide konteerimine Vali ettevõte Vilpra OÜ Lisa uus ettevõte Vali dokumendi t…" at bounding box center [132, 70] width 252 height 264
click at [175, 116] on div at bounding box center [176, 116] width 10 height 10
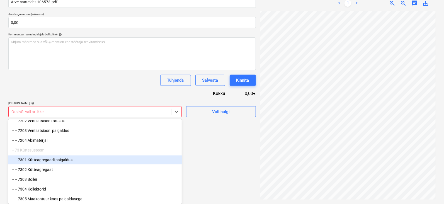
scroll to position [1880, 0]
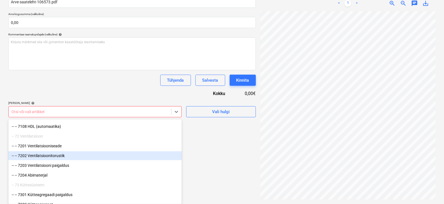
click at [50, 155] on div "-- -- 7202 Ventilatsioonitorustik" at bounding box center [94, 155] width 173 height 9
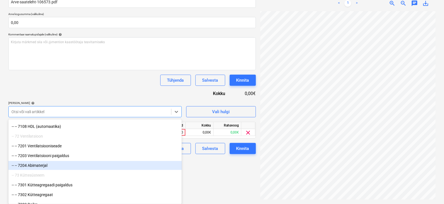
drag, startPoint x: 219, startPoint y: 172, endPoint x: 212, endPoint y: 169, distance: 6.8
click at [217, 171] on div "Failide konteerimine Vali ettevõte Vilpra OÜ Lisa uus ettevõte Vali dokumendi t…" at bounding box center [132, 65] width 252 height 264
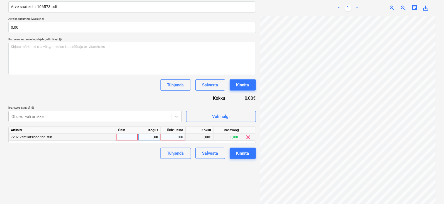
click at [134, 137] on div at bounding box center [127, 137] width 22 height 7
type input "tk"
click at [151, 134] on div "0,00" at bounding box center [149, 137] width 18 height 7
type input "1"
click at [172, 135] on div "0,00" at bounding box center [173, 137] width 20 height 7
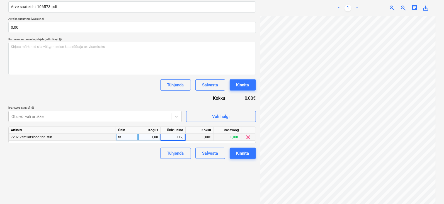
type input "112,5"
click at [201, 180] on div "Failide konteerimine Vali ettevõte Vilpra OÜ Lisa uus ettevõte Vali dokumendi t…" at bounding box center [132, 70] width 252 height 264
click at [244, 151] on div "Kinnita" at bounding box center [242, 153] width 13 height 7
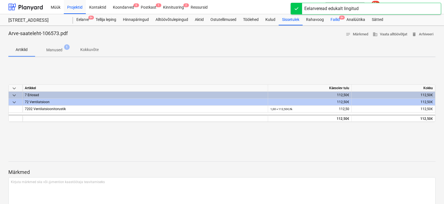
click at [341, 15] on div "Failid 9+" at bounding box center [335, 19] width 16 height 11
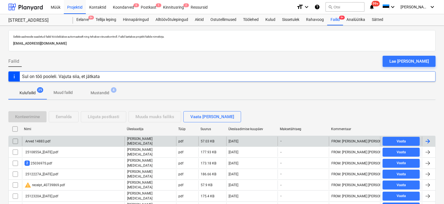
click at [428, 139] on div at bounding box center [427, 141] width 7 height 7
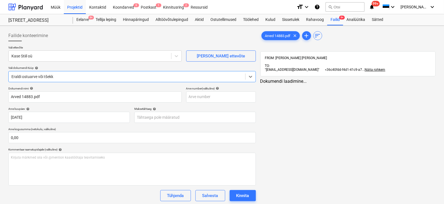
type input "Arved 14883.pdf"
type input "14 Jul 2025"
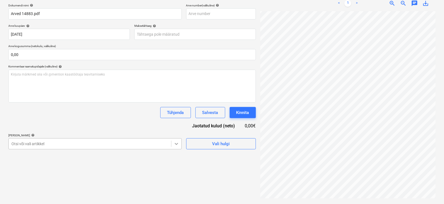
scroll to position [115, 0]
click at [176, 121] on body "Müük Projektid Kontaktid Koondarved 9 Postkast 1 Kinnitusring 2 Ressursid forma…" at bounding box center [222, 19] width 444 height 204
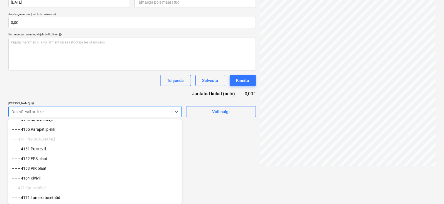
scroll to position [974, 0]
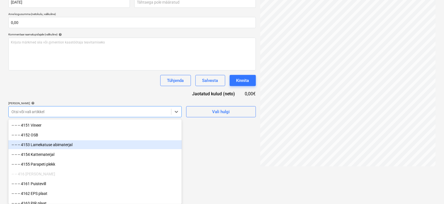
click at [41, 144] on div "-- -- -- 4153 Lamekatuse abimaterjal" at bounding box center [94, 144] width 173 height 9
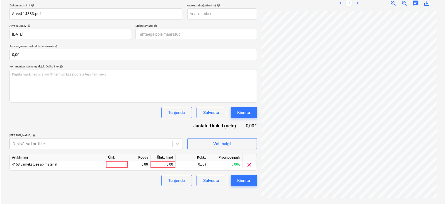
scroll to position [84, 0]
drag, startPoint x: 221, startPoint y: 168, endPoint x: 164, endPoint y: 159, distance: 57.8
click at [221, 168] on div "Failide konteerimine Vali ettevõte Kase Stiil oü Lisa uus ettevõte Vali dokumen…" at bounding box center [132, 73] width 252 height 257
click at [117, 162] on div at bounding box center [116, 164] width 22 height 7
type input "tk"
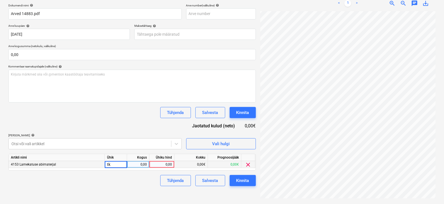
click at [143, 163] on div "0,00" at bounding box center [138, 164] width 18 height 7
type input "1"
click at [170, 162] on div "0,00" at bounding box center [161, 164] width 20 height 7
type input "23,5"
click at [244, 177] on div "Kinnita" at bounding box center [242, 180] width 13 height 7
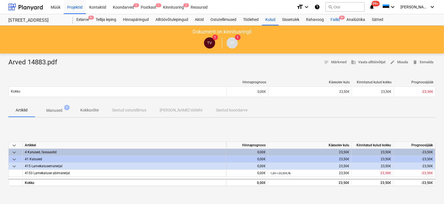
click at [341, 16] on span "9+" at bounding box center [342, 18] width 6 height 4
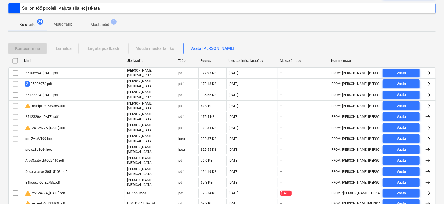
scroll to position [69, 0]
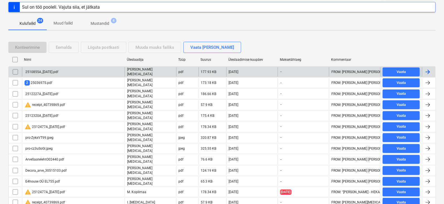
click at [429, 69] on div at bounding box center [427, 72] width 7 height 7
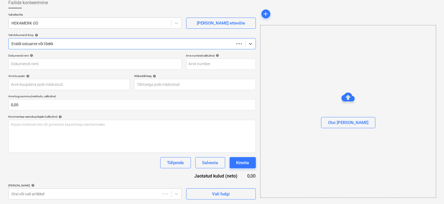
scroll to position [33, 0]
type input "2510855A_[DATE].pdf"
type input "17 Jul 2025"
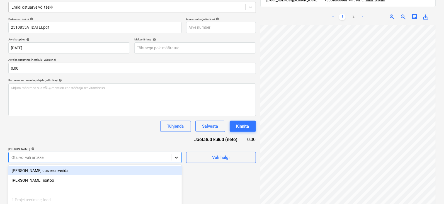
scroll to position [115, 0]
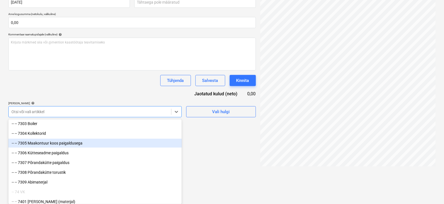
scroll to position [1984, 0]
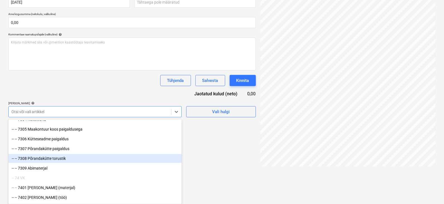
click at [48, 157] on div "-- -- 7308 Põrandakütte torustik" at bounding box center [94, 158] width 173 height 9
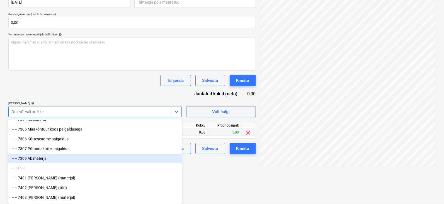
click at [211, 163] on div "Failide konteerimine Vali ettevõte HEKAMERK OÜ Lisa uus ettevõte Vali dokumendi…" at bounding box center [132, 41] width 252 height 257
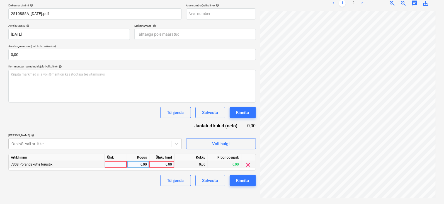
click at [110, 164] on div at bounding box center [116, 164] width 22 height 7
type input "tk"
click at [140, 165] on div "0,00" at bounding box center [138, 164] width 18 height 7
type input "1"
click at [171, 163] on div "0,00" at bounding box center [161, 164] width 20 height 7
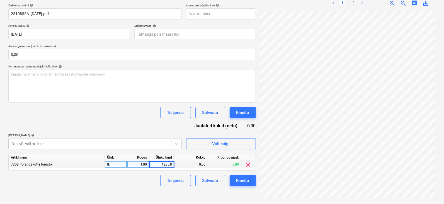
type input "1285,80"
click at [248, 179] on div "Kinnita" at bounding box center [242, 180] width 13 height 7
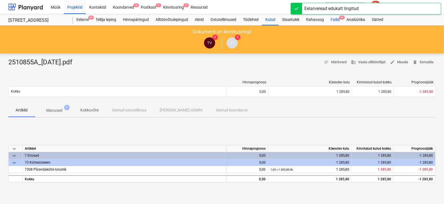
click at [343, 16] on span "9+" at bounding box center [342, 18] width 6 height 4
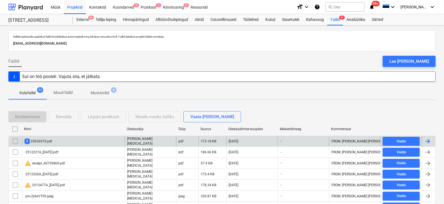
click at [429, 140] on div at bounding box center [427, 141] width 7 height 7
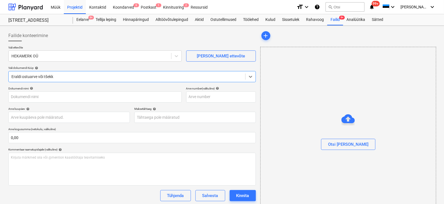
type input "image001.png"
type input "[DATE]"
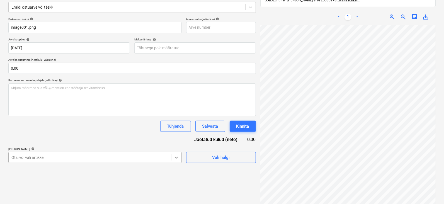
scroll to position [115, 0]
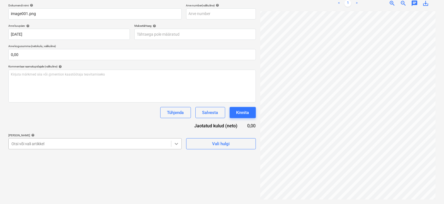
click at [177, 121] on body "Müük Projektid Kontaktid Koondarved 9 Postkast 1 Kinnitusring 2 Ressursid forma…" at bounding box center [222, 19] width 444 height 204
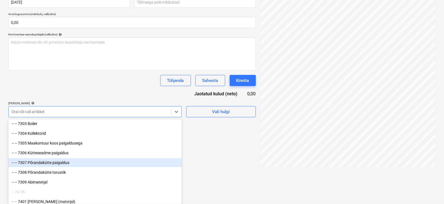
scroll to position [1984, 0]
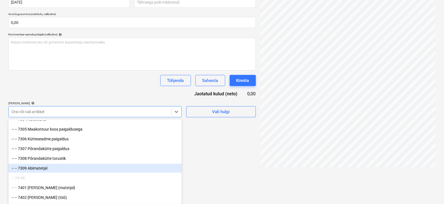
click at [45, 168] on div "-- -- 7309 Abimaterjal" at bounding box center [94, 168] width 173 height 9
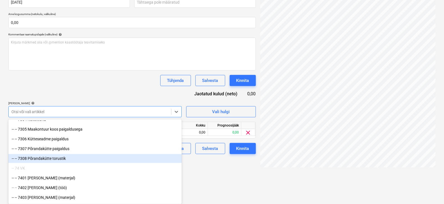
drag, startPoint x: 226, startPoint y: 168, endPoint x: 227, endPoint y: 163, distance: 5.1
click at [226, 167] on div "Failide konteerimine Vali ettevõte HEKAMERK OÜ Lisa uus ettevõte Vali dokumendi…" at bounding box center [222, 41] width 444 height 261
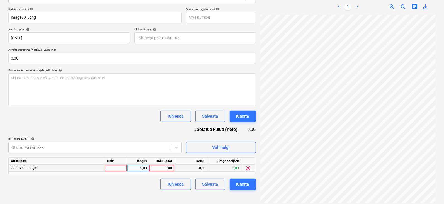
click at [116, 166] on div at bounding box center [116, 168] width 22 height 7
type input "tk"
click at [139, 168] on div "0,00" at bounding box center [138, 168] width 18 height 7
type input "1"
click at [164, 166] on div "0,00" at bounding box center [161, 168] width 20 height 7
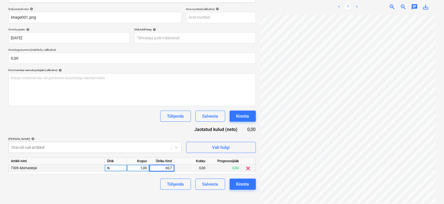
type input "60,72"
click at [236, 184] on div "Kinnita" at bounding box center [242, 183] width 13 height 7
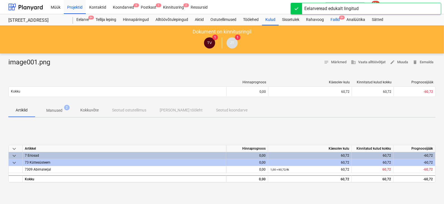
click at [342, 16] on span "9+" at bounding box center [342, 18] width 6 height 4
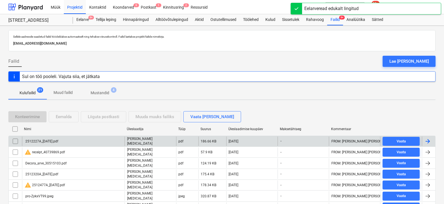
click at [429, 138] on div at bounding box center [427, 141] width 7 height 7
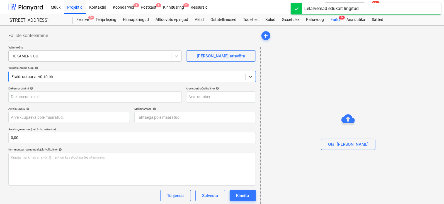
type input "2512227A_[DATE].pdf"
type input "[DATE]"
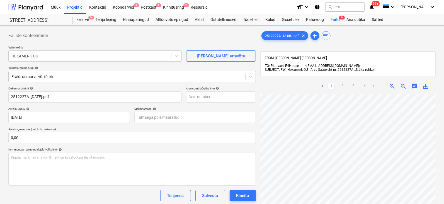
click at [343, 83] on link "2" at bounding box center [342, 86] width 7 height 7
click at [354, 83] on link "3" at bounding box center [353, 86] width 7 height 7
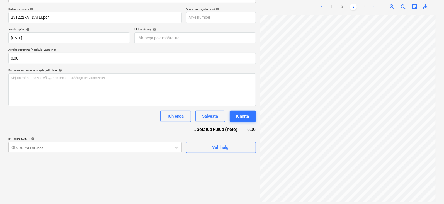
scroll to position [0, 35]
click at [365, 4] on link "4" at bounding box center [364, 7] width 7 height 7
click at [175, 124] on body "Müük Projektid Kontaktid Koondarved 9 Postkast 1 Kinnitusring 2 Ressursid forma…" at bounding box center [222, 23] width 444 height 204
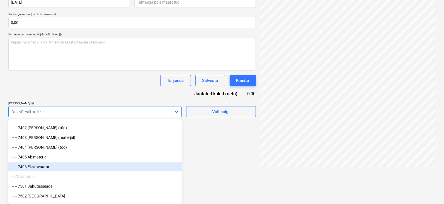
scroll to position [2019, 0]
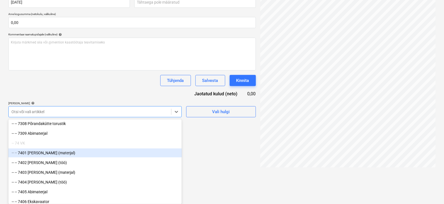
click at [43, 151] on div "-- -- 7401 VK sise (materjal)" at bounding box center [94, 152] width 173 height 9
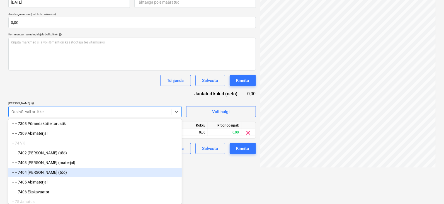
click at [202, 167] on div "Failide konteerimine Vali ettevõte HEKAMERK OÜ Lisa uus ettevõte Vali dokumendi…" at bounding box center [222, 41] width 444 height 261
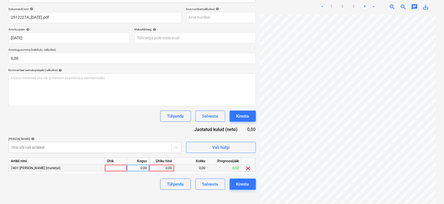
click at [118, 169] on div at bounding box center [116, 168] width 22 height 7
type input "tk"
click at [141, 168] on div "0,00" at bounding box center [138, 168] width 18 height 7
type input "1"
click at [166, 167] on div "0,00" at bounding box center [161, 168] width 20 height 7
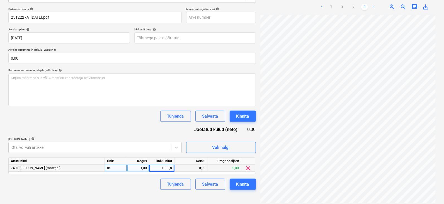
type input "1333,87"
click at [238, 183] on div "Kinnita" at bounding box center [242, 183] width 13 height 7
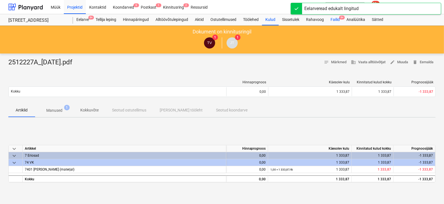
click at [343, 16] on span "9+" at bounding box center [342, 18] width 6 height 4
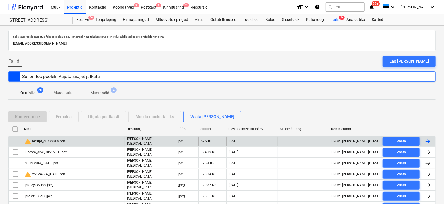
click at [429, 140] on div at bounding box center [427, 141] width 7 height 7
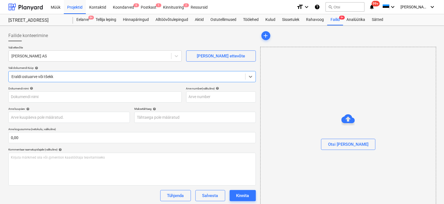
type input "receipt_40739869.pdf"
type input "[DATE]"
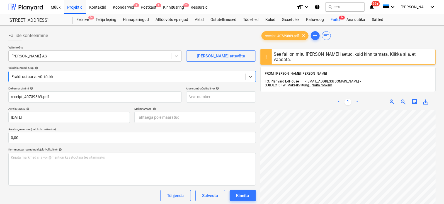
scroll to position [35, 0]
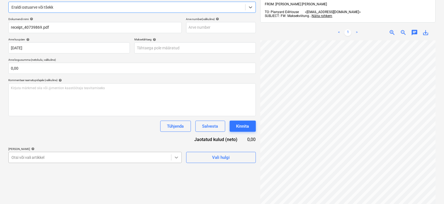
click at [174, 135] on body "Müük Projektid Kontaktid Koondarved 9 Postkast 1 Kinnitusring 2 Ressursid forma…" at bounding box center [222, 33] width 444 height 204
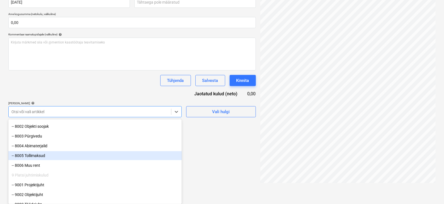
scroll to position [2207, 0]
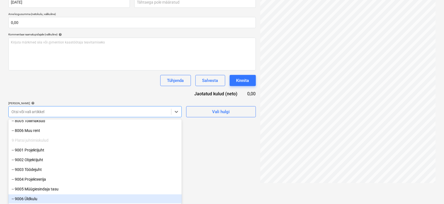
click at [35, 199] on div "-- 9006 Üldkulu" at bounding box center [94, 198] width 173 height 9
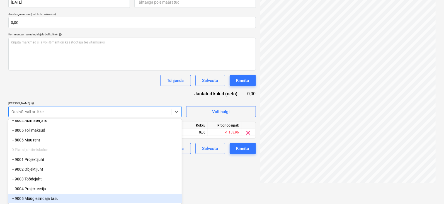
scroll to position [2197, 0]
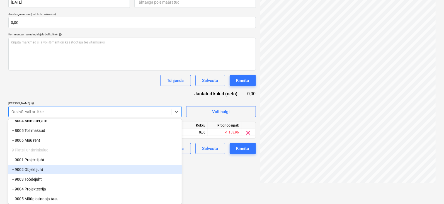
click at [206, 168] on div "Failide konteerimine Vali ettevõte Alexela AS Lisa uus ettevõte Vali dokumendi …" at bounding box center [132, 49] width 252 height 272
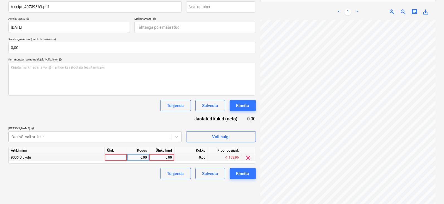
click at [123, 157] on div at bounding box center [116, 157] width 22 height 7
type input "tk"
click at [141, 158] on div "0,00" at bounding box center [138, 157] width 18 height 7
type input "1"
click at [160, 157] on div "0,00" at bounding box center [161, 157] width 20 height 7
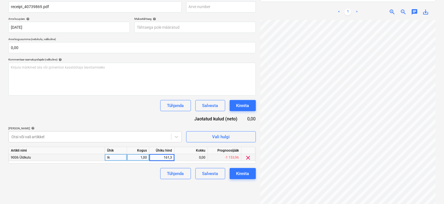
type input "161,30"
click at [243, 168] on button "Kinnita" at bounding box center [242, 173] width 26 height 11
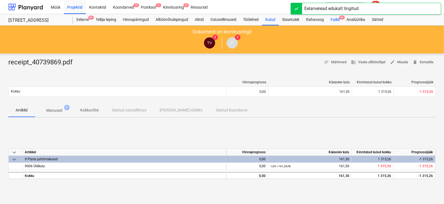
click at [343, 17] on span "9+" at bounding box center [342, 18] width 6 height 4
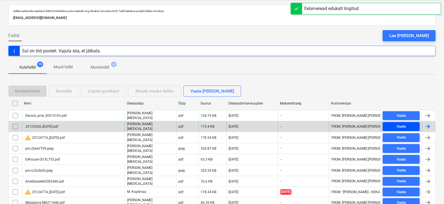
scroll to position [35, 0]
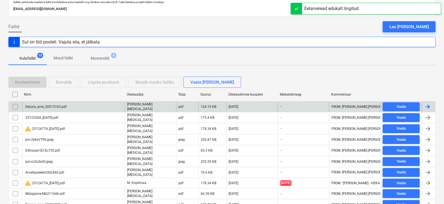
click at [428, 103] on div at bounding box center [427, 106] width 7 height 7
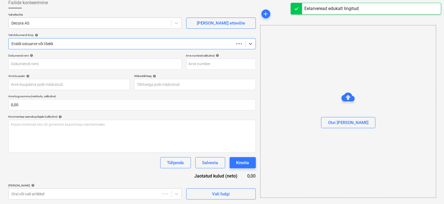
scroll to position [33, 0]
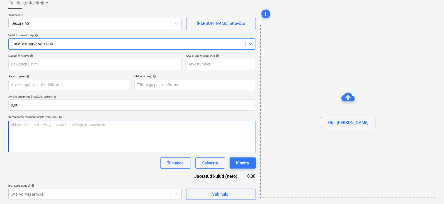
type input "Decora_arve_30515103.pdf"
type input "[DATE]"
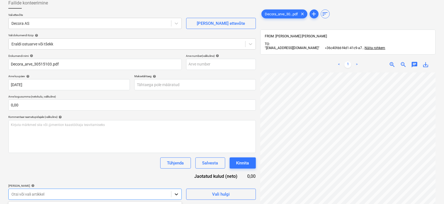
scroll to position [115, 0]
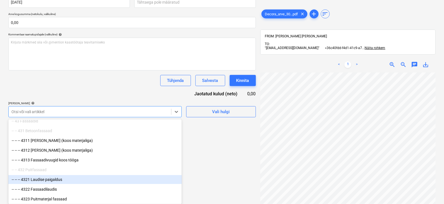
scroll to position [1114, 0]
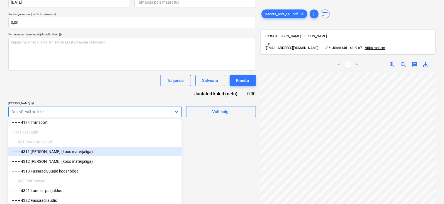
click at [58, 153] on div "-- -- -- 4311 [PERSON_NAME] (koos materjaliga)" at bounding box center [94, 151] width 173 height 9
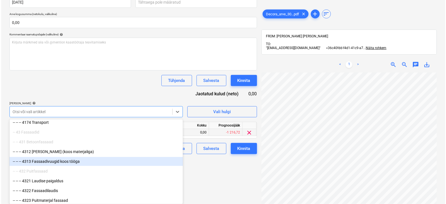
scroll to position [84, 0]
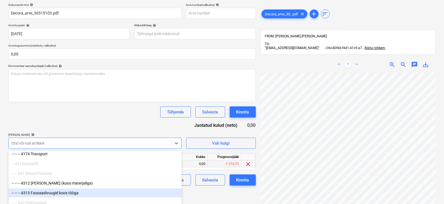
drag, startPoint x: 233, startPoint y: 165, endPoint x: 227, endPoint y: 161, distance: 7.1
click at [231, 164] on div "Failide konteerimine Vali ettevõte Decora AS Lisa uus ettevõte Vali dokumendi t…" at bounding box center [132, 73] width 252 height 258
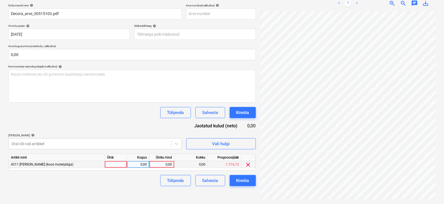
click at [123, 164] on div at bounding box center [116, 164] width 22 height 7
type input "tk"
click at [139, 162] on div "0,00" at bounding box center [138, 164] width 18 height 7
type input "1"
click at [169, 163] on div "0,00" at bounding box center [161, 164] width 20 height 7
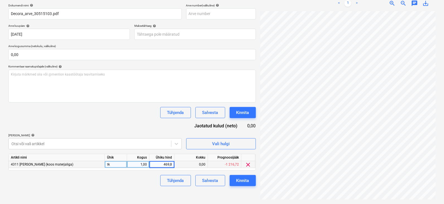
type input "469,82"
click at [242, 179] on div "Kinnita" at bounding box center [242, 180] width 13 height 7
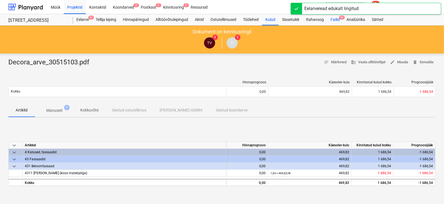
click at [341, 16] on span "9+" at bounding box center [342, 18] width 6 height 4
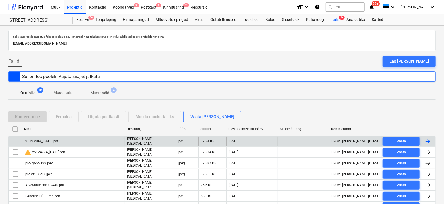
click at [429, 138] on div at bounding box center [427, 141] width 7 height 7
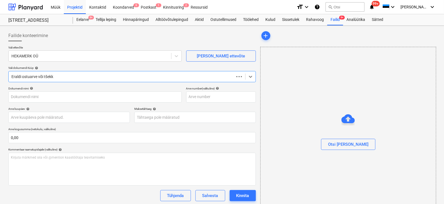
type input "2512320A_[DATE].pdf"
type input "[DATE]"
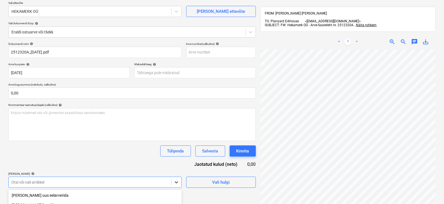
scroll to position [115, 0]
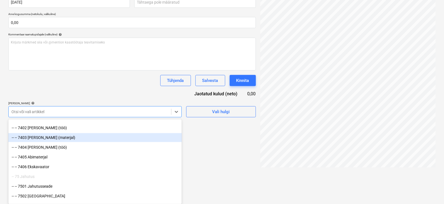
scroll to position [2019, 0]
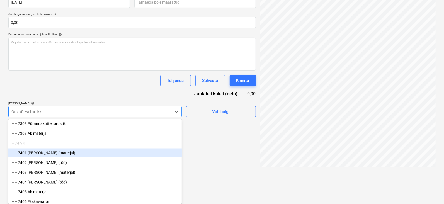
click at [42, 153] on div "-- -- 7401 VK sise (materjal)" at bounding box center [94, 152] width 173 height 9
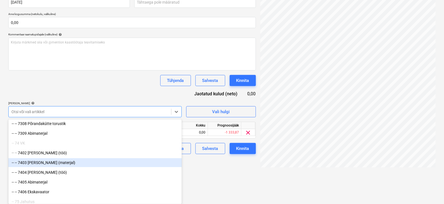
drag, startPoint x: 218, startPoint y: 167, endPoint x: 190, endPoint y: 157, distance: 29.2
click at [217, 167] on div "Failide konteerimine Vali ettevõte HEKAMERK OÜ Lisa uus ettevõte Vali dokumendi…" at bounding box center [222, 41] width 444 height 261
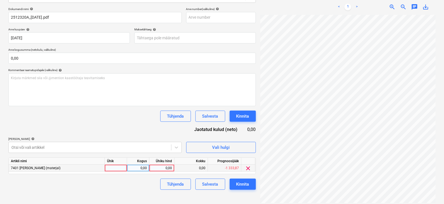
click at [120, 167] on div at bounding box center [116, 168] width 22 height 7
type input "tk"
click at [143, 166] on div "0,00" at bounding box center [138, 168] width 18 height 7
type input "1"
click at [167, 167] on div "0,00" at bounding box center [161, 168] width 20 height 7
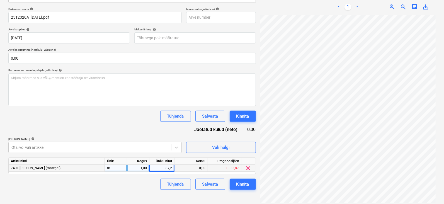
type input "87,23"
click at [241, 183] on div "Kinnita" at bounding box center [242, 183] width 13 height 7
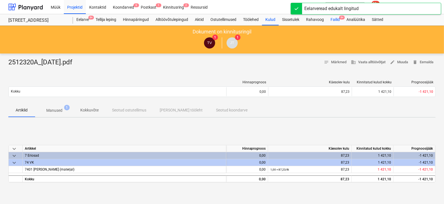
click at [343, 17] on span "9+" at bounding box center [342, 18] width 6 height 4
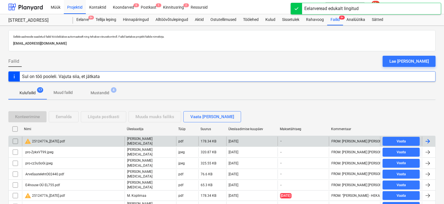
click at [429, 138] on div at bounding box center [427, 141] width 7 height 7
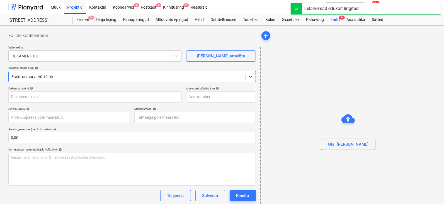
type input "2512477A_[DATE].pdf"
type input "18 Aug 2025"
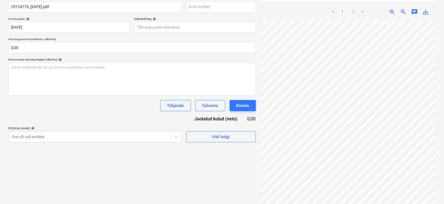
scroll to position [0, 35]
click at [352, 9] on link "2" at bounding box center [353, 12] width 7 height 7
click at [341, 9] on link "1" at bounding box center [342, 12] width 7 height 7
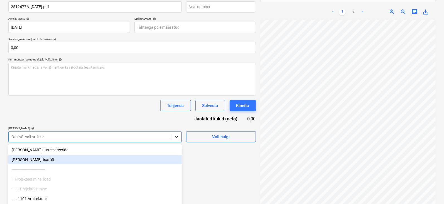
scroll to position [115, 0]
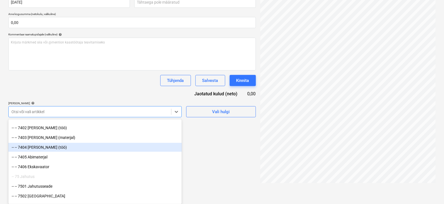
scroll to position [2019, 0]
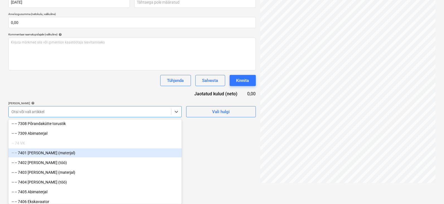
click at [38, 153] on div "-- -- 7401 VK sise (materjal)" at bounding box center [94, 152] width 173 height 9
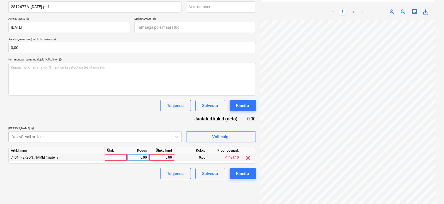
click at [123, 157] on div at bounding box center [116, 157] width 22 height 7
type input "tk"
click at [140, 154] on div "0,00" at bounding box center [138, 157] width 18 height 7
type input "1"
click at [171, 158] on div "0,00" at bounding box center [161, 157] width 20 height 7
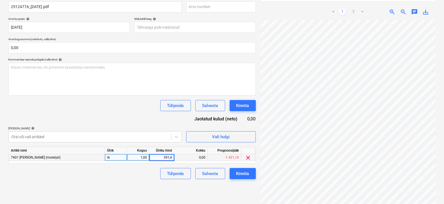
type input "391,43"
click at [247, 172] on div "Kinnita" at bounding box center [242, 173] width 13 height 7
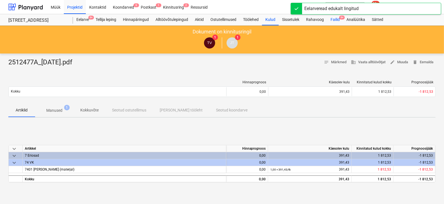
click at [342, 16] on span "9+" at bounding box center [342, 18] width 6 height 4
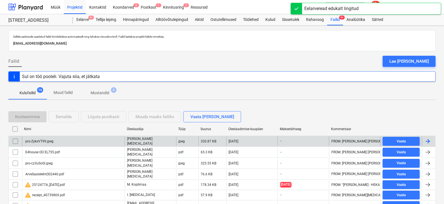
click at [429, 141] on div at bounding box center [427, 141] width 7 height 7
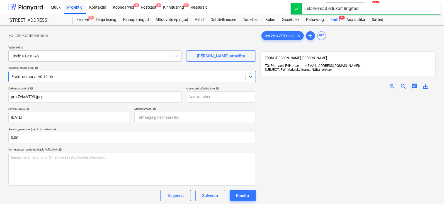
type input "pro-ZykxVT99.jpeg"
type input "07 Aug 2025"
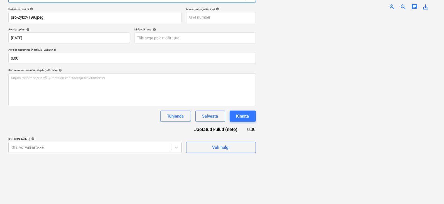
scroll to position [24, 0]
click at [177, 124] on body "Müük Projektid Kontaktid Koondarved 9 Postkast 1 Kinnitusring 2 Ressursid forma…" at bounding box center [222, 23] width 444 height 204
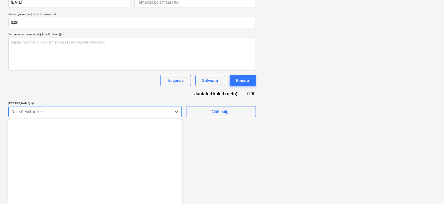
scroll to position [2207, 0]
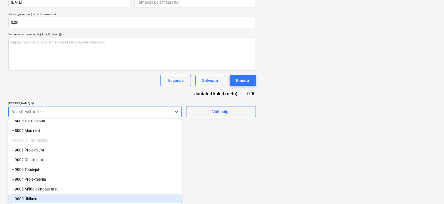
click at [29, 197] on div "-- 9006 Üldkulu" at bounding box center [94, 198] width 173 height 9
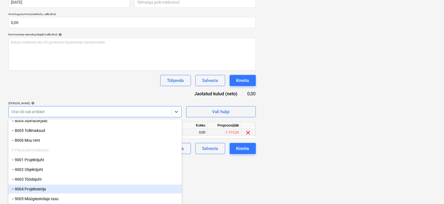
drag, startPoint x: 209, startPoint y: 174, endPoint x: 187, endPoint y: 164, distance: 24.3
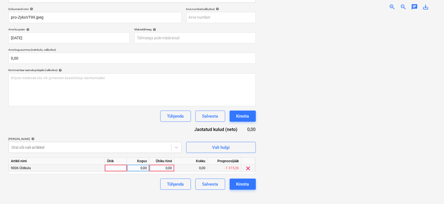
click at [124, 165] on div at bounding box center [116, 168] width 22 height 7
type input "tk"
click at [138, 166] on div "0,00" at bounding box center [138, 168] width 18 height 7
type input "1"
click at [168, 166] on div "0,00" at bounding box center [161, 168] width 20 height 7
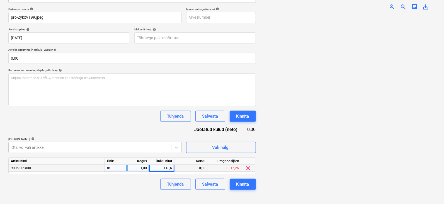
type input "118,65"
click at [249, 181] on div "Kinnita" at bounding box center [242, 183] width 13 height 7
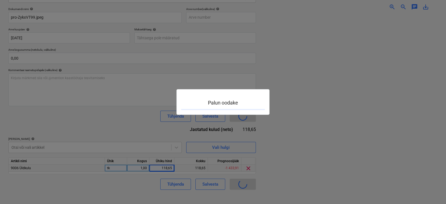
scroll to position [24, 0]
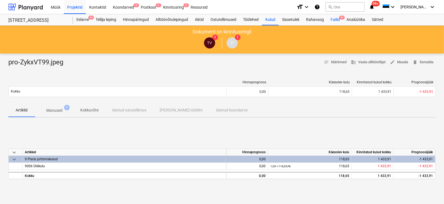
click at [343, 16] on span "9+" at bounding box center [342, 18] width 6 height 4
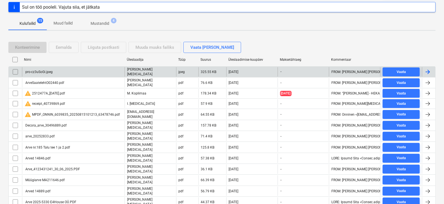
click at [429, 69] on div at bounding box center [427, 72] width 7 height 7
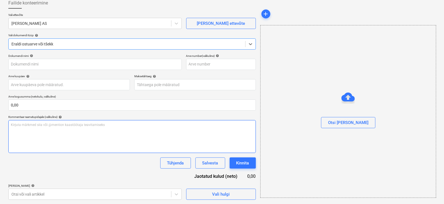
type input "pro-cz3uSoGi.jpeg"
type input "[DATE]"
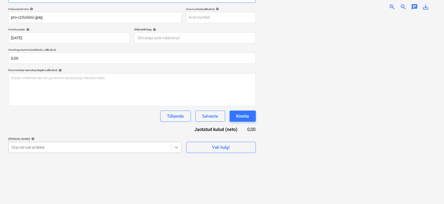
scroll to position [115, 0]
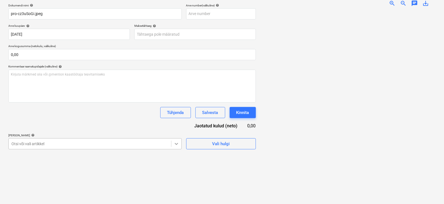
click at [175, 121] on body "Müük Projektid Kontaktid Koondarved 9 Postkast 1 Kinnitusring 2 Ressursid forma…" at bounding box center [222, 19] width 444 height 204
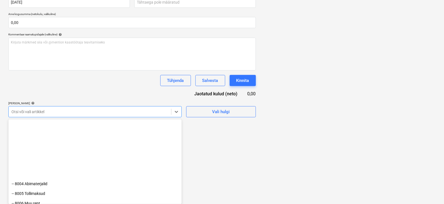
scroll to position [2207, 0]
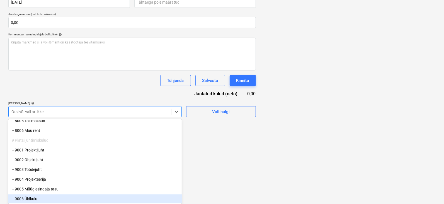
click at [32, 200] on div "-- 9006 Üldkulu" at bounding box center [94, 198] width 173 height 9
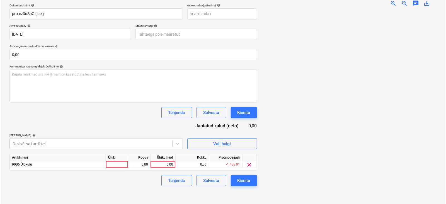
scroll to position [79, 0]
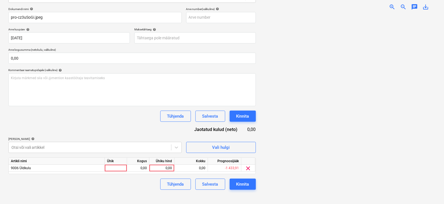
drag, startPoint x: 239, startPoint y: 176, endPoint x: 179, endPoint y: 157, distance: 63.2
click at [234, 124] on html "Müük Projektid Kontaktid Koondarved 9 Postkast 1 Kinnitusring 2 Ressursid forma…" at bounding box center [222, 23] width 444 height 204
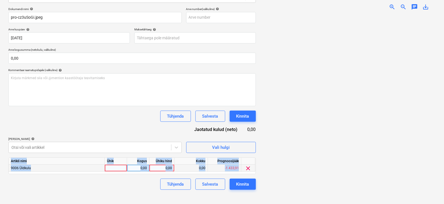
click at [115, 166] on div at bounding box center [116, 168] width 22 height 7
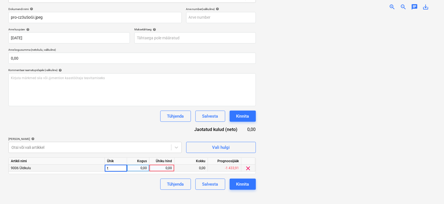
type input "tk"
click at [140, 167] on div "0,00" at bounding box center [138, 168] width 18 height 7
type input "1"
click at [162, 167] on div "0,00" at bounding box center [161, 168] width 20 height 7
type input "161,29"
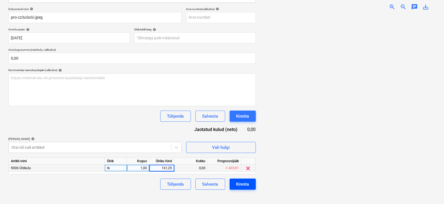
click at [245, 182] on div "Kinnita" at bounding box center [242, 183] width 13 height 7
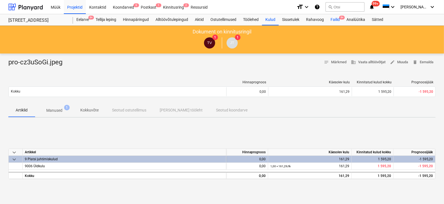
click at [342, 16] on span "9+" at bounding box center [342, 18] width 6 height 4
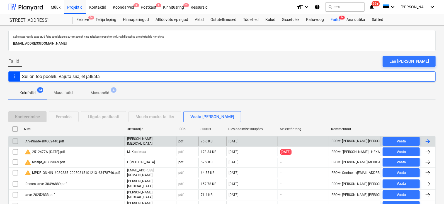
click at [430, 140] on div at bounding box center [427, 141] width 7 height 7
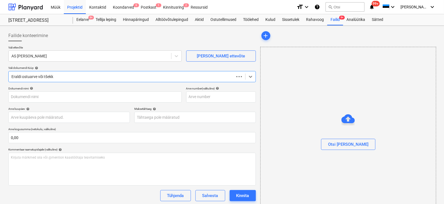
type input "ArveSaatelehtO02440.pdf"
type input "[DATE]"
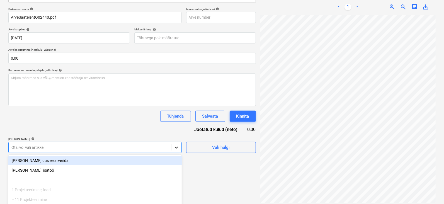
scroll to position [115, 0]
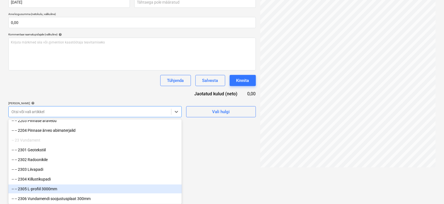
scroll to position [243, 0]
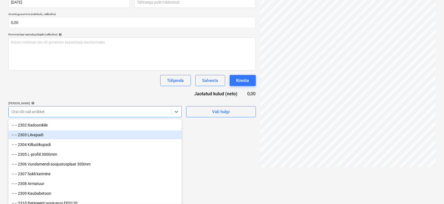
click at [39, 136] on div "-- -- 2303 Liivapadi" at bounding box center [94, 134] width 173 height 9
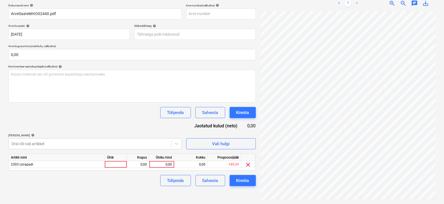
drag, startPoint x: 214, startPoint y: 176, endPoint x: 200, endPoint y: 171, distance: 15.0
click at [213, 121] on html "Müük Projektid Kontaktid Koondarved 9 Postkast 1 Kinnitusring 2 Ressursid forma…" at bounding box center [222, 19] width 444 height 204
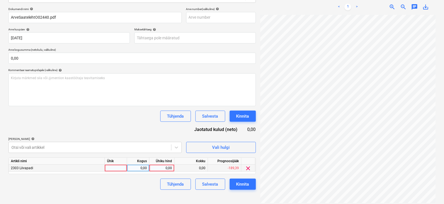
click at [114, 169] on div at bounding box center [116, 168] width 22 height 7
type input "tk"
click at [141, 168] on div "0,00" at bounding box center [138, 168] width 18 height 7
type input "1"
click at [170, 166] on div "0,00" at bounding box center [161, 168] width 20 height 7
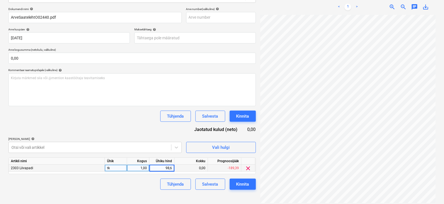
type input "98,64"
click at [238, 180] on div "Kinnita" at bounding box center [242, 183] width 13 height 7
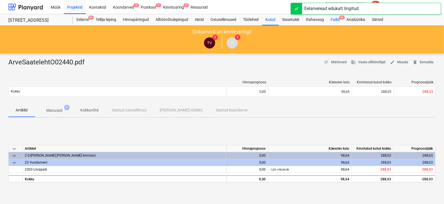
click at [343, 16] on span "9+" at bounding box center [342, 18] width 6 height 4
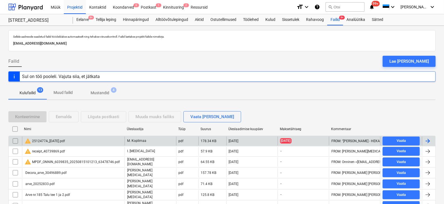
click at [430, 139] on div at bounding box center [427, 141] width 7 height 7
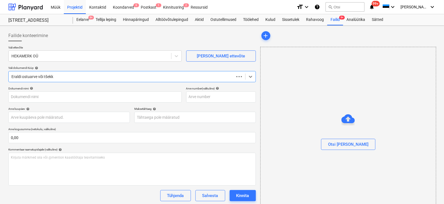
type input "2512477A_[DATE].pdf"
type input "18 Aug 2025"
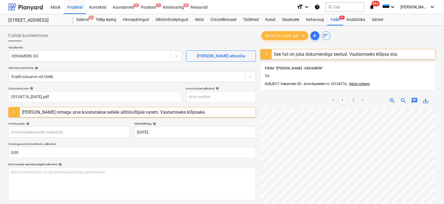
scroll to position [109, 24]
click at [353, 97] on link "2" at bounding box center [353, 100] width 7 height 7
click at [341, 93] on div "< 1 2 >" at bounding box center [347, 101] width 55 height 16
click at [342, 97] on link "1" at bounding box center [342, 100] width 7 height 7
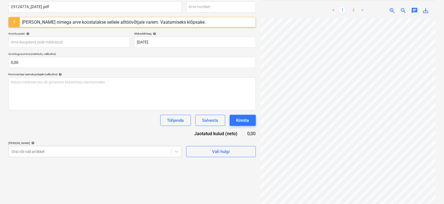
scroll to position [109, 35]
click at [175, 114] on body "Müük Projektid Kontaktid Koondarved 9 Postkast 1 Kinnitusring 2 Ressursid forma…" at bounding box center [222, 12] width 444 height 204
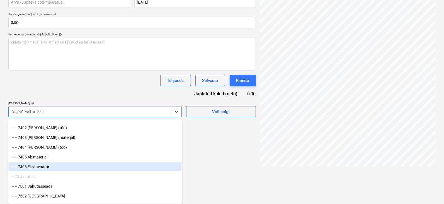
scroll to position [2019, 0]
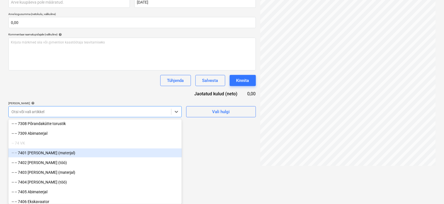
click at [40, 152] on div "-- -- 7401 VK sise (materjal)" at bounding box center [94, 152] width 173 height 9
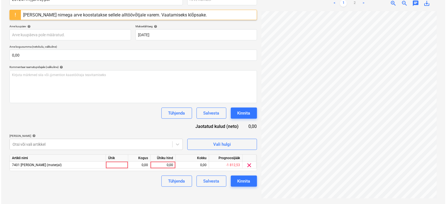
scroll to position [90, 0]
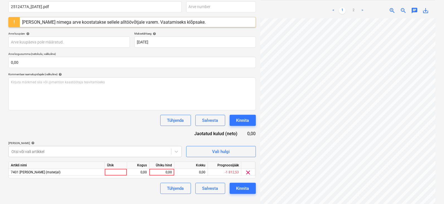
click at [203, 114] on html "Müük Projektid Kontaktid Koondarved 9 Postkast 1 Kinnitusring 2 Ressursid forma…" at bounding box center [222, 12] width 444 height 204
click at [119, 172] on div at bounding box center [116, 172] width 22 height 7
type input "tk"
click at [134, 172] on div "0,00" at bounding box center [138, 172] width 18 height 7
type input "1"
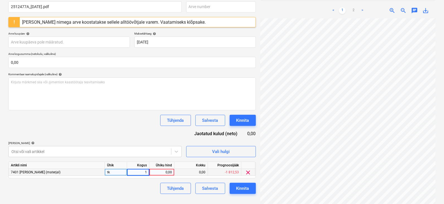
click at [164, 175] on div "0,00" at bounding box center [161, 172] width 20 height 7
type input "391,43"
click at [246, 189] on div "Kinnita" at bounding box center [242, 188] width 13 height 7
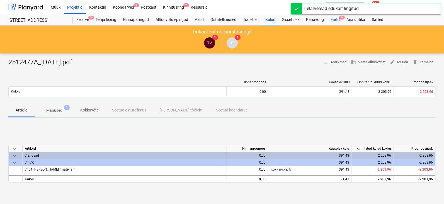
drag, startPoint x: 343, startPoint y: 16, endPoint x: 339, endPoint y: 20, distance: 5.9
click at [343, 16] on span "9+" at bounding box center [342, 18] width 6 height 4
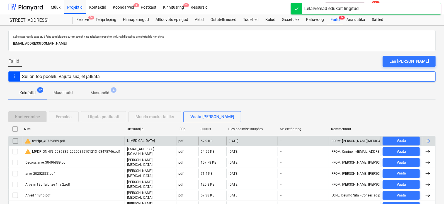
click at [427, 139] on div at bounding box center [427, 141] width 7 height 7
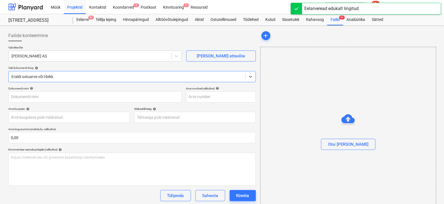
type input "receipt_40739869.pdf"
type input "[DATE]"
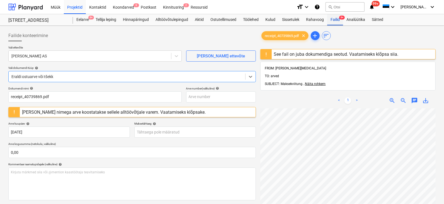
drag, startPoint x: 343, startPoint y: 16, endPoint x: 336, endPoint y: 16, distance: 6.7
click at [343, 16] on span "9+" at bounding box center [342, 18] width 6 height 4
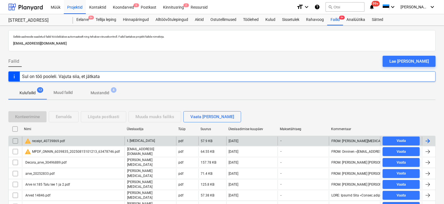
click at [14, 139] on input "checkbox" at bounding box center [15, 140] width 9 height 9
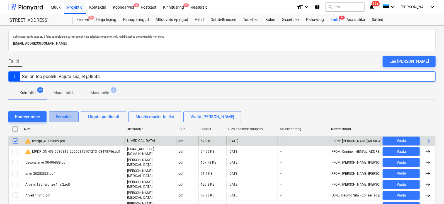
click at [70, 111] on button "Eemalda" at bounding box center [64, 116] width 30 height 11
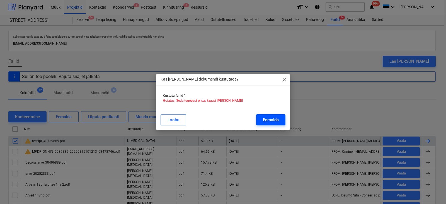
click at [268, 120] on div "Eemalda" at bounding box center [271, 119] width 16 height 7
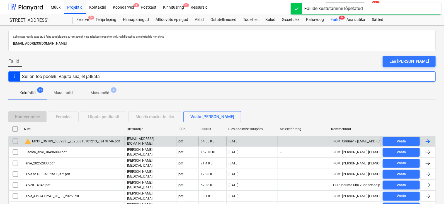
click at [428, 140] on div at bounding box center [427, 141] width 7 height 7
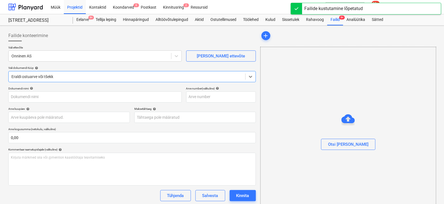
type input "MPDF_ONNIN_6039835_20250815101213_63478746.pdf"
type input "[DATE]"
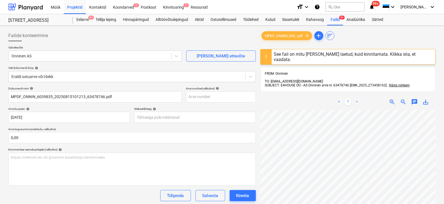
scroll to position [0, 16]
drag, startPoint x: 344, startPoint y: 16, endPoint x: 319, endPoint y: 18, distance: 24.3
click at [343, 16] on span "9+" at bounding box center [342, 18] width 6 height 4
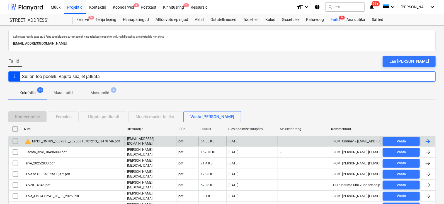
click at [15, 140] on input "checkbox" at bounding box center [15, 141] width 9 height 9
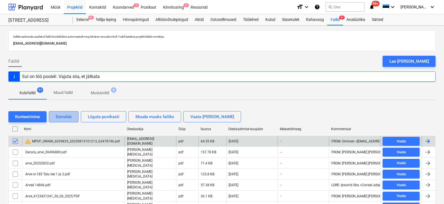
click at [63, 113] on div "Eemalda" at bounding box center [64, 116] width 16 height 7
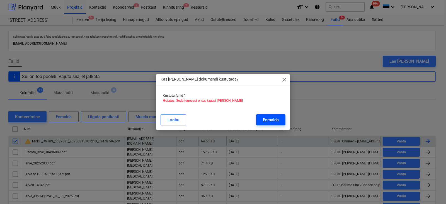
click at [263, 120] on div "Eemalda" at bounding box center [271, 119] width 16 height 7
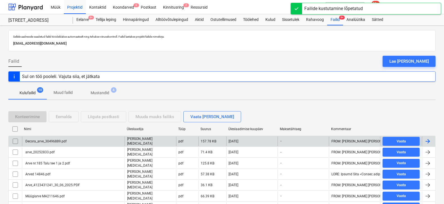
click at [427, 138] on div at bounding box center [427, 141] width 7 height 7
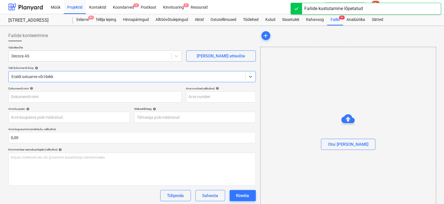
type input "Decora_arve_30496889.pdf"
type input "[DATE]"
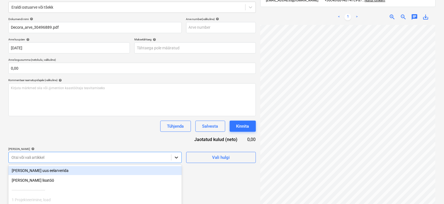
scroll to position [115, 0]
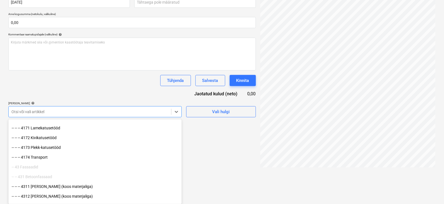
scroll to position [1114, 0]
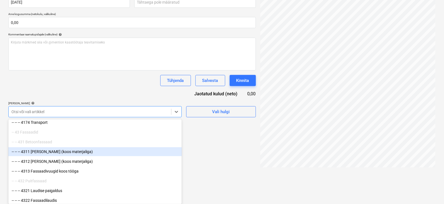
click at [68, 152] on div "-- -- -- 4311 [PERSON_NAME] (koos materjaliga)" at bounding box center [94, 151] width 173 height 9
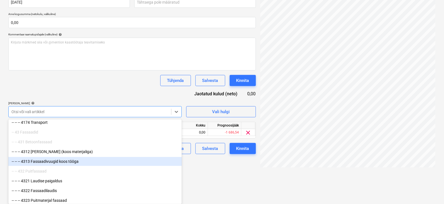
drag, startPoint x: 206, startPoint y: 166, endPoint x: 197, endPoint y: 158, distance: 12.1
click at [206, 166] on div "Failide konteerimine Vali ettevõte Decora AS Lisa uus ettevõte Vali dokumendi t…" at bounding box center [132, 41] width 252 height 257
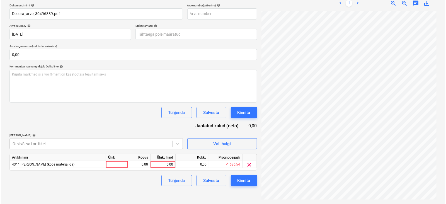
scroll to position [84, 0]
click at [120, 165] on div at bounding box center [116, 164] width 22 height 7
type input "tk"
click at [141, 164] on div "0,00" at bounding box center [138, 164] width 18 height 7
type input "1"
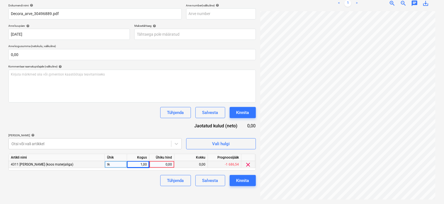
click at [162, 161] on div "0,00" at bounding box center [161, 164] width 20 height 7
type input "190,90"
click at [239, 179] on div "Kinnita" at bounding box center [242, 180] width 13 height 7
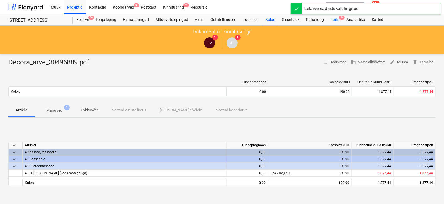
drag, startPoint x: 341, startPoint y: 16, endPoint x: 334, endPoint y: 21, distance: 8.9
click at [342, 16] on span "9" at bounding box center [342, 18] width 6 height 4
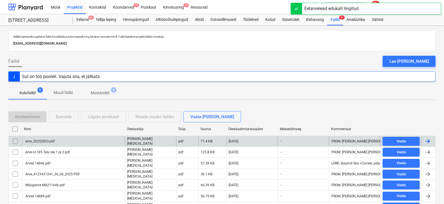
click at [430, 140] on div at bounding box center [427, 141] width 7 height 7
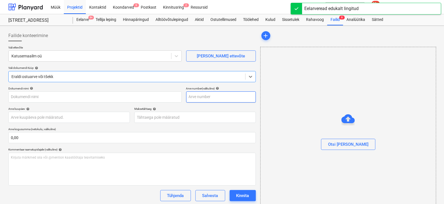
type input "arve_20252833.pdf"
type input "03 Jul 2025"
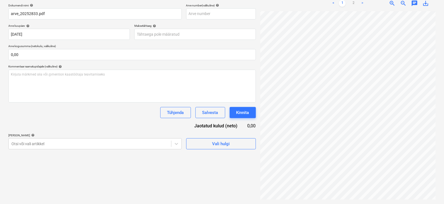
scroll to position [0, 29]
click at [352, 3] on link "2" at bounding box center [353, 3] width 7 height 7
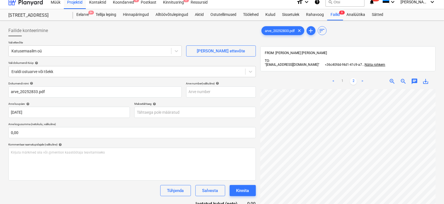
scroll to position [0, 0]
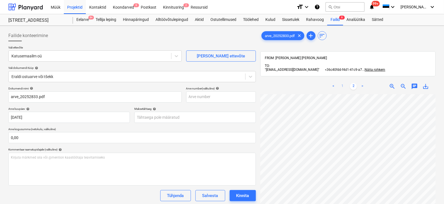
drag, startPoint x: 341, startPoint y: 84, endPoint x: 341, endPoint y: 87, distance: 2.8
click at [341, 86] on link "1" at bounding box center [342, 86] width 7 height 7
click at [353, 85] on link "2" at bounding box center [353, 86] width 7 height 7
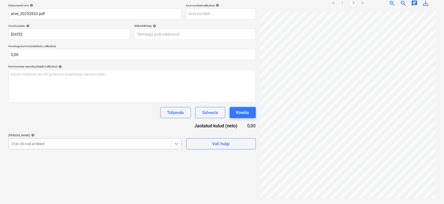
click at [178, 121] on body "Müük Projektid Kontaktid Koondarved 9 Postkast Kinnitusring 2 Ressursid format_…" at bounding box center [222, 19] width 444 height 204
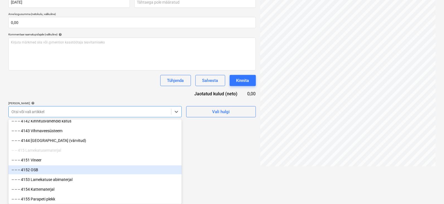
scroll to position [974, 0]
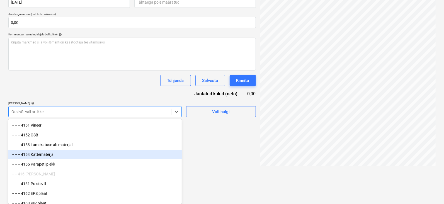
click at [40, 154] on div "-- -- -- 4154 Kattematerjal" at bounding box center [94, 154] width 173 height 9
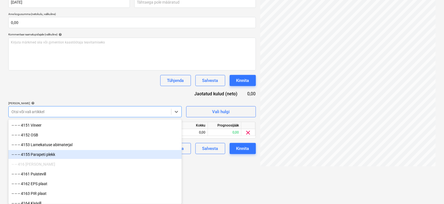
click at [238, 171] on div "Failide konteerimine Vali ettevõte Katusemaailm oü Lisa uus ettevõte Vali dokum…" at bounding box center [222, 41] width 444 height 261
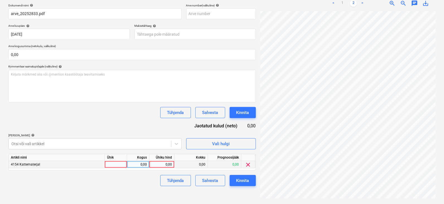
click at [118, 163] on div at bounding box center [116, 164] width 22 height 7
type input "tk"
click at [145, 165] on div "0,00" at bounding box center [138, 164] width 18 height 7
type input "1"
click at [165, 164] on div "0,00" at bounding box center [161, 164] width 20 height 7
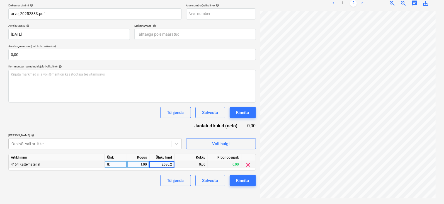
type input "2580,28"
click at [245, 175] on button "Kinnita" at bounding box center [242, 180] width 26 height 11
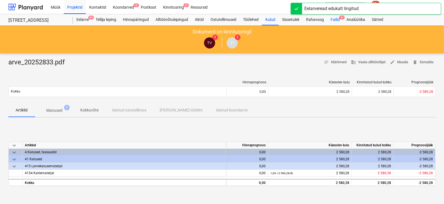
drag, startPoint x: 343, startPoint y: 16, endPoint x: 343, endPoint y: 21, distance: 5.9
click at [343, 16] on span "8" at bounding box center [342, 18] width 6 height 4
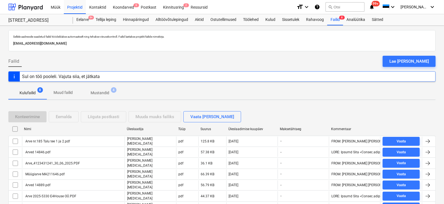
scroll to position [33, 0]
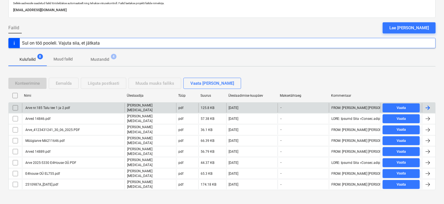
click at [429, 105] on div at bounding box center [427, 107] width 7 height 7
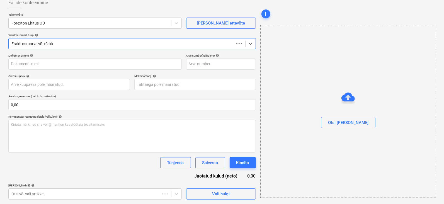
scroll to position [33, 0]
type input "Arve nr.185 Talu tee 1 ja 2.pdf"
type input "[DATE]"
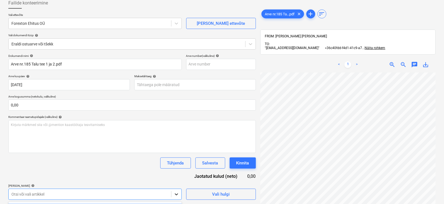
scroll to position [115, 0]
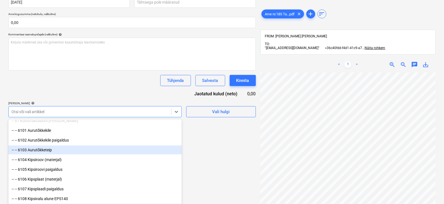
scroll to position [1427, 0]
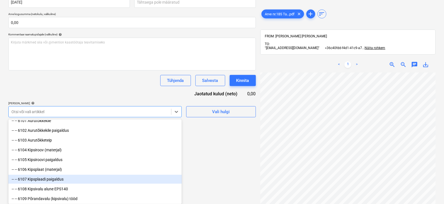
click at [48, 178] on div "-- -- 6107 Kipsplaadi paigaldus" at bounding box center [94, 179] width 173 height 9
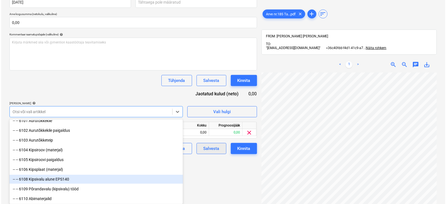
scroll to position [84, 0]
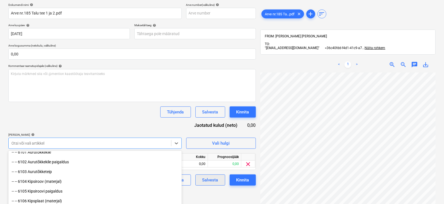
click at [228, 120] on html "Müük Projektid Kontaktid Koondarved 9 Postkast Kinnitusring 2 Ressursid format_…" at bounding box center [222, 18] width 444 height 204
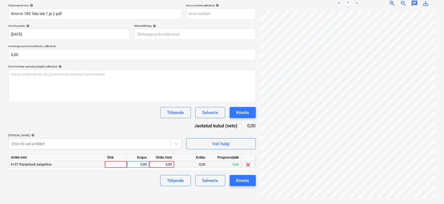
click at [113, 165] on div at bounding box center [116, 164] width 22 height 7
type input "tk"
click at [139, 163] on div "0,00" at bounding box center [138, 164] width 18 height 7
type input "1"
click at [168, 162] on div "0,00" at bounding box center [161, 164] width 20 height 7
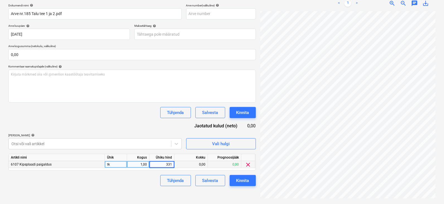
type input "3317"
click at [140, 184] on div "Tühjenda Salvesta Kinnita" at bounding box center [131, 180] width 247 height 11
click at [246, 177] on div "Kinnita" at bounding box center [242, 180] width 13 height 7
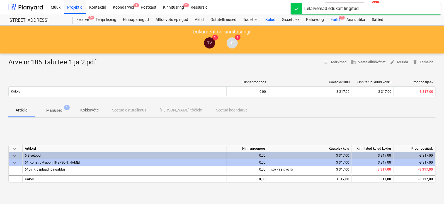
click at [341, 16] on span "7" at bounding box center [342, 18] width 6 height 4
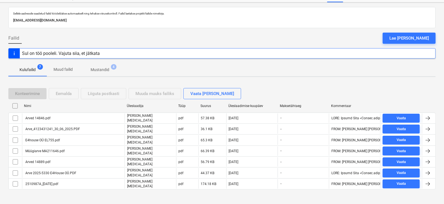
scroll to position [23, 0]
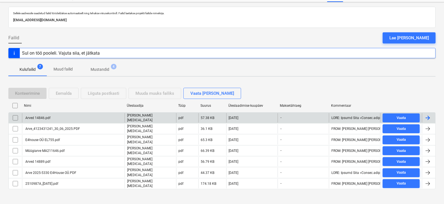
click at [426, 115] on div at bounding box center [427, 117] width 7 height 7
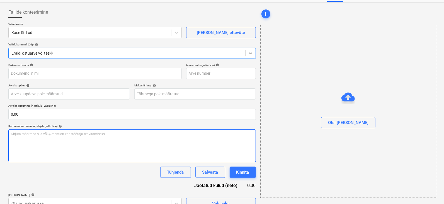
type input "Arved 14846.pdf"
type input "04 Jul 2025"
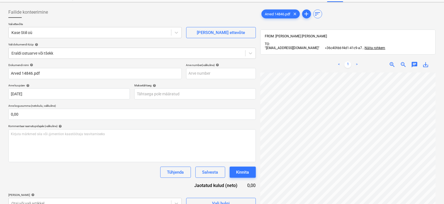
scroll to position [92, 41]
click at [310, 59] on div "< 1 > zoom_in zoom_out chat 0 save_alt" at bounding box center [347, 159] width 175 height 204
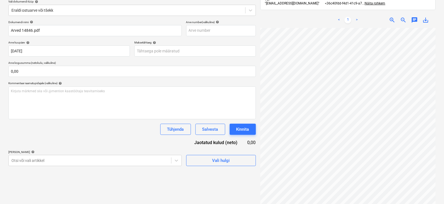
scroll to position [67, 0]
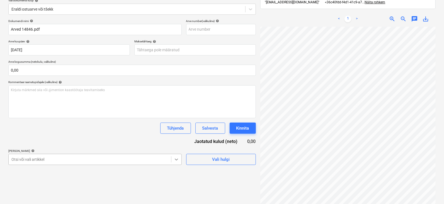
click at [177, 136] on body "Müük Projektid Kontaktid Koondarved 9 Postkast Kinnitusring 2 Ressursid format_…" at bounding box center [222, 35] width 444 height 204
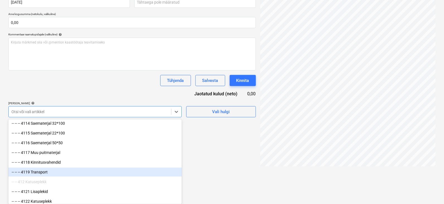
scroll to position [835, 0]
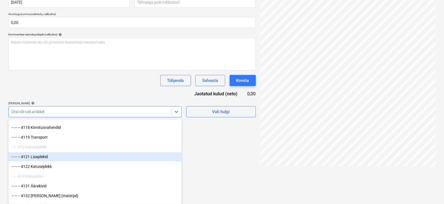
click at [43, 155] on div "-- -- -- 4121 Lisaplekid" at bounding box center [94, 156] width 173 height 9
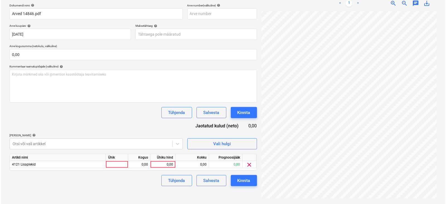
scroll to position [84, 0]
drag, startPoint x: 203, startPoint y: 181, endPoint x: 152, endPoint y: 158, distance: 55.8
click at [202, 121] on html "Müük Projektid Kontaktid Koondarved 9 Postkast Kinnitusring 2 Ressursid format_…" at bounding box center [222, 19] width 444 height 204
click at [117, 165] on div at bounding box center [116, 164] width 22 height 7
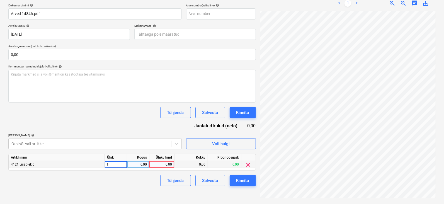
type input "tk"
click at [141, 165] on div "0,00" at bounding box center [138, 164] width 18 height 7
type input "1"
click at [170, 162] on div "0,00" at bounding box center [161, 164] width 20 height 7
type input "169,20"
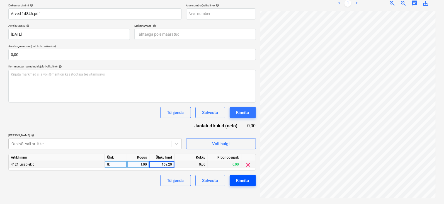
click at [244, 180] on div "Kinnita" at bounding box center [242, 180] width 13 height 7
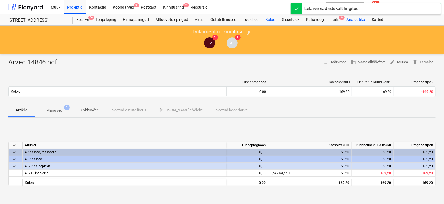
drag, startPoint x: 343, startPoint y: 16, endPoint x: 345, endPoint y: 23, distance: 7.0
click at [343, 16] on span "6" at bounding box center [342, 18] width 6 height 4
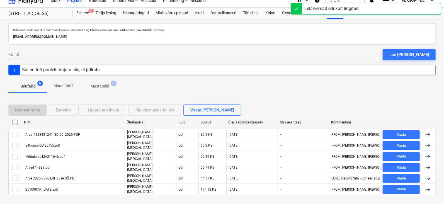
scroll to position [13, 0]
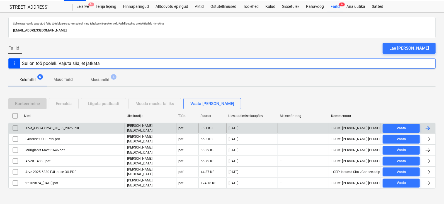
click at [426, 125] on div at bounding box center [427, 128] width 7 height 7
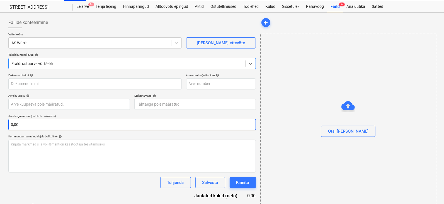
type input "Arve_4123431241_30_06_2025.PDF"
type input "[DATE]"
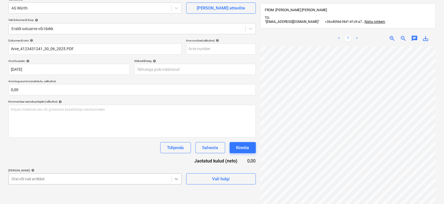
scroll to position [115, 0]
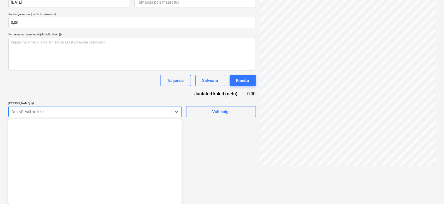
scroll to position [2207, 0]
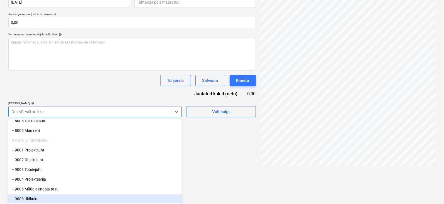
click at [36, 199] on div "-- 9006 Üldkulu" at bounding box center [94, 198] width 173 height 9
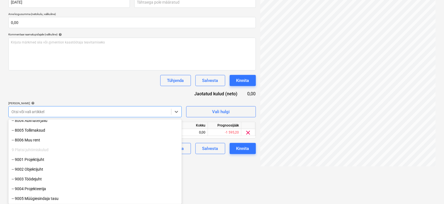
scroll to position [2197, 0]
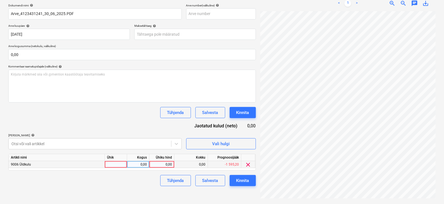
click at [118, 162] on div at bounding box center [116, 164] width 22 height 7
type input "tk"
click at [135, 164] on div "0,00" at bounding box center [138, 164] width 18 height 7
type input "1"
click at [165, 163] on div "0,00" at bounding box center [161, 164] width 20 height 7
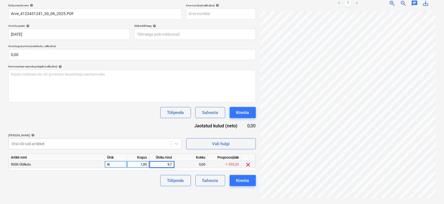
type input "9,75"
click at [239, 180] on div "Kinnita" at bounding box center [242, 180] width 13 height 7
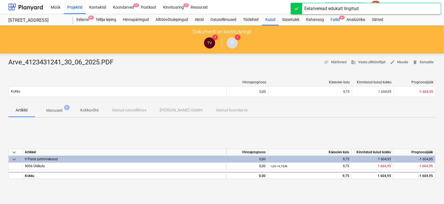
click at [342, 16] on span "6" at bounding box center [342, 18] width 6 height 4
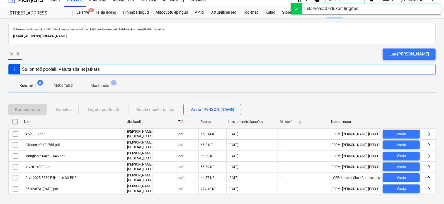
scroll to position [13, 0]
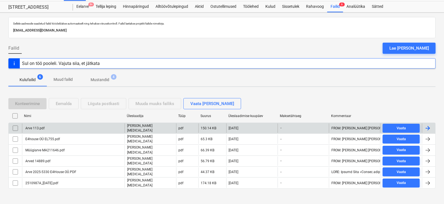
click at [431, 126] on div at bounding box center [428, 127] width 13 height 9
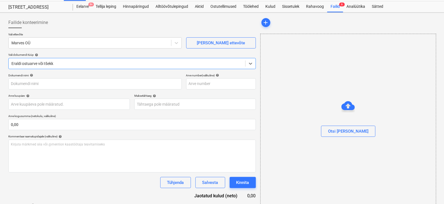
type input "Arve 113.pdf"
type input "03 Jul 2025"
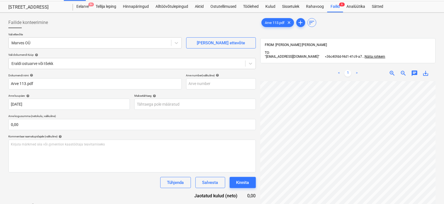
scroll to position [92, 29]
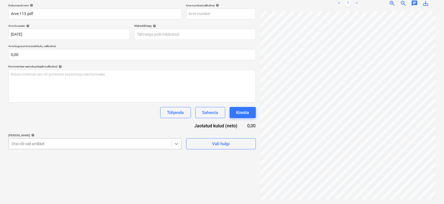
click at [176, 121] on body "Müük Projektid Kontaktid Koondarved 9 Postkast Kinnitusring 2 Ressursid format_…" at bounding box center [222, 19] width 444 height 204
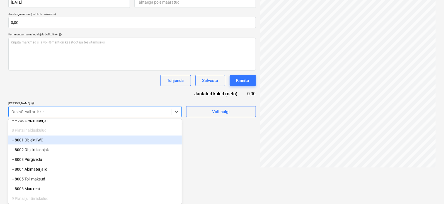
scroll to position [2207, 0]
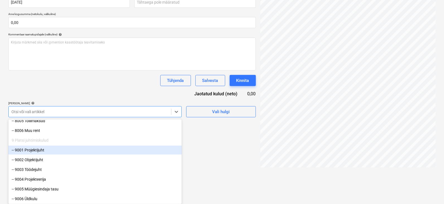
click at [34, 150] on div "-- 9001 Projektijuht" at bounding box center [94, 150] width 173 height 9
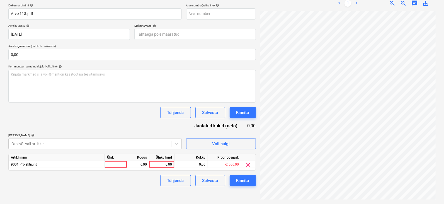
click at [215, 121] on html "Müük Projektid Kontaktid Koondarved 9 Postkast Kinnitusring 2 Ressursid format_…" at bounding box center [222, 19] width 444 height 204
click at [121, 163] on div at bounding box center [116, 164] width 22 height 7
type input "tk"
click at [142, 163] on div "0,00" at bounding box center [138, 164] width 18 height 7
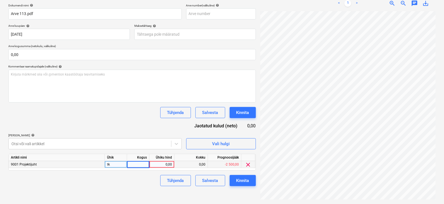
type input "1"
click at [168, 163] on div "0,00" at bounding box center [161, 164] width 20 height 7
type input "4100"
click at [242, 194] on div "Failide konteerimine Vali ettevõte Marves OÜ Lisa uus ettevõte Vali dokumendi t…" at bounding box center [132, 73] width 252 height 257
click at [245, 178] on div "Kinnita" at bounding box center [242, 180] width 13 height 7
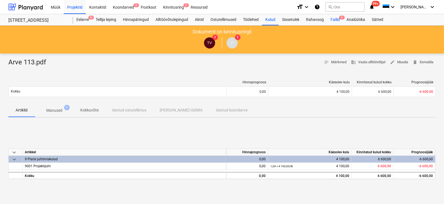
click at [342, 16] on span "5" at bounding box center [342, 18] width 6 height 4
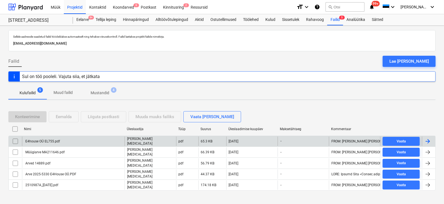
click at [429, 140] on div at bounding box center [427, 141] width 7 height 7
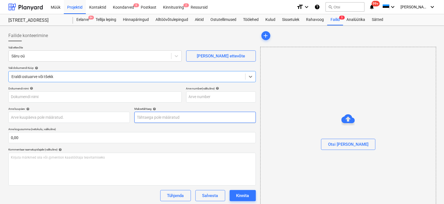
type input "E4house OÜ EL755.pdf"
type input "[DATE]"
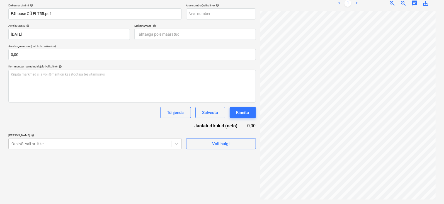
scroll to position [21, 35]
click at [176, 121] on body "Müük Projektid Kontaktid Koondarved 9 Postkast Kinnitusring 2 Ressursid format_…" at bounding box center [222, 19] width 444 height 204
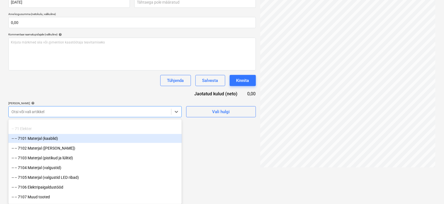
scroll to position [1810, 0]
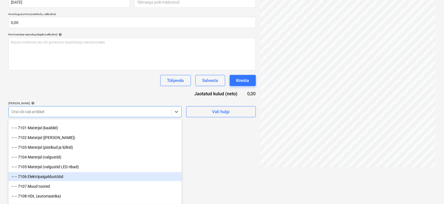
click at [46, 177] on div "-- -- 7106 Elektripaigaldustööd" at bounding box center [94, 176] width 173 height 9
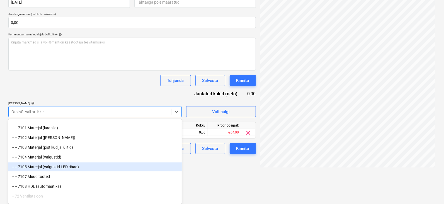
click at [216, 163] on div "Failide konteerimine Vali ettevõte Säru oü Lisa uus ettevõte Vali dokumendi tüü…" at bounding box center [132, 41] width 252 height 257
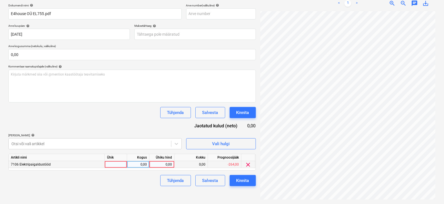
click at [115, 165] on div at bounding box center [116, 164] width 22 height 7
type input "tk"
click at [139, 163] on div "0,00" at bounding box center [138, 164] width 18 height 7
type input "1"
click at [167, 161] on div "0,00" at bounding box center [161, 164] width 20 height 7
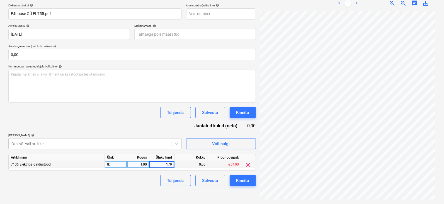
type input "1794"
click at [240, 180] on div "Kinnita" at bounding box center [242, 180] width 13 height 7
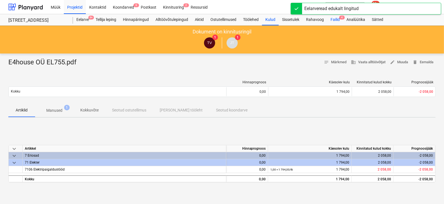
drag, startPoint x: 343, startPoint y: 16, endPoint x: 330, endPoint y: 21, distance: 14.1
click at [343, 16] on span "4" at bounding box center [342, 18] width 6 height 4
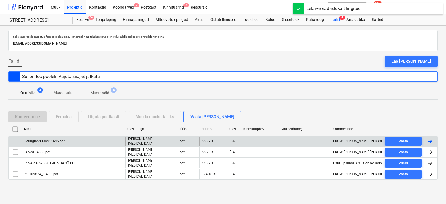
click at [431, 140] on div at bounding box center [429, 141] width 7 height 7
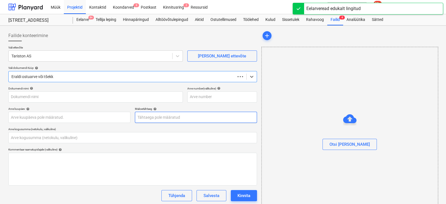
type input "0,00"
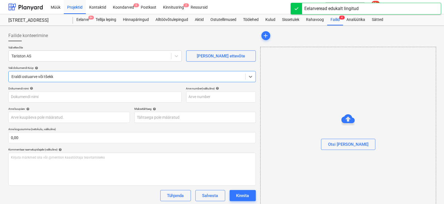
type input "Müügiarve MA211646.pdf"
type input "[DATE]"
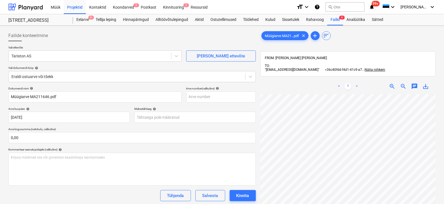
scroll to position [64, 35]
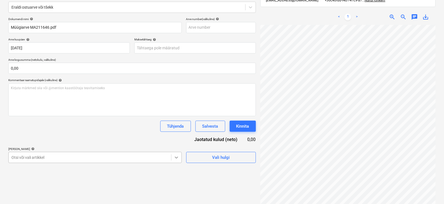
click at [176, 135] on body "Müük Projektid Kontaktid Koondarved 9 Postkast Kinnitusring 2 Ressursid format_…" at bounding box center [222, 33] width 444 height 204
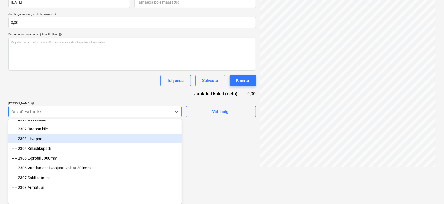
scroll to position [278, 0]
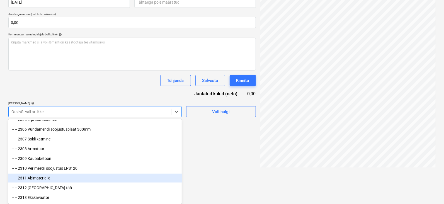
click at [44, 179] on div "-- -- 2311 Abimaterjalid" at bounding box center [94, 177] width 173 height 9
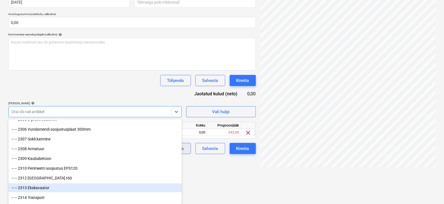
drag, startPoint x: 212, startPoint y: 184, endPoint x: 160, endPoint y: 180, distance: 53.0
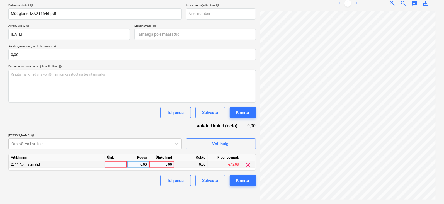
click at [122, 166] on div at bounding box center [116, 164] width 22 height 7
type input "tk"
click at [141, 164] on div "0,00" at bounding box center [138, 164] width 18 height 7
type input "1"
click at [167, 161] on div "0,00" at bounding box center [161, 164] width 20 height 7
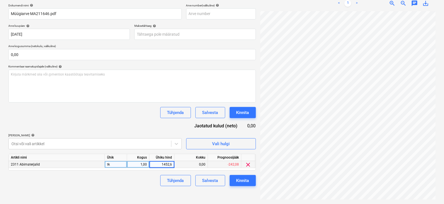
type input "1452,68"
click at [241, 179] on div "Kinnita" at bounding box center [242, 180] width 13 height 7
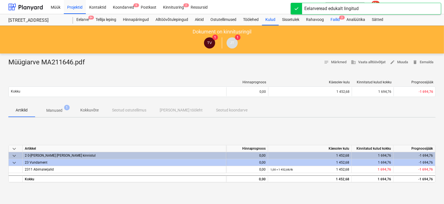
drag, startPoint x: 343, startPoint y: 15, endPoint x: 338, endPoint y: 18, distance: 5.8
click at [343, 15] on div "Failid 3" at bounding box center [335, 19] width 16 height 11
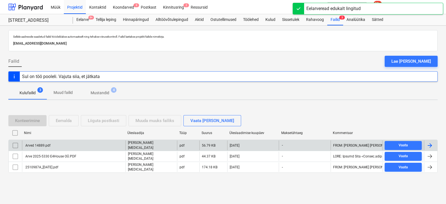
click at [431, 142] on div at bounding box center [429, 145] width 7 height 7
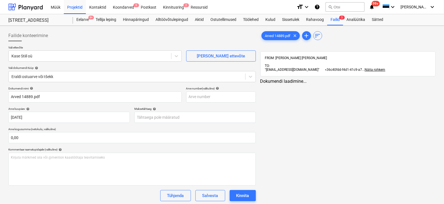
type input "Arved 14889.pdf"
type input "15 Jul 2025"
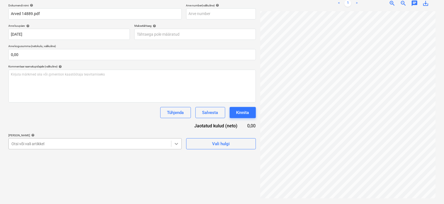
scroll to position [115, 0]
click at [176, 121] on body "Müük Projektid Kontaktid Koondarved 9 Postkast Kinnitusring 2 Ressursid format_…" at bounding box center [222, 19] width 444 height 204
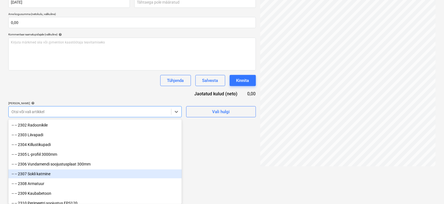
scroll to position [278, 0]
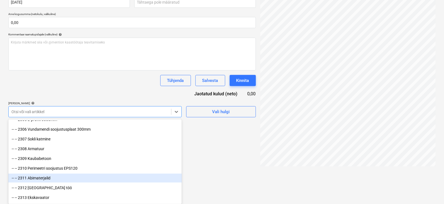
click at [43, 177] on div "-- -- 2311 Abimaterjalid" at bounding box center [94, 177] width 173 height 9
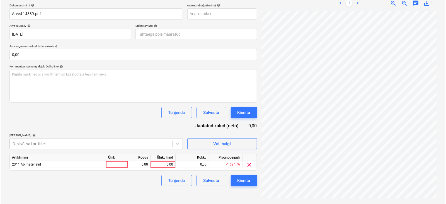
scroll to position [84, 0]
drag, startPoint x: 228, startPoint y: 172, endPoint x: 182, endPoint y: 169, distance: 46.1
click at [225, 173] on div "Failide konteerimine Vali ettevõte Kase Stiil oü Lisa uus ettevõte Vali dokumen…" at bounding box center [222, 73] width 444 height 261
click at [117, 165] on div at bounding box center [116, 164] width 22 height 7
type input "tk"
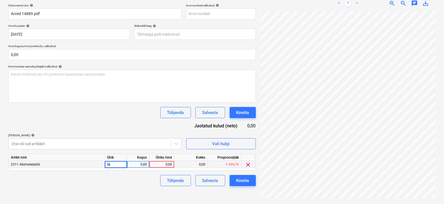
click at [136, 164] on div "0,00" at bounding box center [138, 164] width 18 height 7
type input "1"
click at [157, 163] on div "0,00" at bounding box center [161, 164] width 20 height 7
type input "46"
click at [129, 191] on div "Failide konteerimine Vali ettevõte Kase Stiil oü Lisa uus ettevõte Vali dokumen…" at bounding box center [132, 73] width 252 height 257
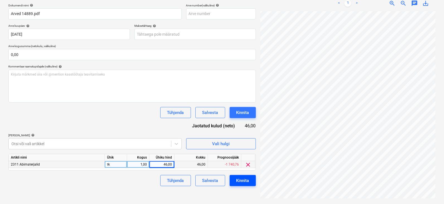
click at [250, 175] on button "Kinnita" at bounding box center [242, 180] width 26 height 11
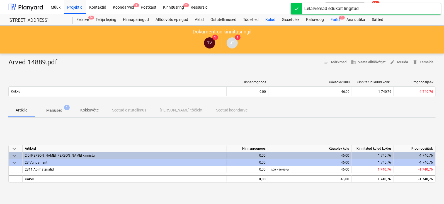
drag, startPoint x: 342, startPoint y: 16, endPoint x: 329, endPoint y: 21, distance: 14.1
click at [342, 16] on span "2" at bounding box center [342, 18] width 6 height 4
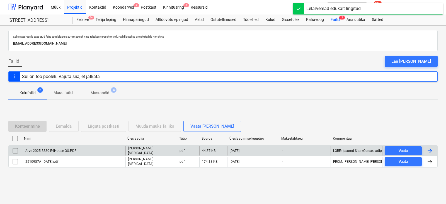
click at [431, 150] on div at bounding box center [429, 150] width 7 height 7
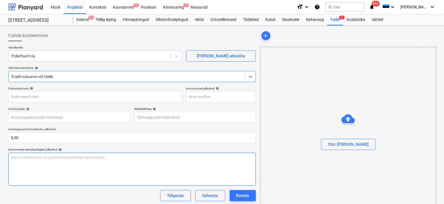
type input "Arve 2025-5330 E4House OÜ.PDF"
type input "19 Jul 2025"
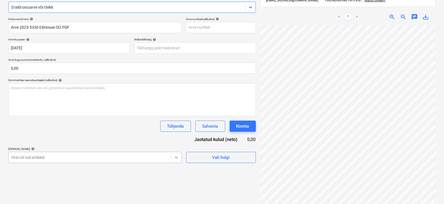
scroll to position [115, 0]
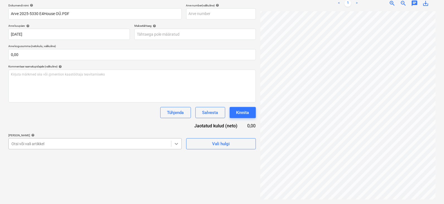
click at [177, 121] on body "Müük Projektid Kontaktid Koondarved 9 Postkast Kinnitusring 2 Ressursid format_…" at bounding box center [222, 19] width 444 height 204
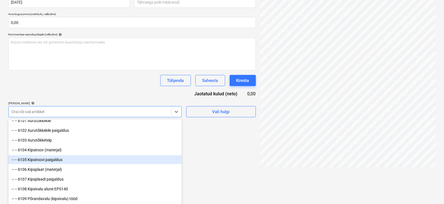
scroll to position [1462, 0]
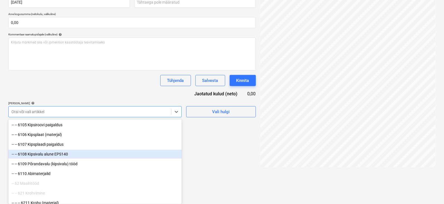
click at [52, 155] on div "-- -- 6108 Kipsivalu alune EPS140" at bounding box center [94, 154] width 173 height 9
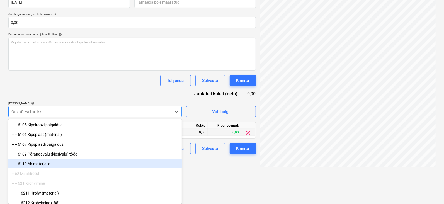
click at [215, 167] on div "Failide konteerimine Vali ettevõte Polarfoam oü Lisa uus ettevõte Vali dokumend…" at bounding box center [132, 41] width 252 height 257
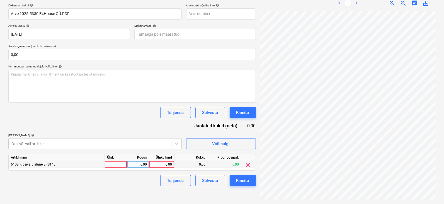
click at [114, 164] on div at bounding box center [116, 164] width 22 height 7
type input "tk"
click at [136, 162] on div "0,00" at bounding box center [138, 164] width 18 height 7
type input "1"
click at [171, 161] on div "0,00" at bounding box center [161, 164] width 20 height 7
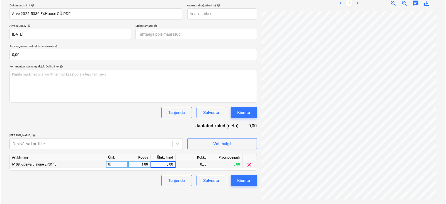
scroll to position [44, 35]
type input "442,8"
click at [243, 182] on div "Kinnita" at bounding box center [242, 180] width 13 height 7
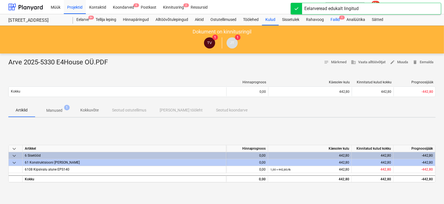
click at [341, 17] on span "1" at bounding box center [342, 18] width 6 height 4
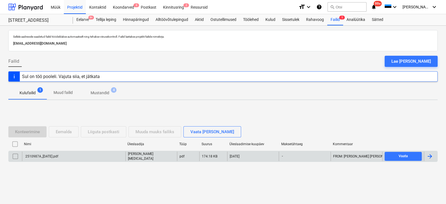
click at [430, 153] on div at bounding box center [429, 156] width 7 height 7
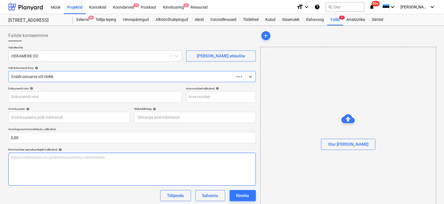
type input "2510987A_[DATE].pdf"
type input "[DATE]"
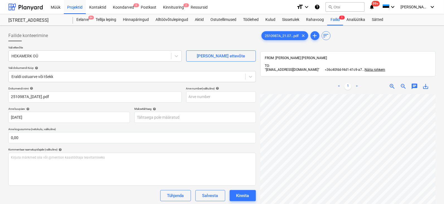
scroll to position [73, 35]
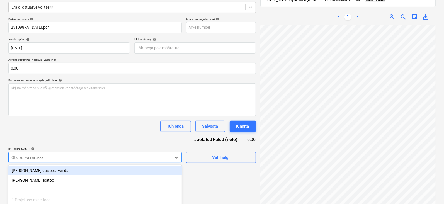
drag, startPoint x: 177, startPoint y: 157, endPoint x: 167, endPoint y: 158, distance: 9.2
click at [177, 135] on body "Müük Projektid Kontaktid Koondarved 9 Postkast Kinnitusring 2 Ressursid format_…" at bounding box center [222, 33] width 444 height 204
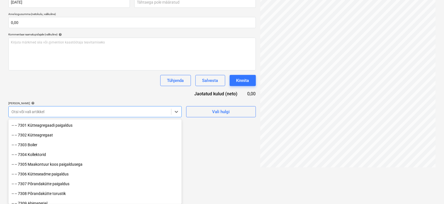
scroll to position [1949, 0]
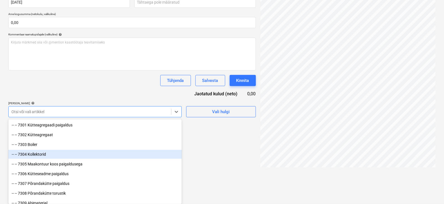
click at [32, 154] on div "-- -- 7304 Kollektorid" at bounding box center [94, 154] width 173 height 9
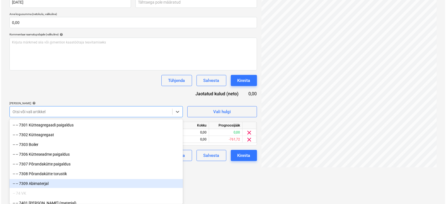
scroll to position [84, 0]
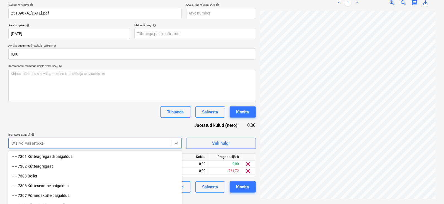
click at [211, 120] on html "Müük Projektid Kontaktid Koondarved 9 Postkast Kinnitusring 2 Ressursid format_…" at bounding box center [222, 18] width 444 height 204
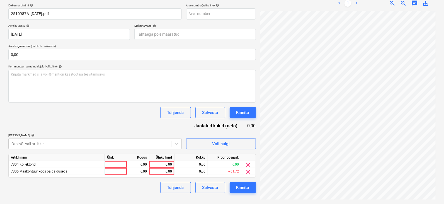
click at [248, 169] on span "clear" at bounding box center [248, 171] width 7 height 7
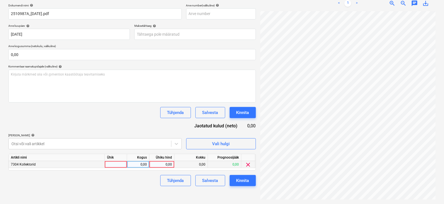
click at [120, 162] on div at bounding box center [116, 164] width 22 height 7
type input "tk"
click at [141, 162] on div "0,00" at bounding box center [138, 164] width 18 height 7
type input "1"
click at [161, 162] on div "0,00" at bounding box center [161, 164] width 20 height 7
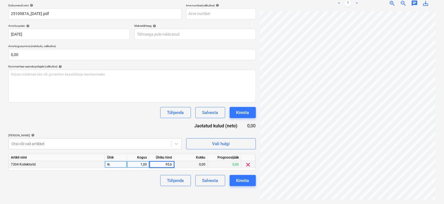
type input "95,64"
click at [125, 191] on div "Failide konteerimine Vali ettevõte HEKAMERK OÜ Lisa uus ettevõte Vali dokumendi…" at bounding box center [132, 73] width 252 height 257
click at [238, 179] on div "Kinnita" at bounding box center [242, 180] width 13 height 7
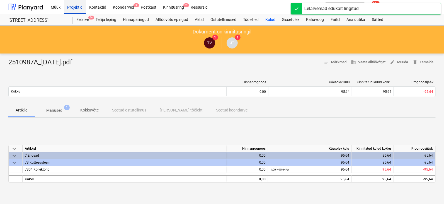
click at [73, 5] on div "Projektid" at bounding box center [75, 7] width 22 height 14
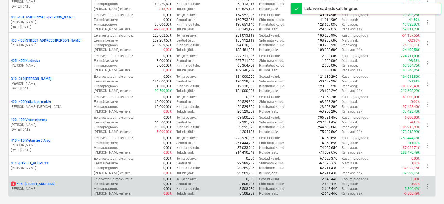
scroll to position [136, 0]
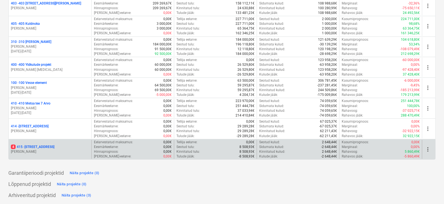
click at [35, 145] on p "4 415 - Talu tee 22 B" at bounding box center [32, 147] width 43 height 5
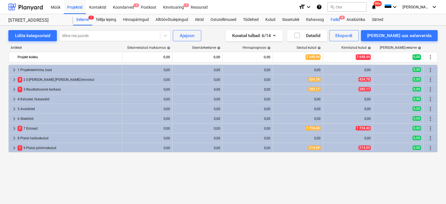
click at [342, 16] on span "4" at bounding box center [342, 18] width 6 height 4
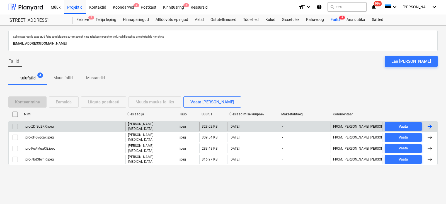
click at [431, 123] on div at bounding box center [429, 126] width 7 height 7
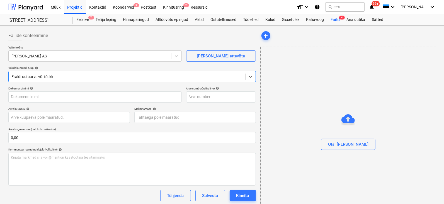
type input "pro-ZDfBo2KR.jpeg"
type input "10 Aug 2025"
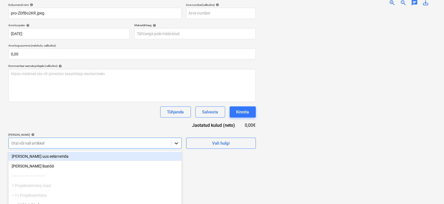
scroll to position [115, 0]
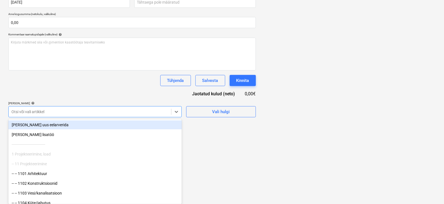
drag, startPoint x: 176, startPoint y: 147, endPoint x: 165, endPoint y: 146, distance: 10.9
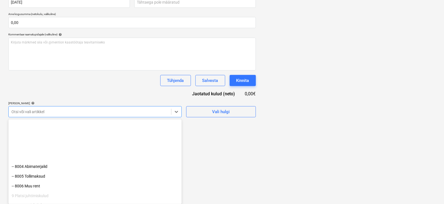
scroll to position [2207, 0]
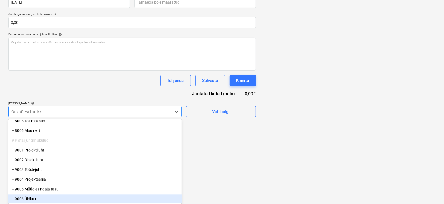
click at [30, 199] on div "-- 9006 Üldkulu" at bounding box center [94, 198] width 173 height 9
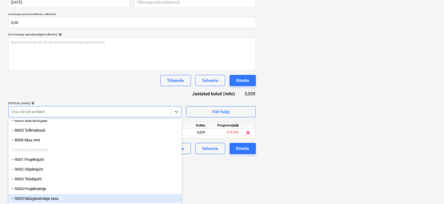
scroll to position [2197, 0]
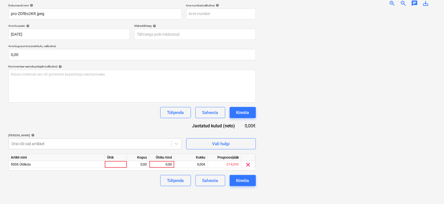
drag, startPoint x: 237, startPoint y: 172, endPoint x: 152, endPoint y: 153, distance: 86.9
click at [235, 172] on div "Failide konteerimine Vali ettevõte Alexela AS Lisa uus ettevõte Vali dokumendi …" at bounding box center [222, 73] width 444 height 261
click at [116, 161] on div at bounding box center [116, 164] width 22 height 7
type input "tk"
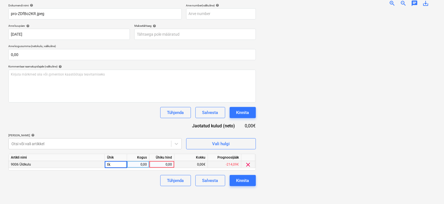
click at [134, 163] on div "0,00" at bounding box center [138, 164] width 18 height 7
type input "1"
click at [169, 162] on div "0,00" at bounding box center [161, 164] width 20 height 7
type input "152,83"
click at [131, 186] on div "Failide konteerimine Vali ettevõte Alexela AS Lisa uus ettevõte Vali dokumendi …" at bounding box center [132, 73] width 252 height 257
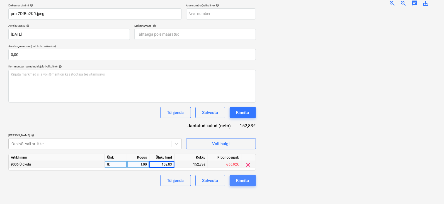
click at [247, 178] on div "Kinnita" at bounding box center [242, 180] width 13 height 7
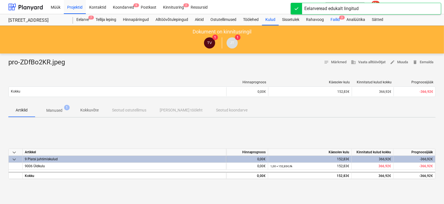
click at [341, 16] on span "3" at bounding box center [342, 18] width 6 height 4
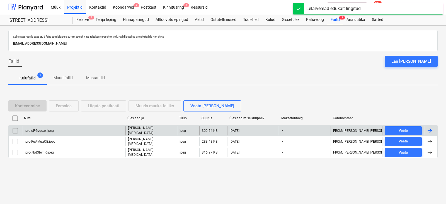
click at [428, 131] on div at bounding box center [429, 130] width 7 height 7
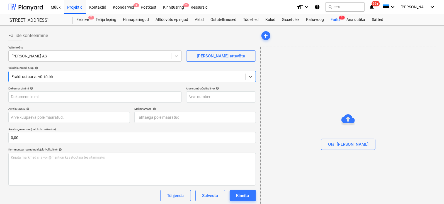
type input "pro-oPGvgcax.jpeg"
type input "28 Jun 2025"
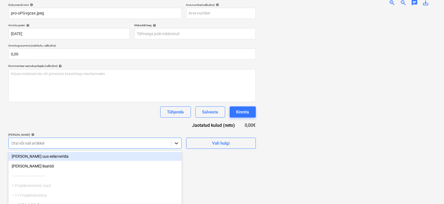
scroll to position [115, 0]
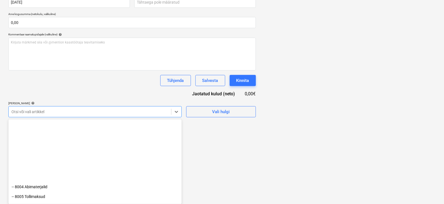
scroll to position [2207, 0]
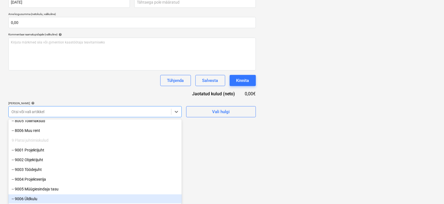
click at [33, 199] on div "-- 9006 Üldkulu" at bounding box center [94, 198] width 173 height 9
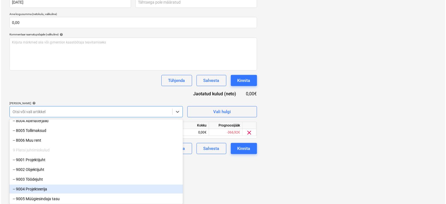
scroll to position [84, 0]
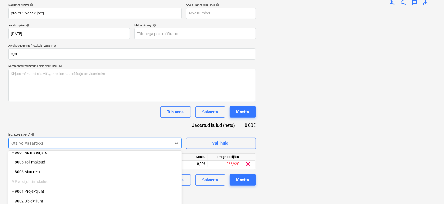
click at [193, 120] on html "Müük Projektid Kontaktid Koondarved 9 Postkast Kinnitusring 2 Ressursid format_…" at bounding box center [222, 18] width 444 height 204
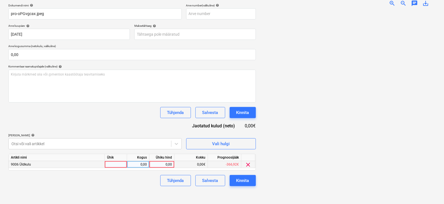
click at [118, 161] on div at bounding box center [116, 164] width 22 height 7
type input "tk"
click at [138, 162] on div "0,00" at bounding box center [138, 164] width 18 height 7
type input "1"
click at [162, 163] on div "0,00" at bounding box center [161, 164] width 20 height 7
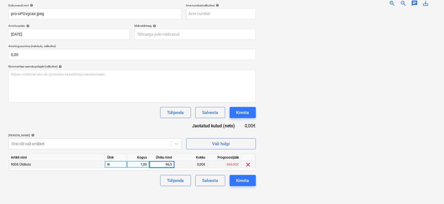
type input "96,57"
click at [97, 185] on div "Tühjenda Salvesta Kinnita" at bounding box center [131, 180] width 247 height 11
click at [247, 179] on div "Kinnita" at bounding box center [242, 180] width 13 height 7
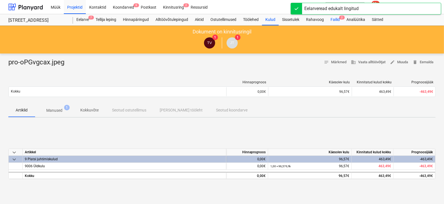
click at [343, 16] on span "2" at bounding box center [342, 18] width 6 height 4
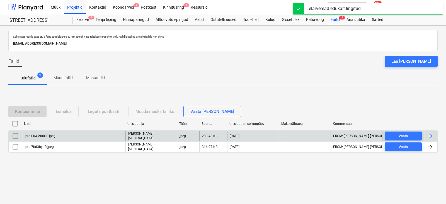
click at [429, 136] on div at bounding box center [429, 136] width 7 height 7
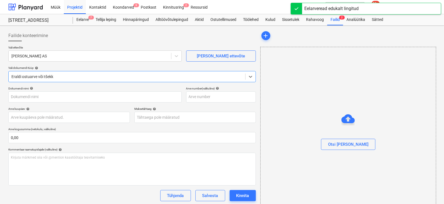
type input "pro-FuAMuaCE.jpeg"
type input "28 Jun 2025"
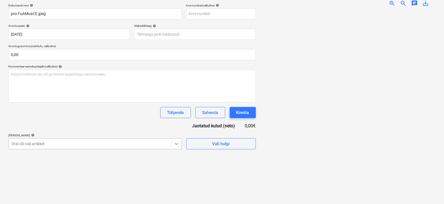
scroll to position [115, 0]
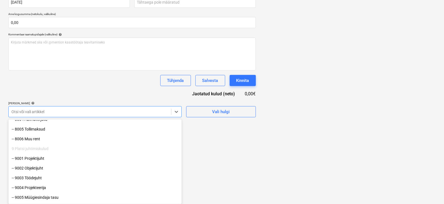
scroll to position [2207, 0]
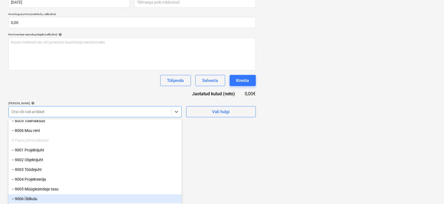
click at [36, 198] on div "-- 9006 Üldkulu" at bounding box center [94, 198] width 173 height 9
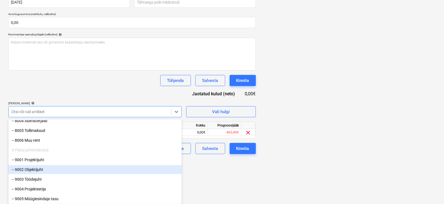
drag, startPoint x: 189, startPoint y: 172, endPoint x: 171, endPoint y: 172, distance: 18.4
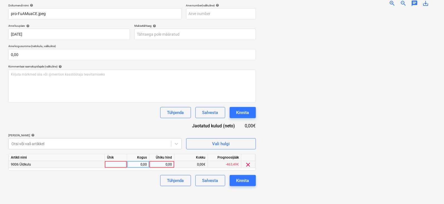
click at [118, 162] on div at bounding box center [116, 164] width 22 height 7
type input "tk"
click at [139, 163] on div "0,00" at bounding box center [138, 164] width 18 height 7
type input "1"
click at [161, 163] on div "0,00" at bounding box center [161, 164] width 20 height 7
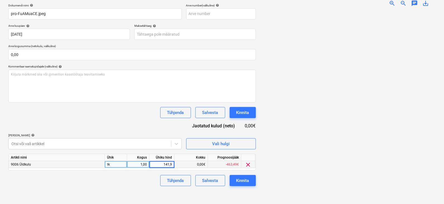
type input "141,92"
click at [241, 177] on div "Kinnita" at bounding box center [242, 180] width 13 height 7
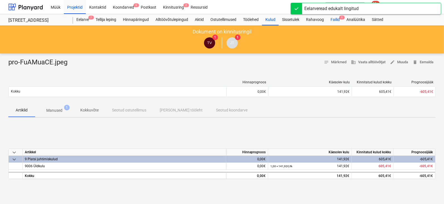
drag, startPoint x: 343, startPoint y: 15, endPoint x: 342, endPoint y: 18, distance: 2.9
click at [343, 15] on div "Failid 1" at bounding box center [335, 19] width 16 height 11
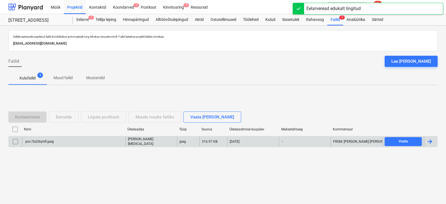
click at [432, 138] on div at bounding box center [429, 141] width 7 height 7
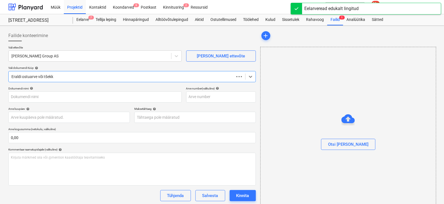
type input "pro-7bd3byhR.jpeg"
type input "[DATE]"
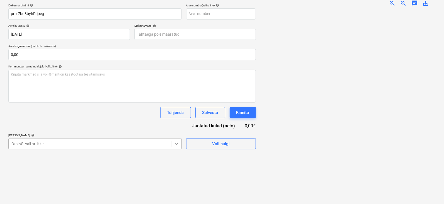
scroll to position [115, 0]
click at [175, 121] on body "Müük Projektid Kontaktid Koondarved 9 Postkast Kinnitusring 2 Ressursid format_…" at bounding box center [222, 19] width 444 height 204
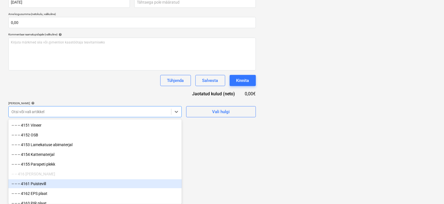
scroll to position [940, 0]
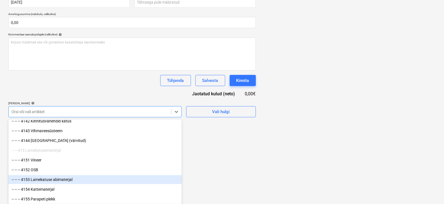
click at [49, 179] on div "-- -- -- 4153 Lamekatuse abimaterjal" at bounding box center [94, 179] width 173 height 9
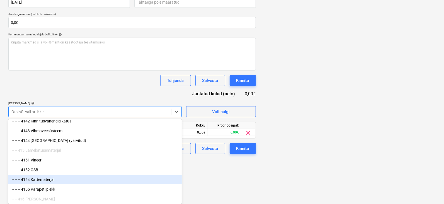
click at [192, 172] on div "Failide konteerimine Vali ettevõte Bauhof Group AS Lisa uus ettevõte Vali dokum…" at bounding box center [222, 41] width 444 height 261
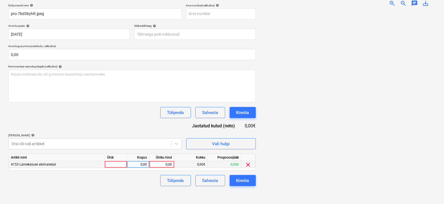
click at [122, 164] on div at bounding box center [116, 164] width 22 height 7
type input "tk"
click at [143, 162] on div "0,00" at bounding box center [138, 164] width 18 height 7
type input "1"
click at [162, 164] on div "0,00" at bounding box center [161, 164] width 20 height 7
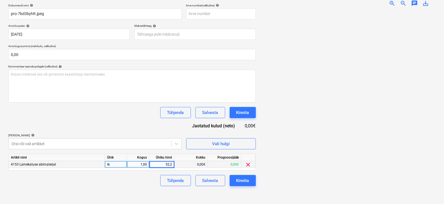
type input "52,21"
click at [246, 179] on div "Kinnita" at bounding box center [242, 180] width 13 height 7
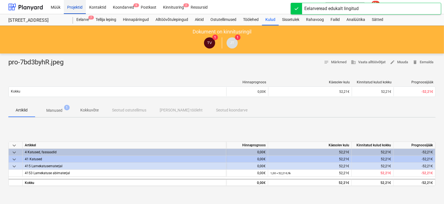
click at [74, 7] on div "Projektid" at bounding box center [75, 7] width 22 height 14
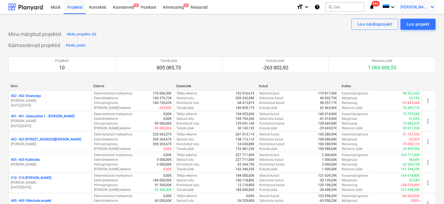
click at [431, 6] on icon "keyboard_arrow_down" at bounding box center [432, 7] width 7 height 7
click at [417, 30] on div "Logi välja" at bounding box center [418, 30] width 33 height 9
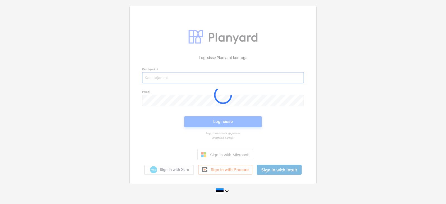
type input "[EMAIL_ADDRESS][DOMAIN_NAME]"
